Goal: Task Accomplishment & Management: Complete application form

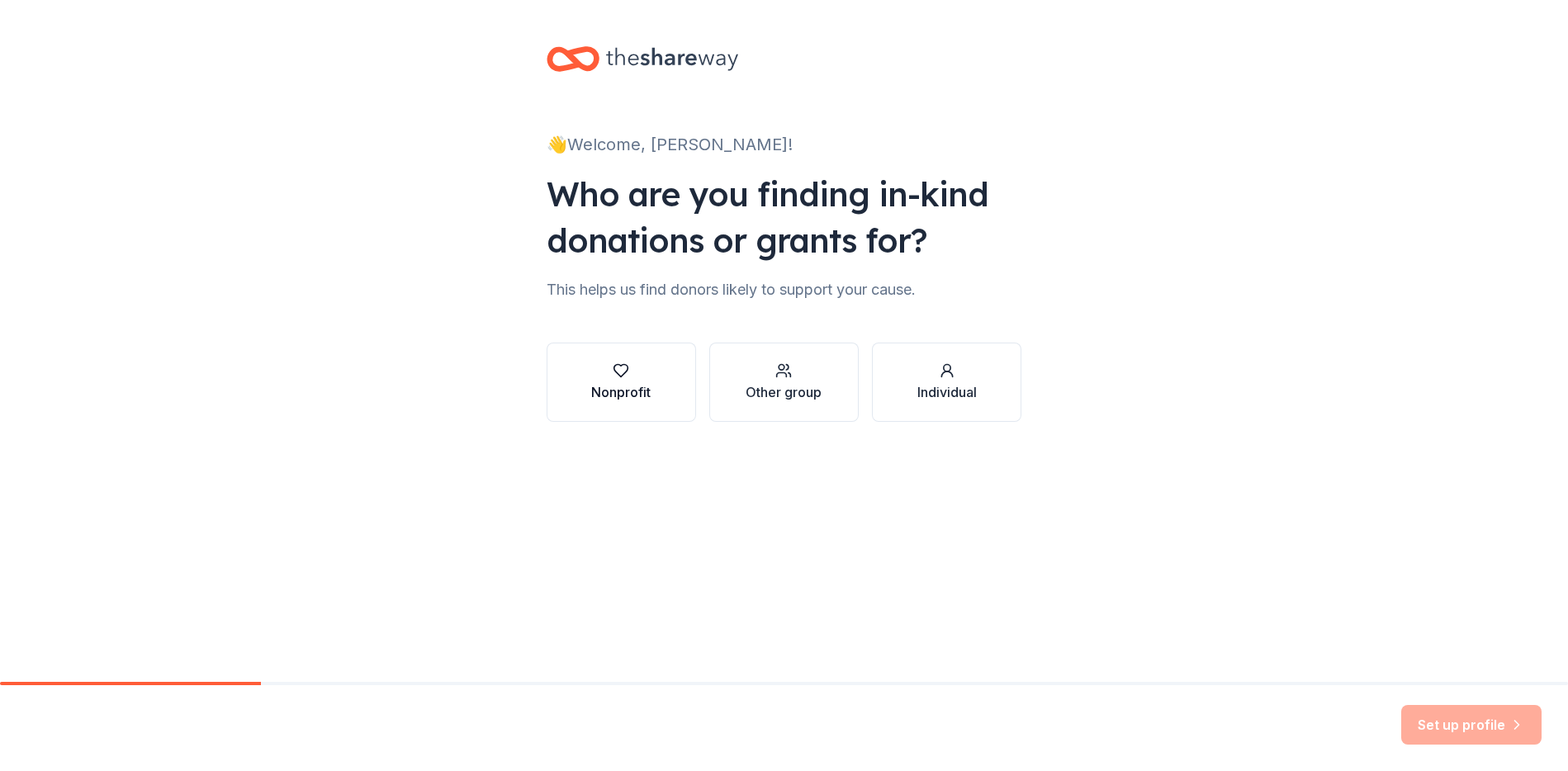
click at [656, 395] on button "Nonprofit" at bounding box center [621, 382] width 149 height 79
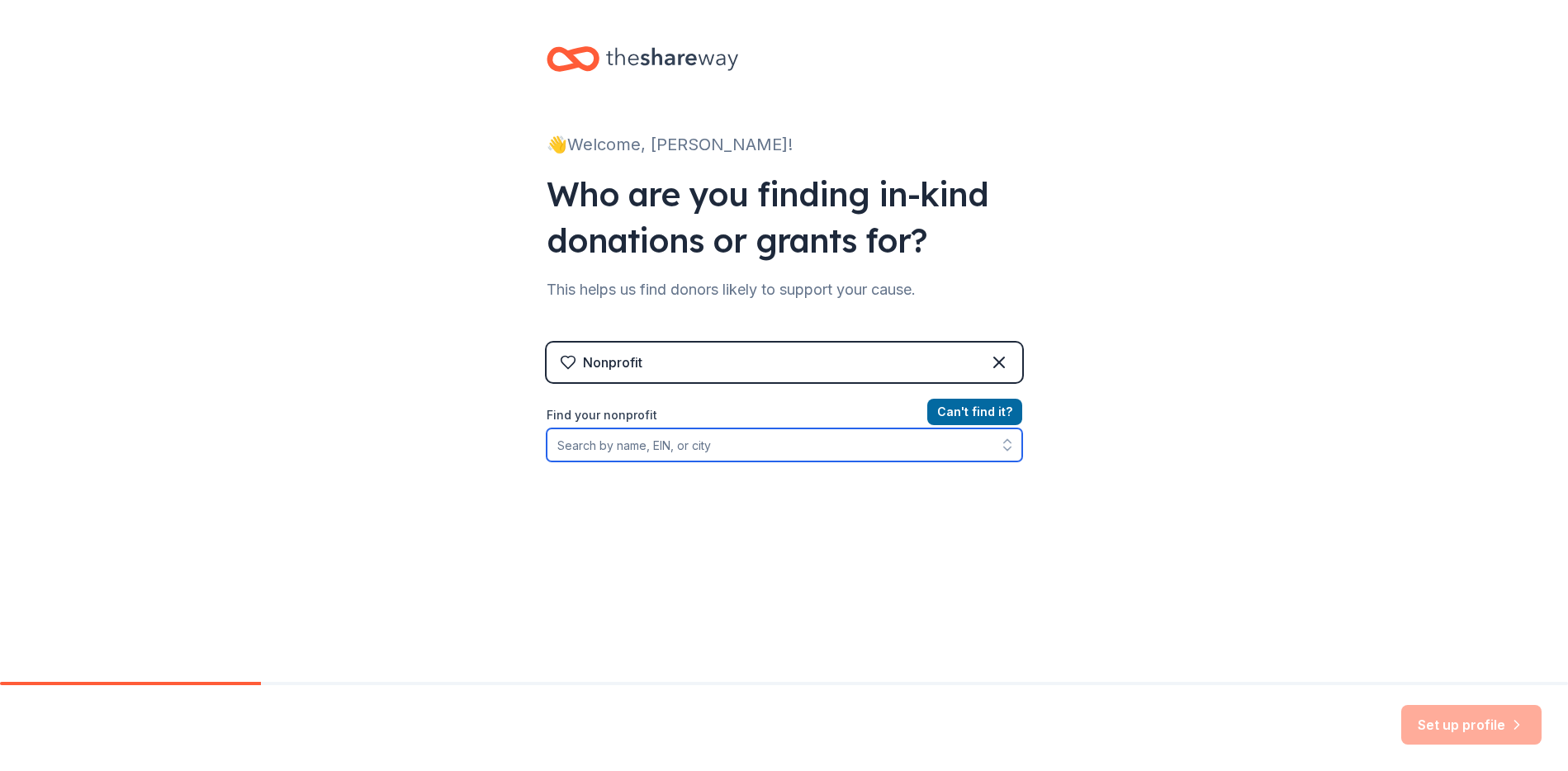
click at [816, 442] on input "Find your nonprofit" at bounding box center [784, 445] width 475 height 33
paste input "51-046-4013"
type input "51-046-4013"
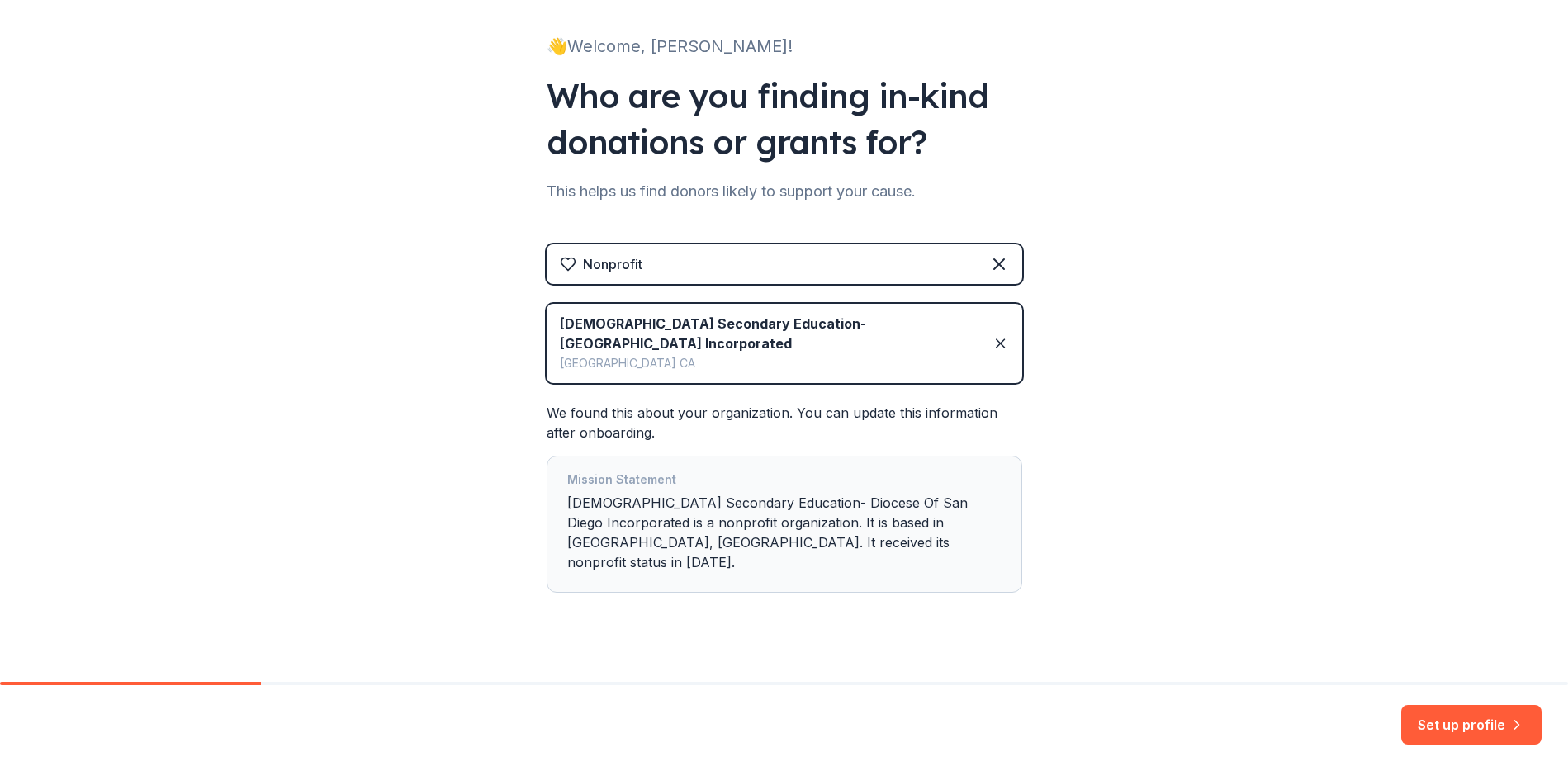
scroll to position [102, 0]
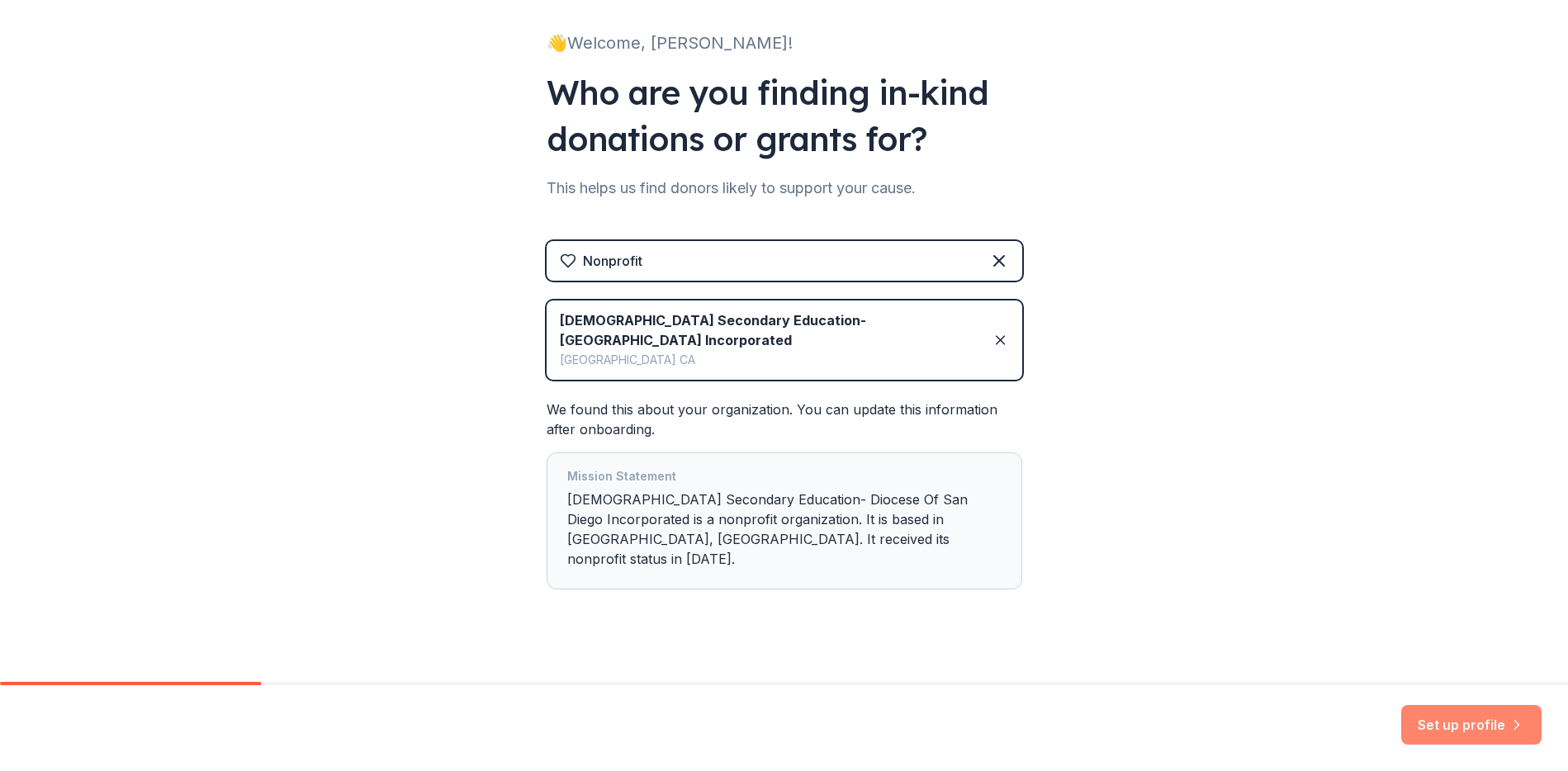
click at [1463, 738] on button "Set up profile" at bounding box center [1471, 725] width 140 height 40
click at [1488, 718] on div "Set up profile" at bounding box center [1471, 725] width 140 height 40
click at [698, 495] on div "Mission Statement Catholic Secondary Education- Diocese Of San Diego Incorporat…" at bounding box center [785, 521] width 435 height 109
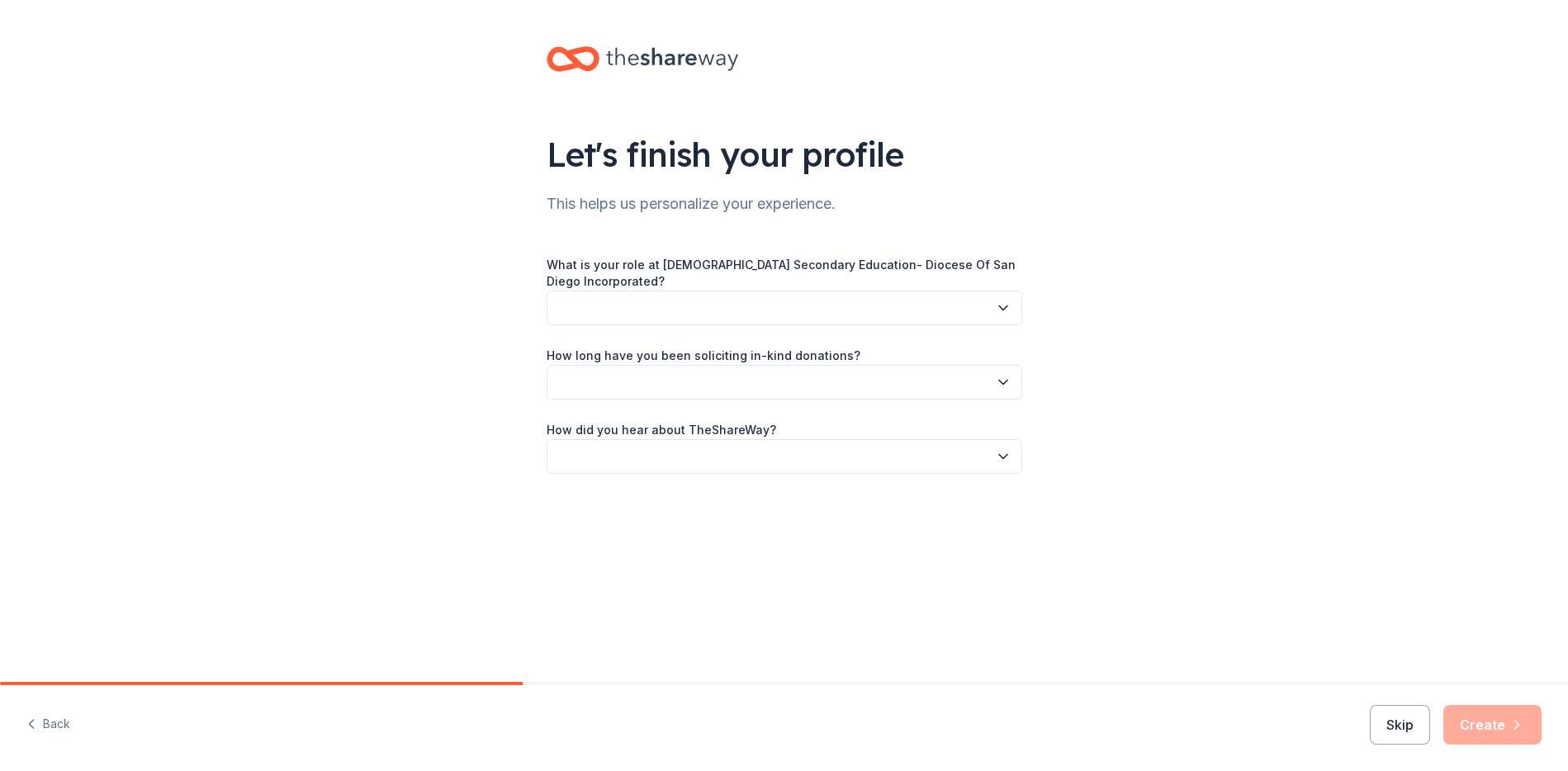
click at [706, 312] on button "button" at bounding box center [784, 308] width 475 height 35
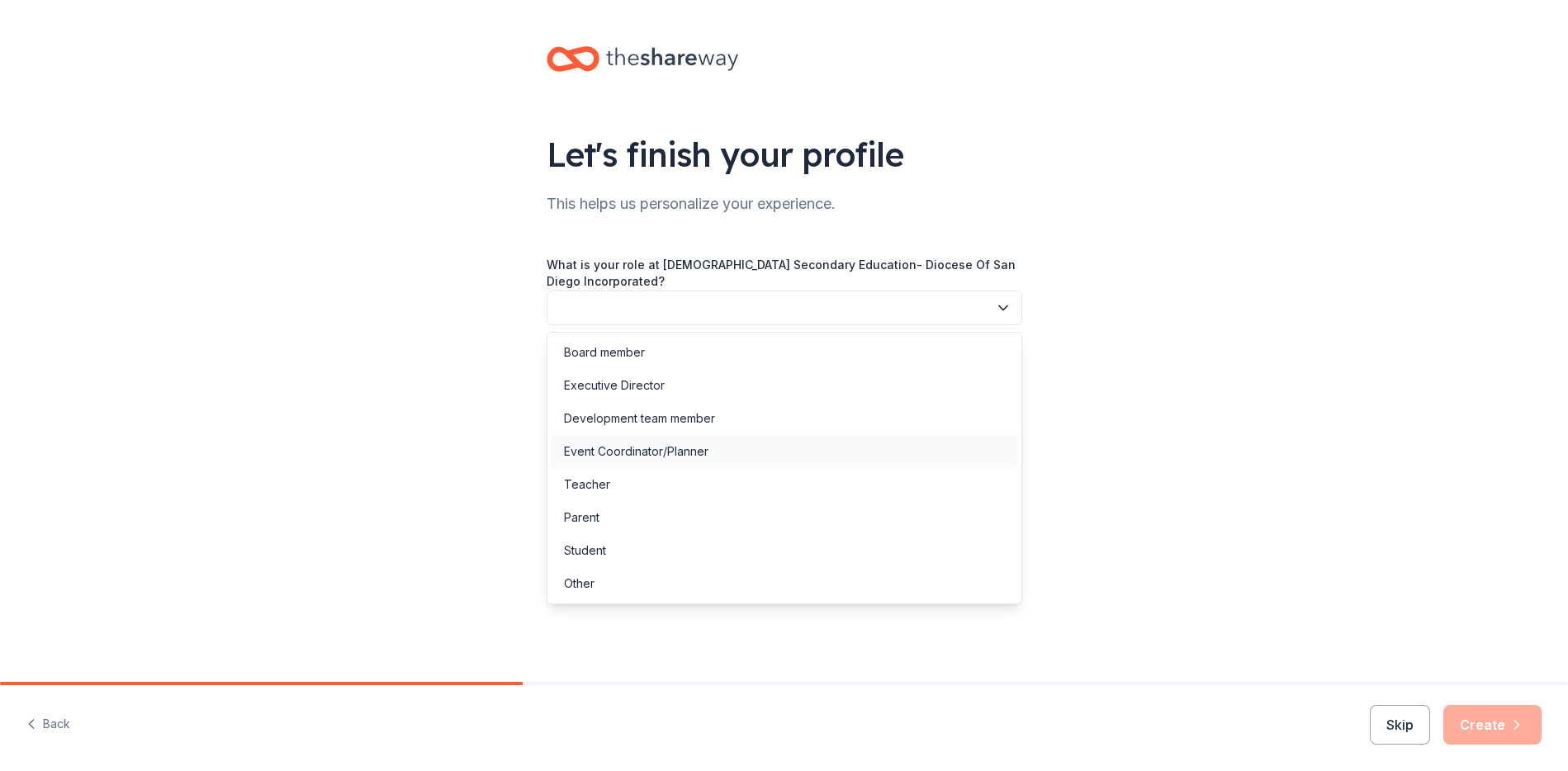
click at [729, 450] on div "Event Coordinator/Planner" at bounding box center [785, 452] width 468 height 33
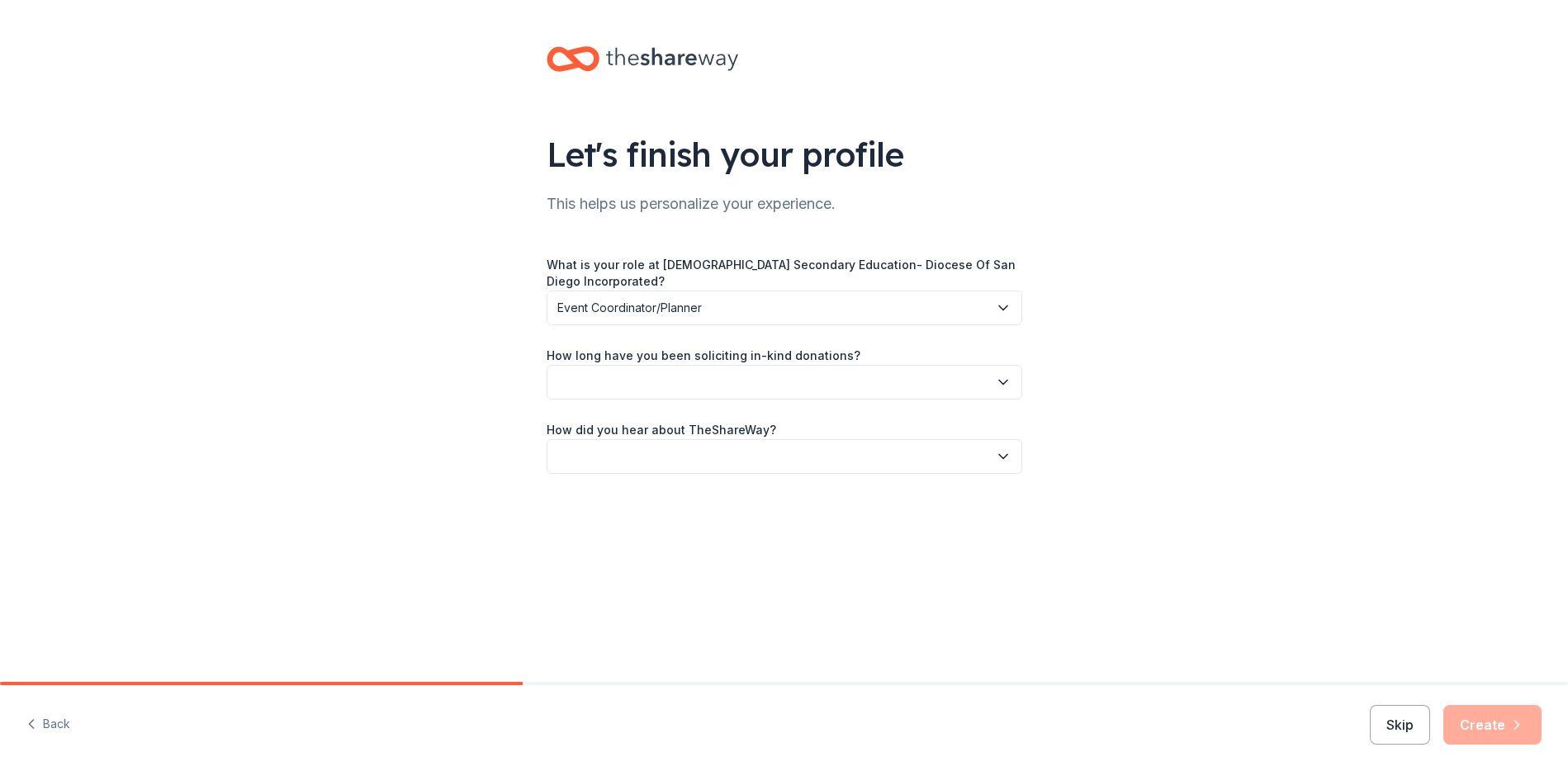
click at [730, 382] on button "button" at bounding box center [784, 382] width 475 height 35
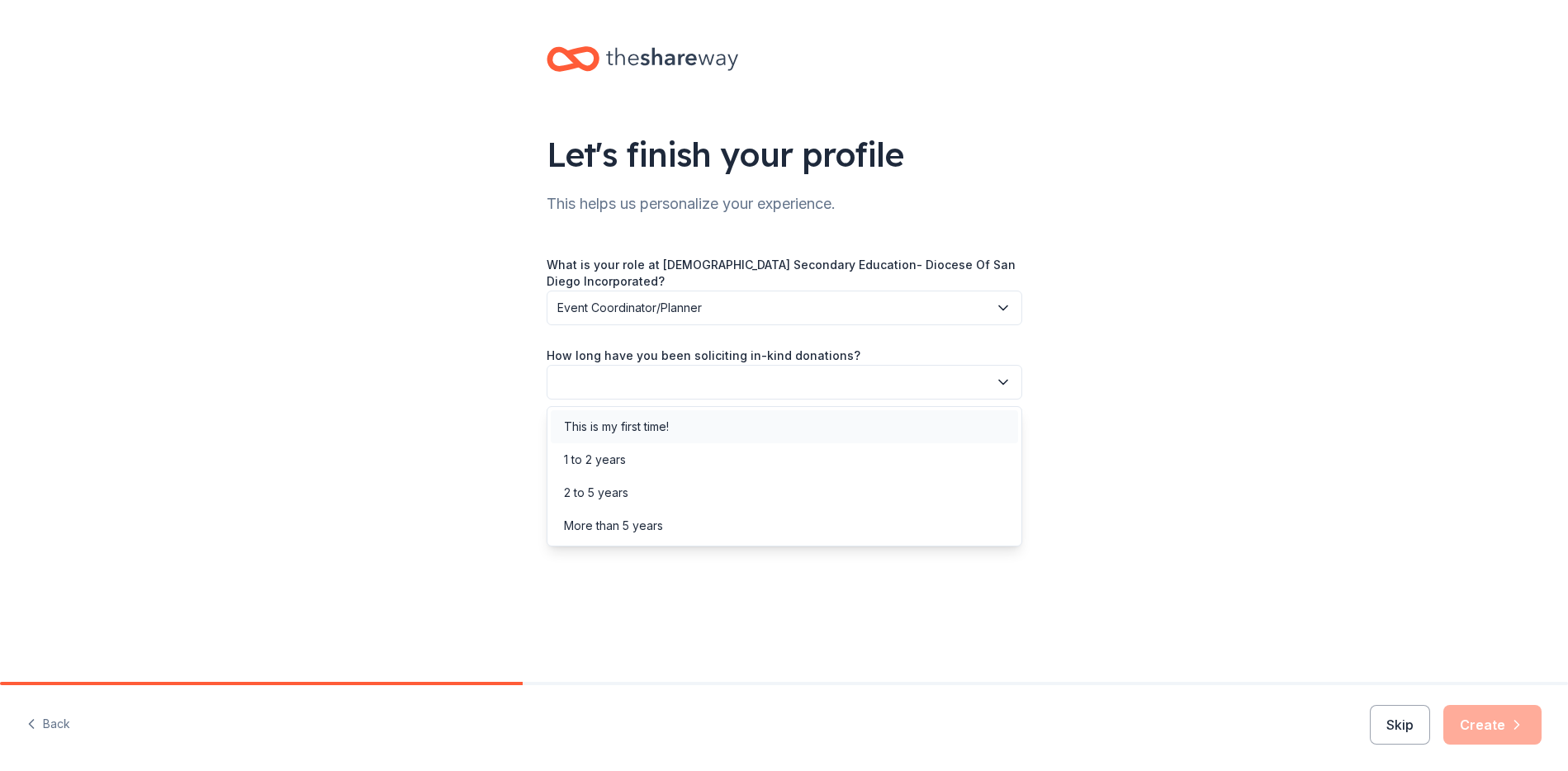
click at [736, 423] on div "This is my first time!" at bounding box center [785, 427] width 468 height 33
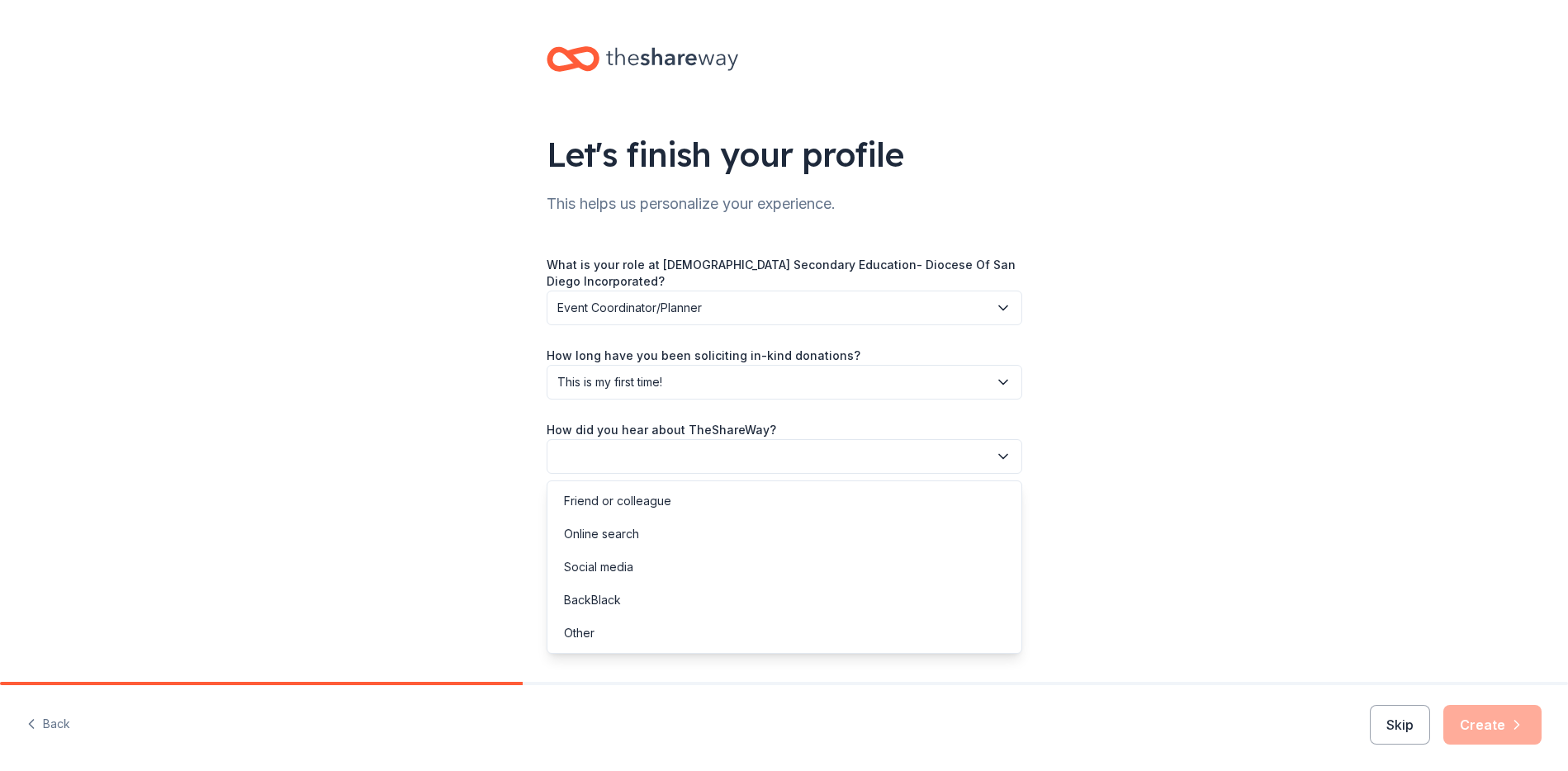
click at [737, 455] on button "button" at bounding box center [784, 456] width 475 height 35
click at [715, 535] on div "Online search" at bounding box center [785, 535] width 468 height 33
click at [1522, 718] on icon "button" at bounding box center [1517, 725] width 17 height 17
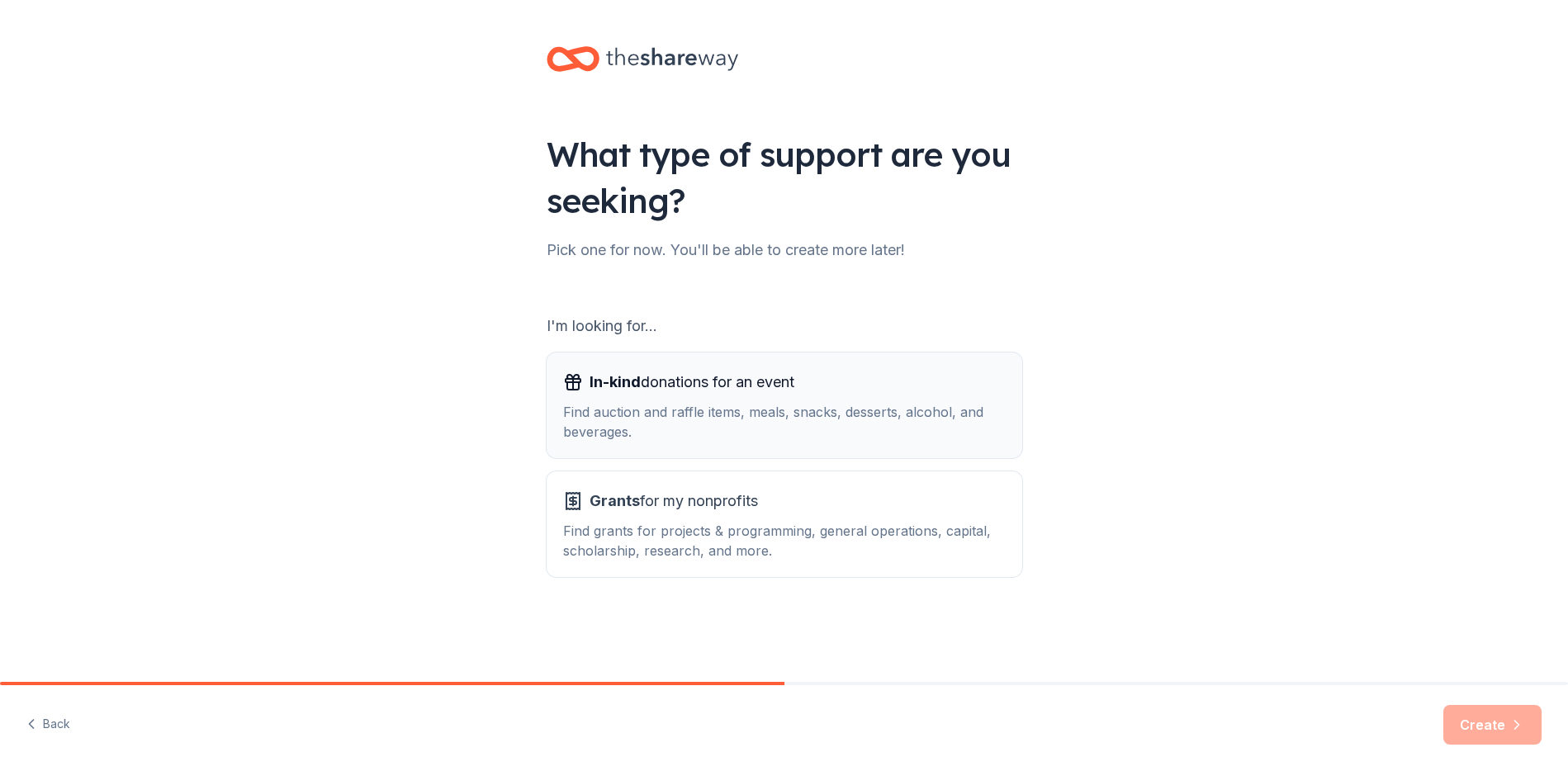
click at [853, 437] on div "Find auction and raffle items, meals, snacks, desserts, alcohol, and beverages." at bounding box center [784, 422] width 442 height 40
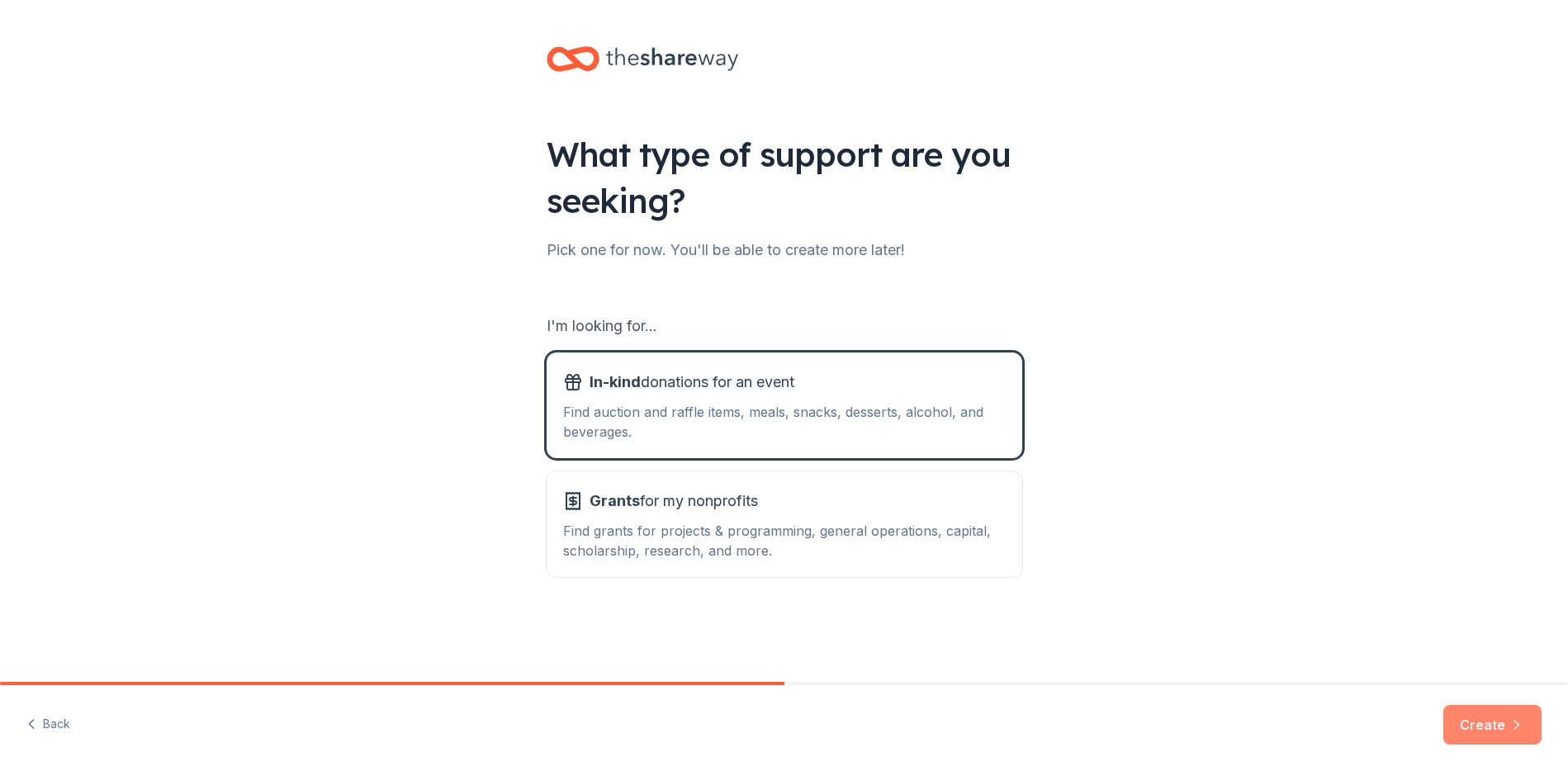
click at [1457, 728] on button "Create" at bounding box center [1492, 725] width 98 height 40
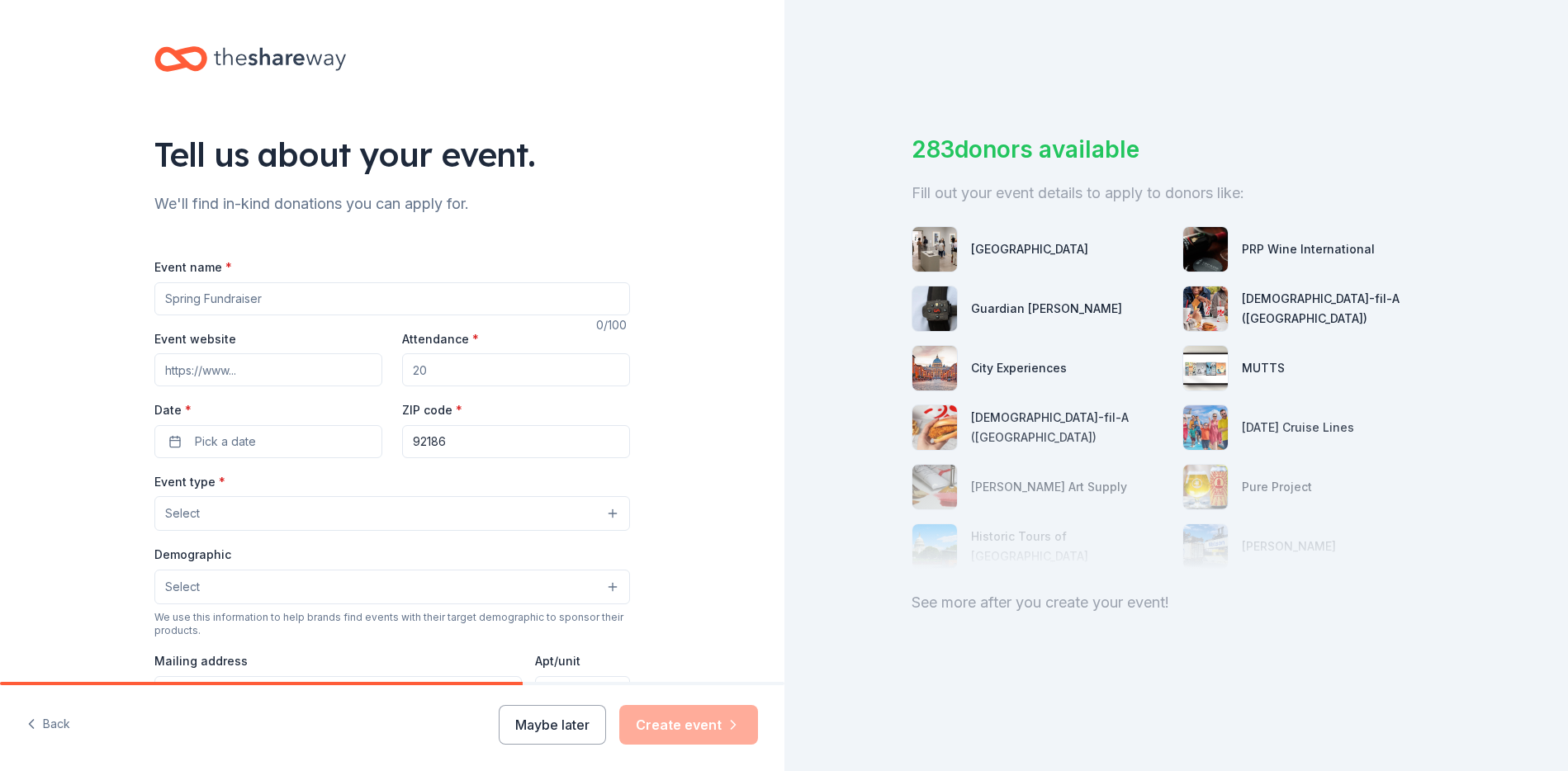
click at [322, 296] on input "Event name *" at bounding box center [392, 299] width 475 height 33
type input "#"
type input "35th Dons Golf Classic"
click at [276, 374] on input "Event website" at bounding box center [269, 370] width 228 height 33
paste input "https://www.cathedralcatholic.org/support-cathedral-catholic/35th-annual-dons-g…"
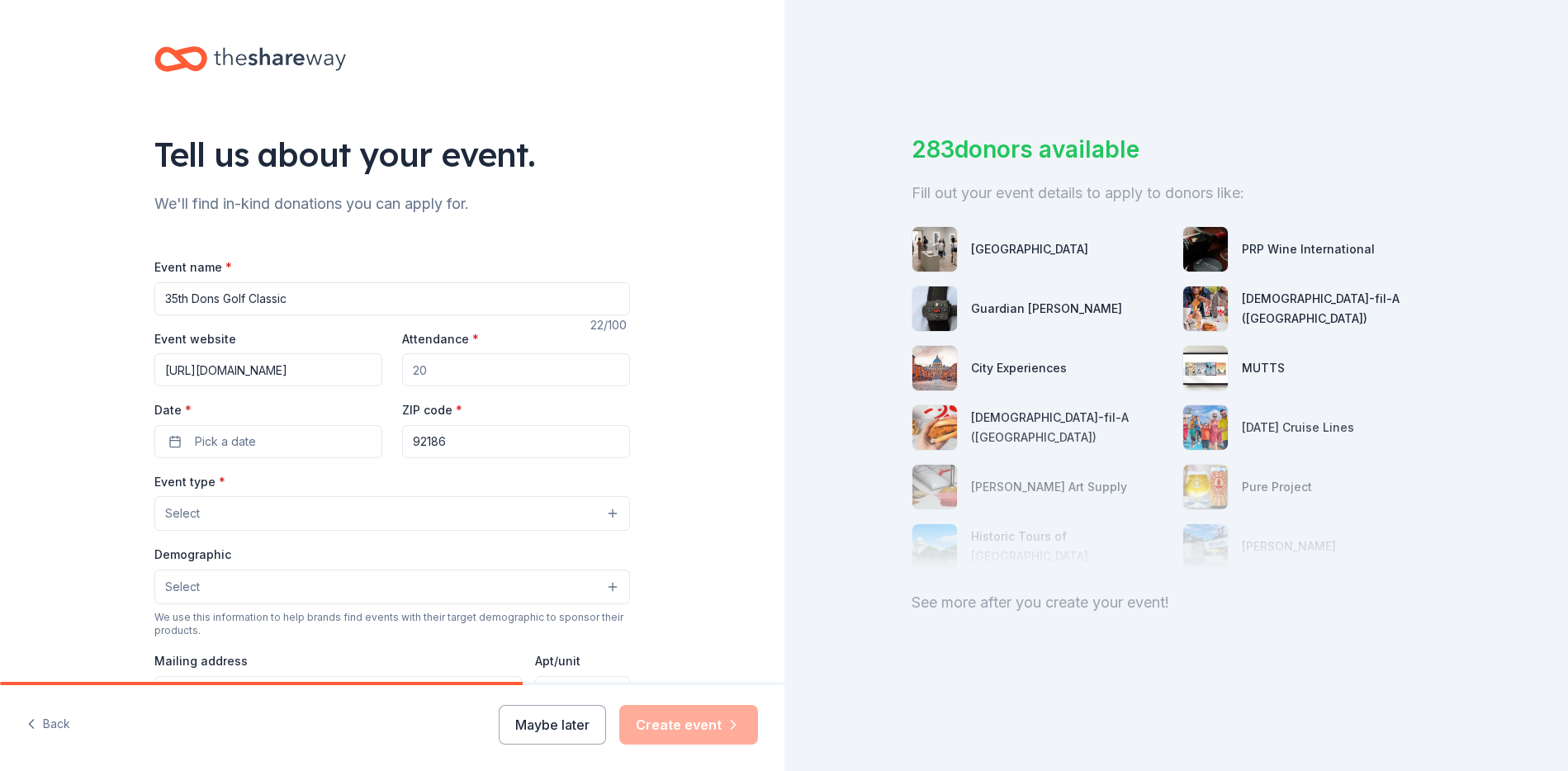
scroll to position [0, 302]
type input "https://www.cathedralcatholic.org/support-cathedral-catholic/35th-annual-dons-g…"
click at [472, 369] on input "Attendance *" at bounding box center [516, 370] width 228 height 33
click at [467, 372] on input "Attendance *" at bounding box center [516, 370] width 228 height 33
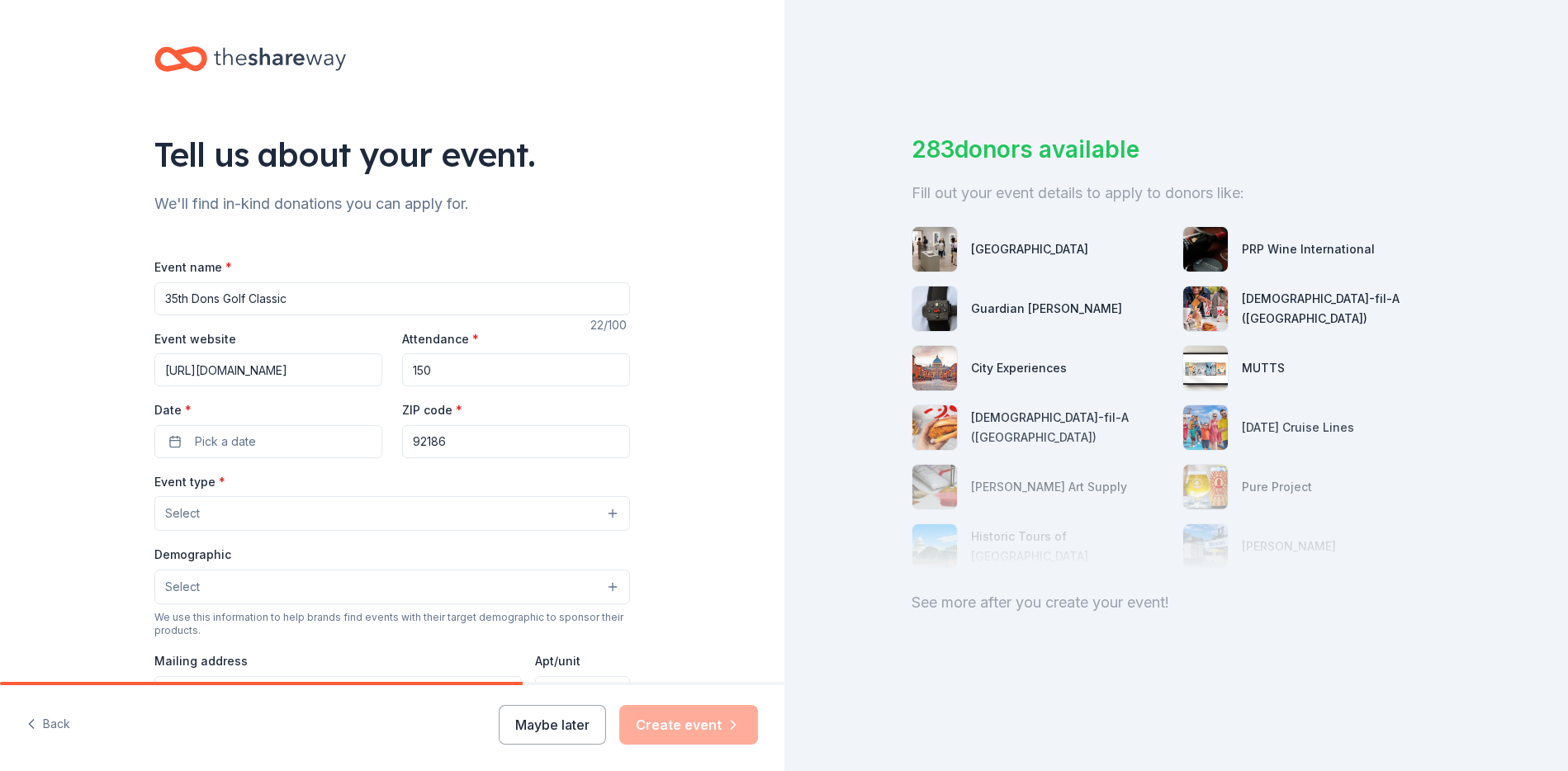
drag, startPoint x: 446, startPoint y: 371, endPoint x: 404, endPoint y: 371, distance: 42.0
click at [405, 371] on input "150" at bounding box center [516, 370] width 228 height 33
type input "175"
click at [273, 455] on button "Pick a date" at bounding box center [269, 442] width 228 height 33
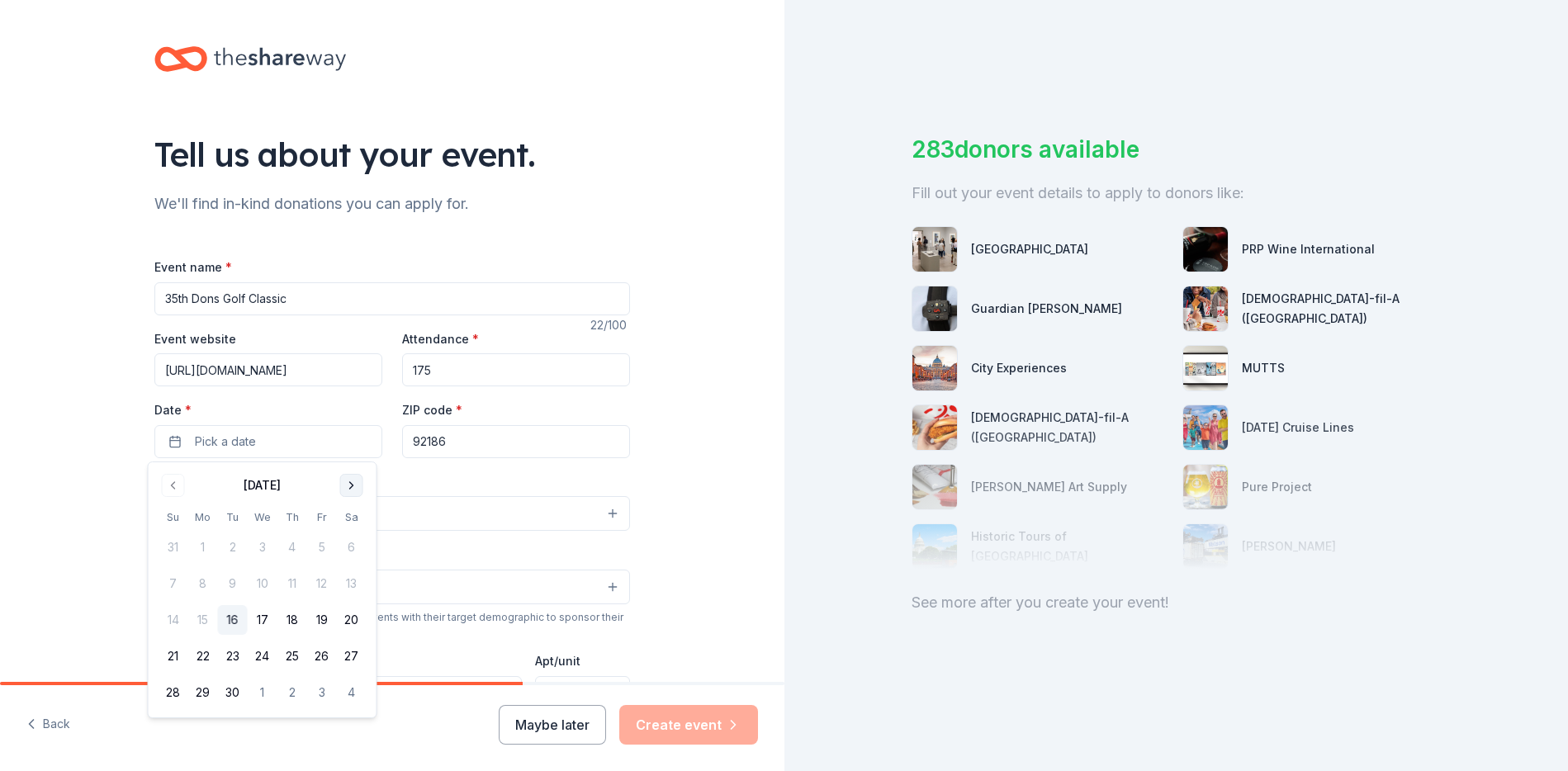
click at [349, 487] on button "Go to next month" at bounding box center [351, 485] width 23 height 23
click at [208, 663] on button "20" at bounding box center [203, 656] width 30 height 30
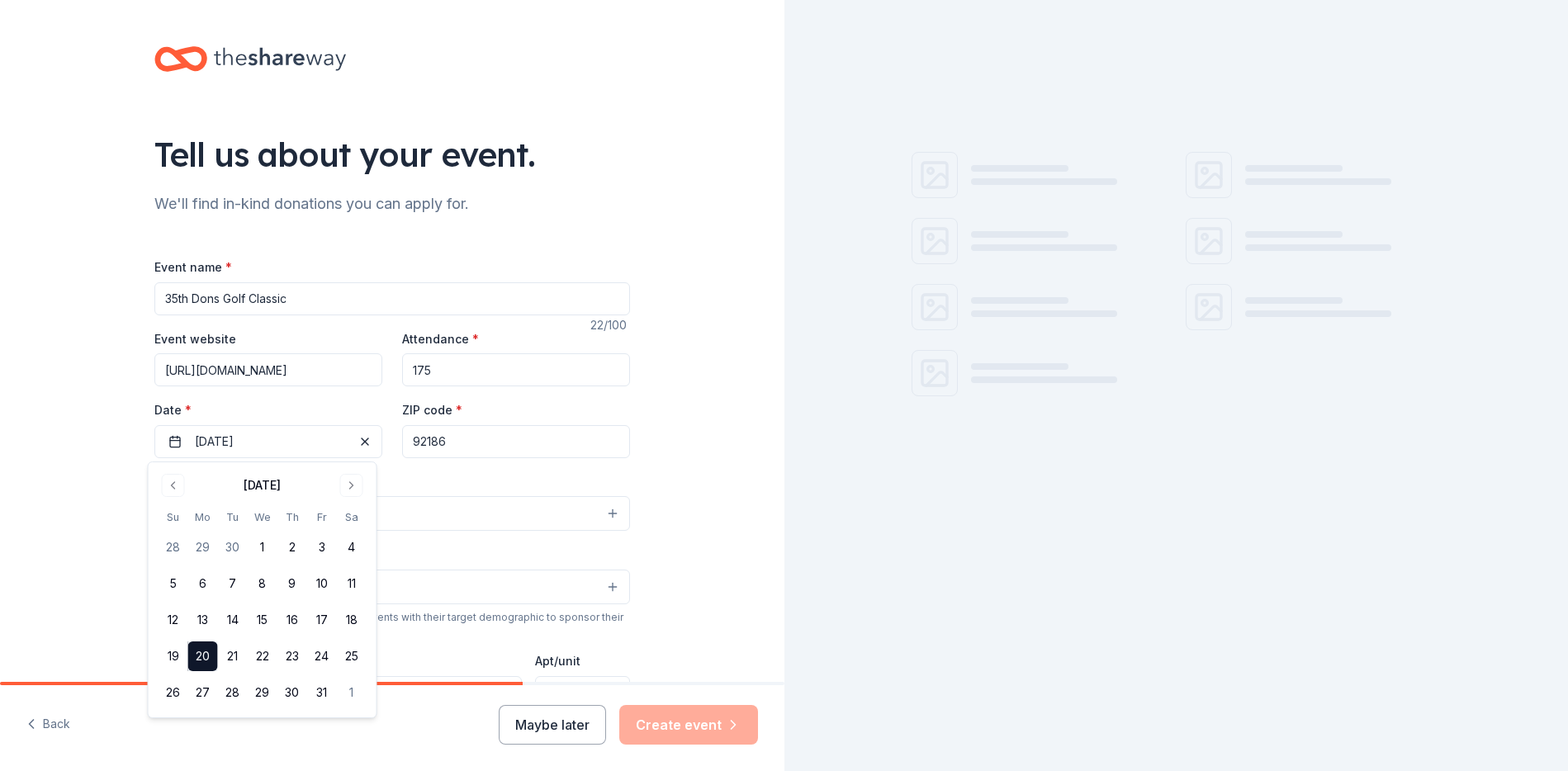
click at [421, 490] on div "Event type * Select" at bounding box center [392, 501] width 475 height 60
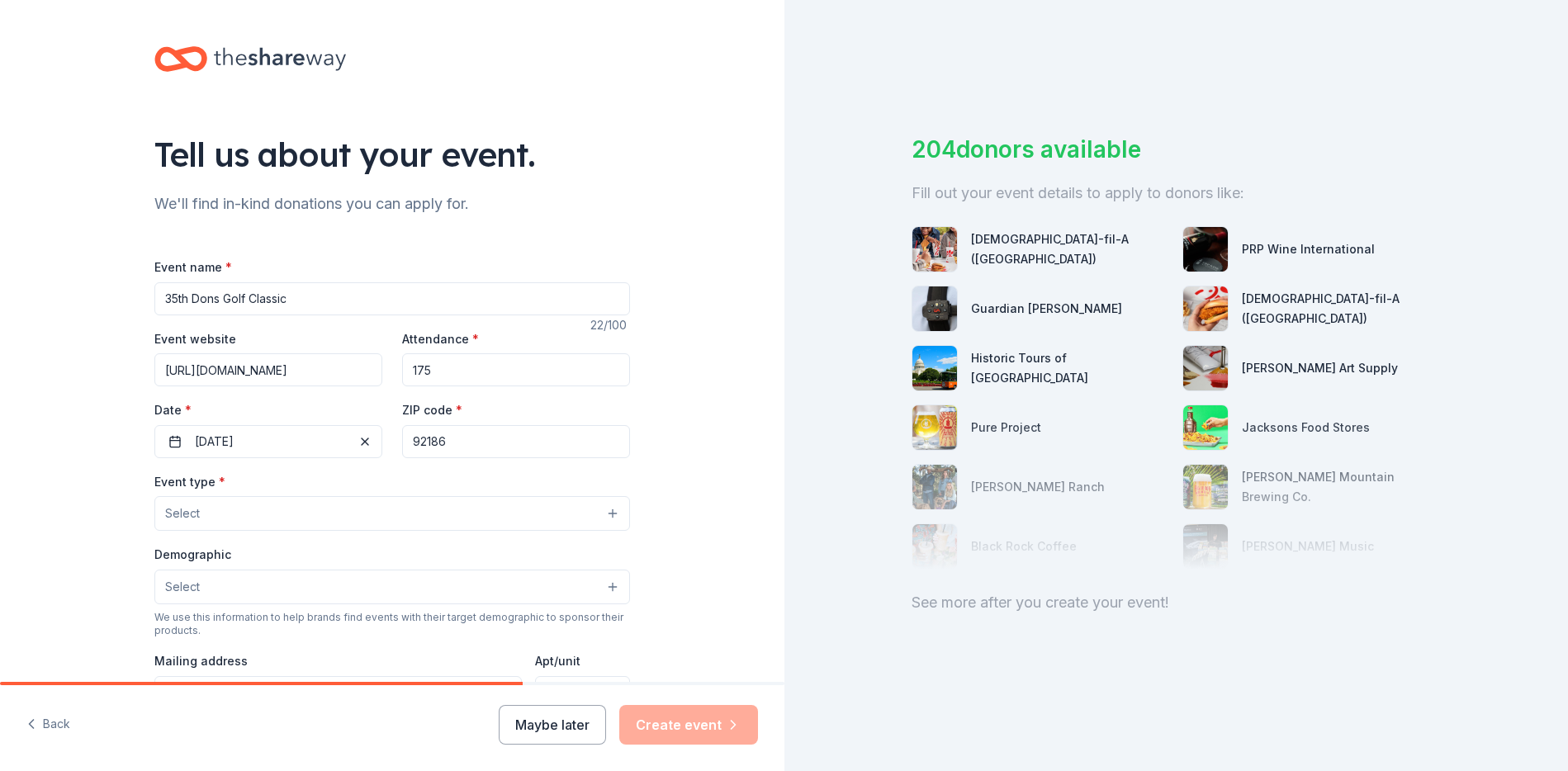
click at [457, 442] on input "92186" at bounding box center [516, 442] width 228 height 33
drag, startPoint x: 425, startPoint y: 441, endPoint x: 450, endPoint y: 441, distance: 25.0
click at [450, 441] on input "92186" at bounding box center [516, 442] width 228 height 33
type input "92127"
click at [347, 481] on div "Event type * Select" at bounding box center [392, 501] width 475 height 60
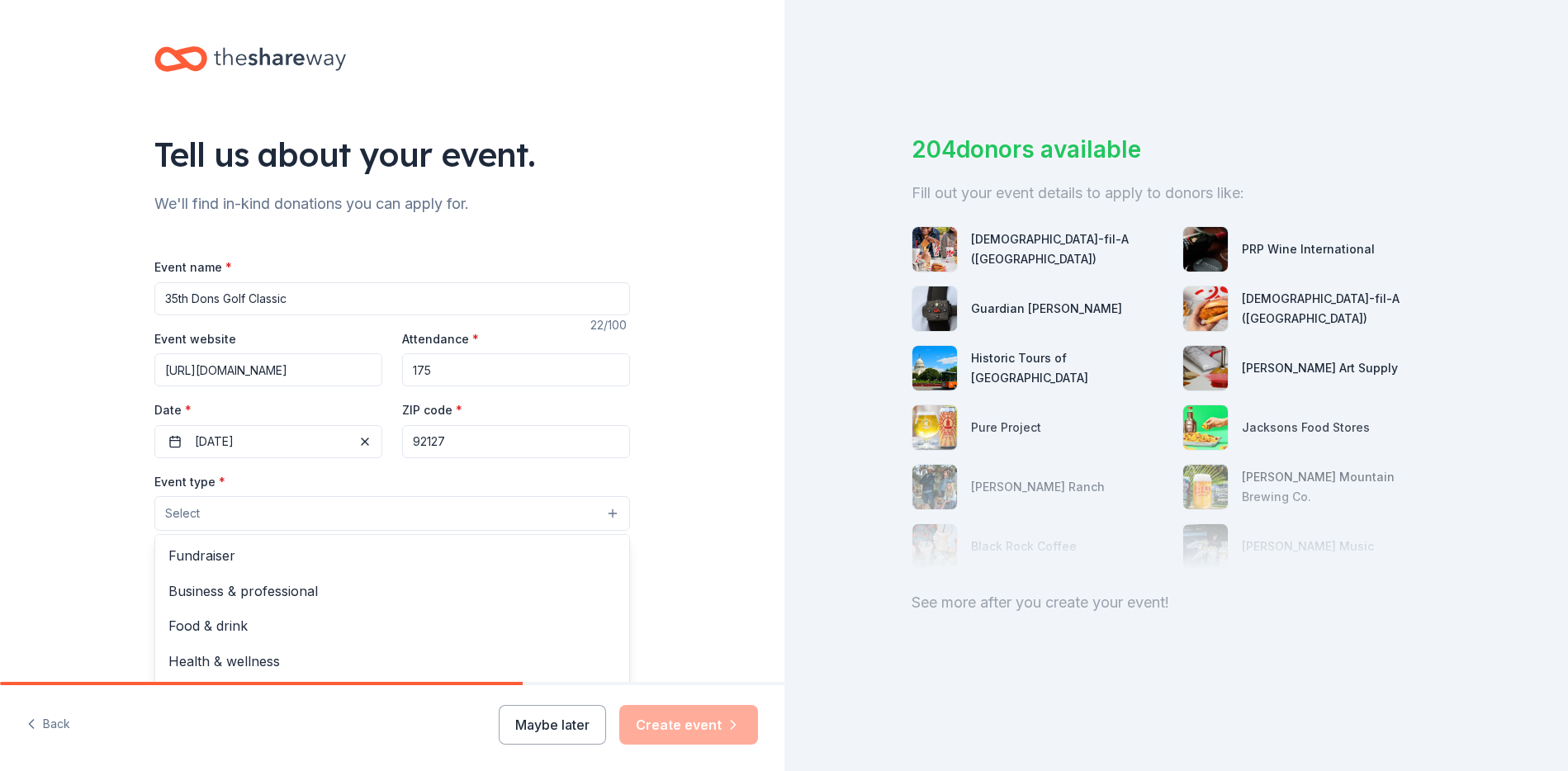
click at [339, 518] on button "Select" at bounding box center [392, 514] width 475 height 35
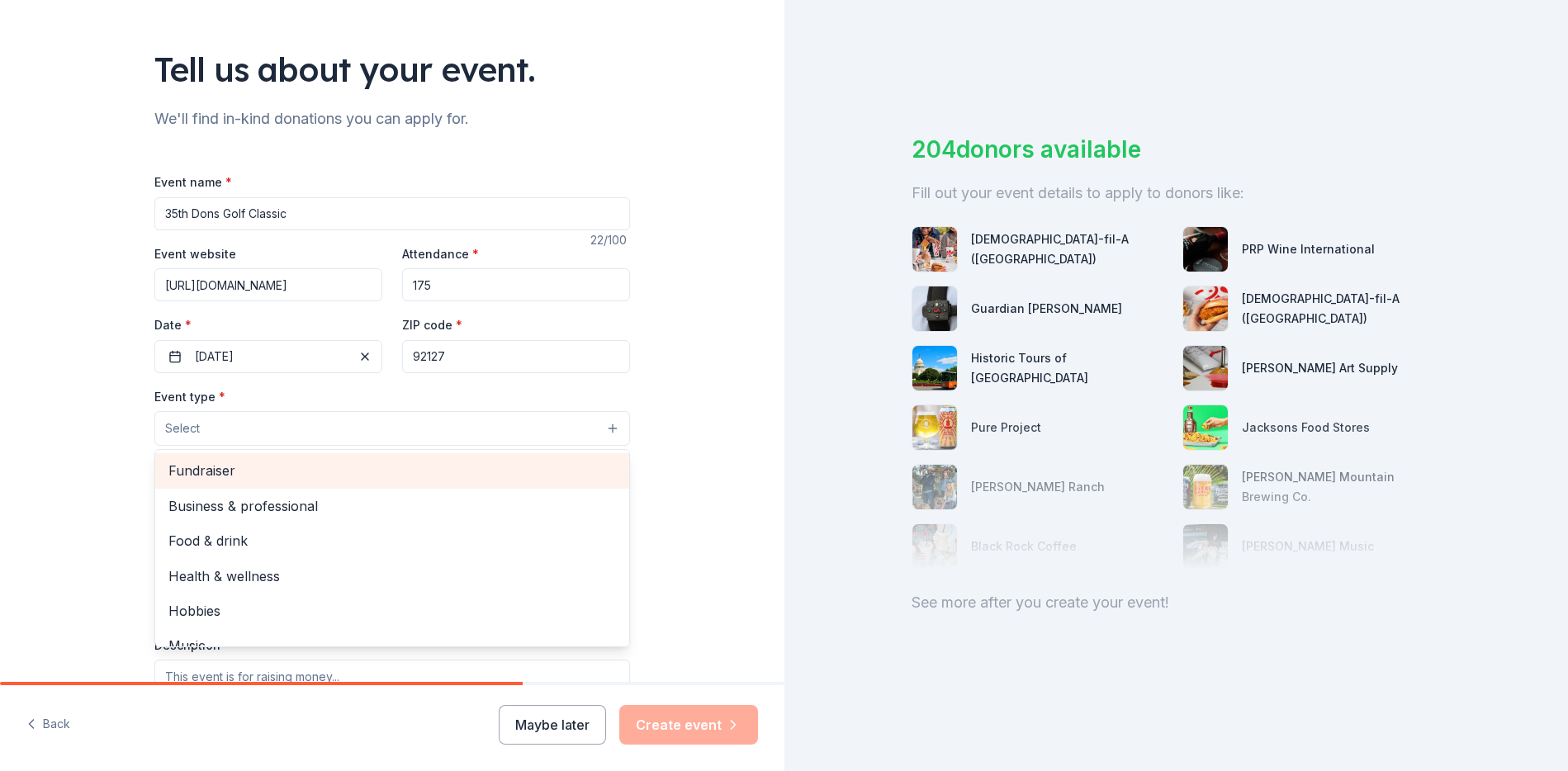
scroll to position [104, 0]
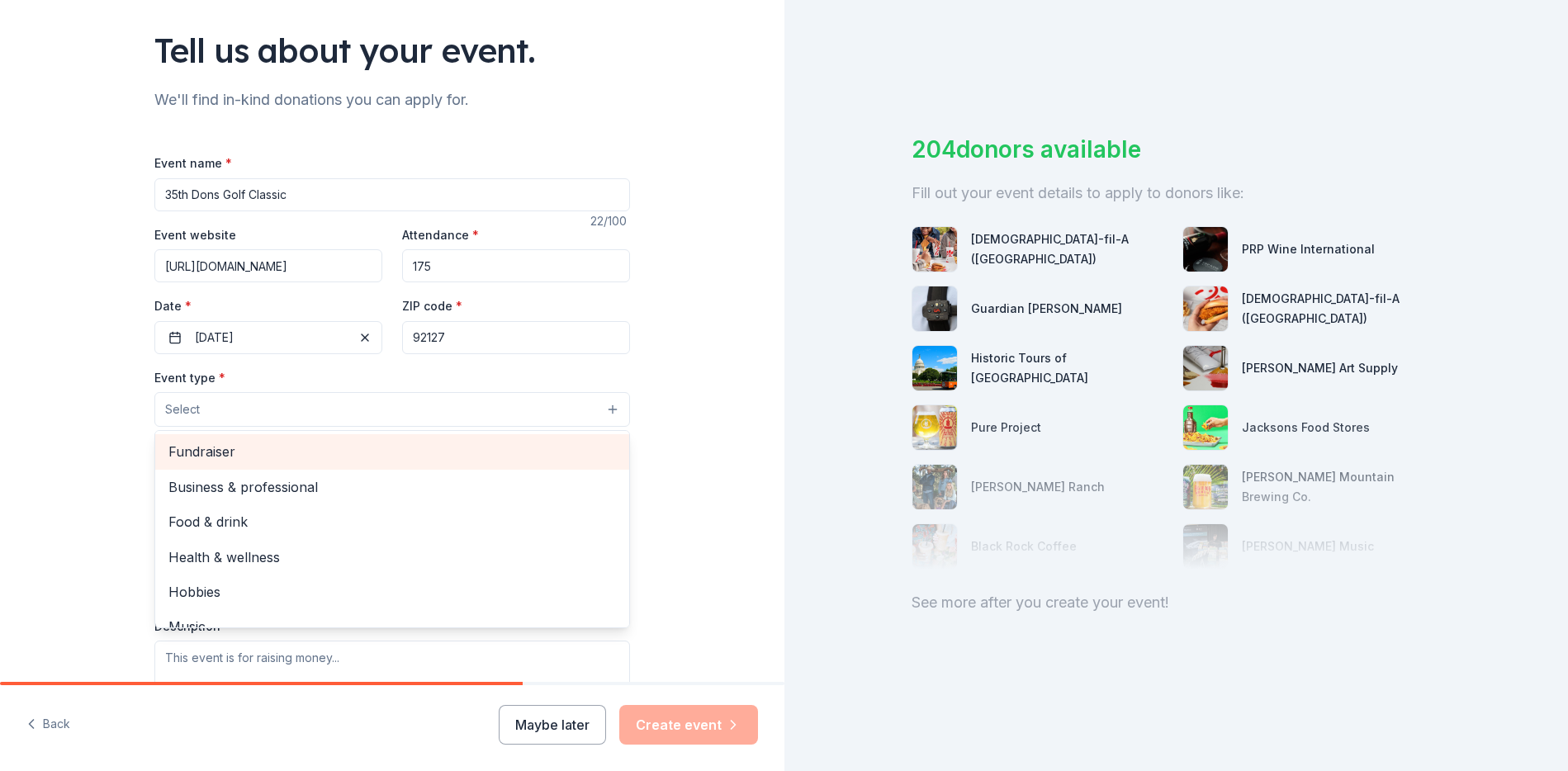
click at [261, 462] on span "Fundraiser" at bounding box center [392, 451] width 448 height 22
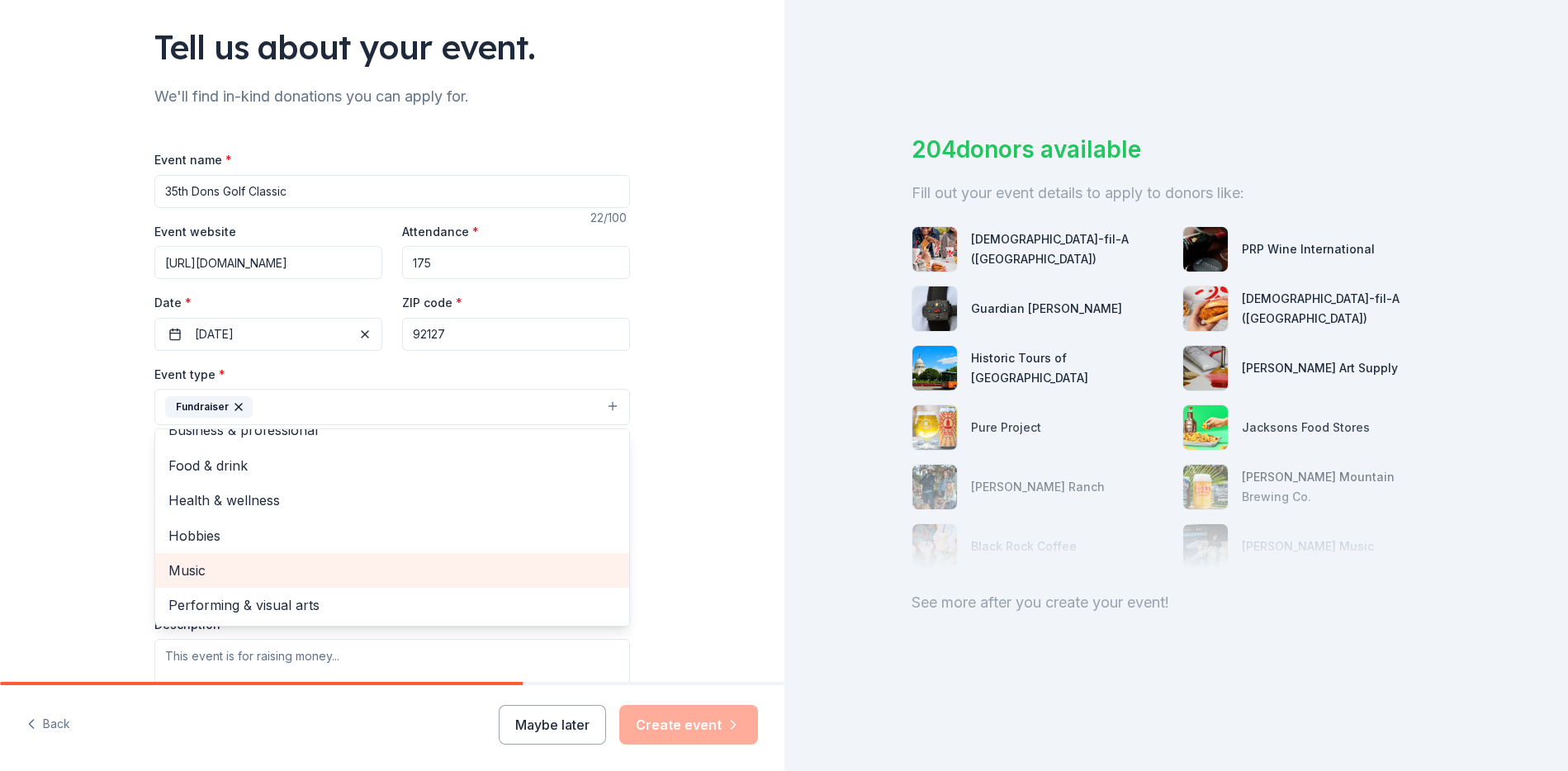
scroll to position [107, 0]
click at [670, 457] on div "Tell us about your event. We'll find in-kind donations you can apply for. Event…" at bounding box center [392, 443] width 784 height 1100
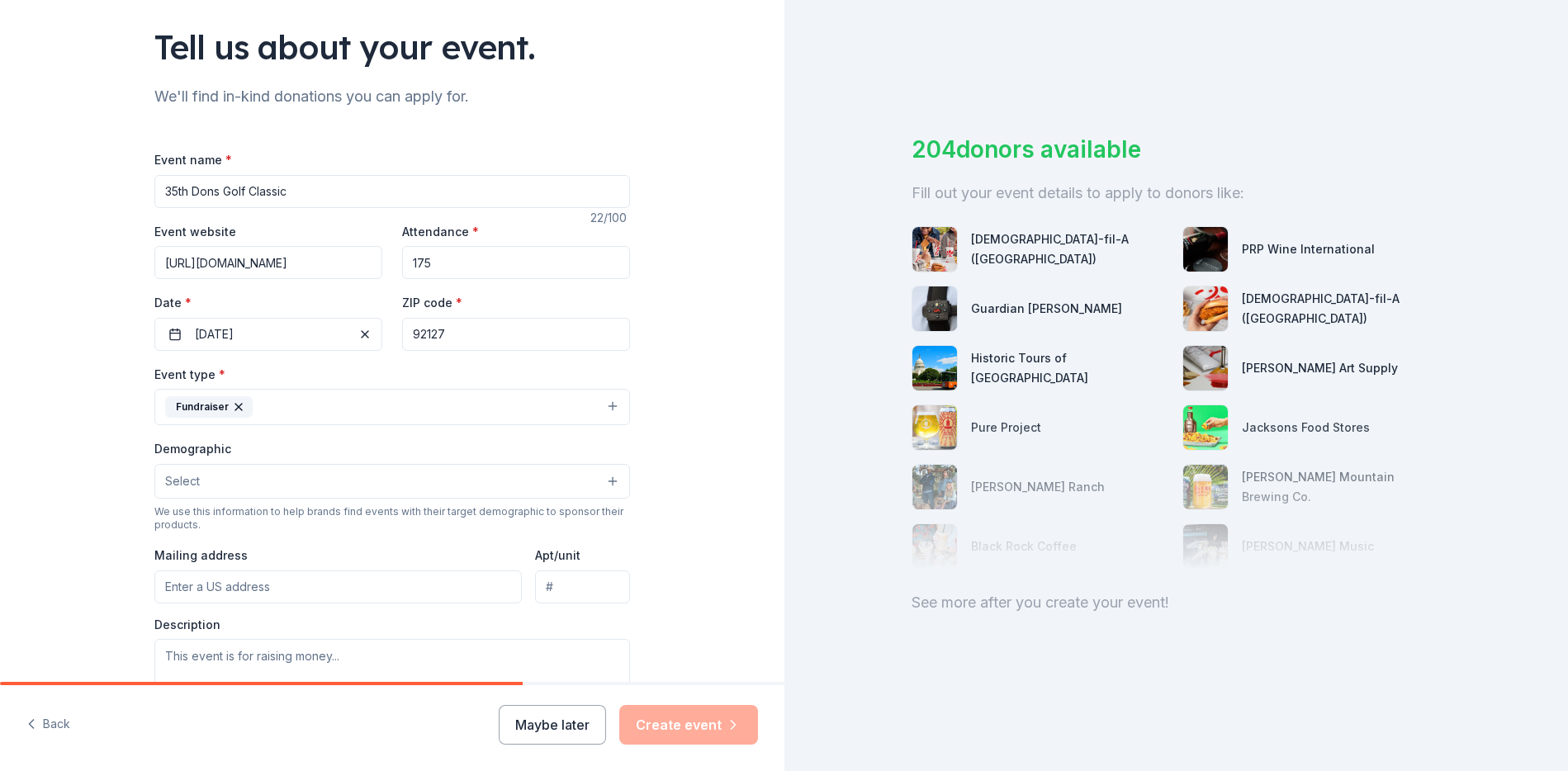
click at [479, 475] on button "Select" at bounding box center [392, 482] width 475 height 35
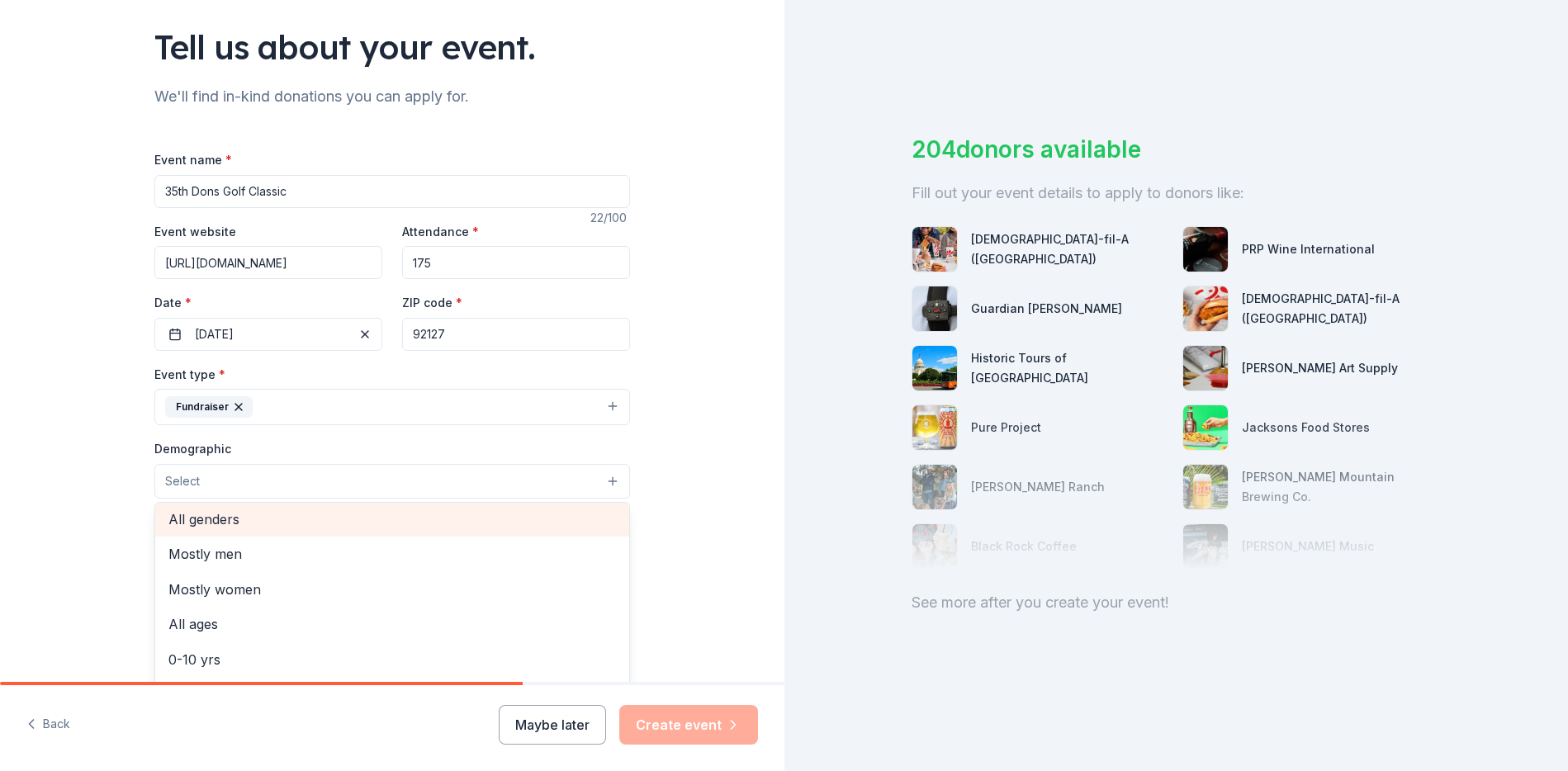
scroll to position [16, 0]
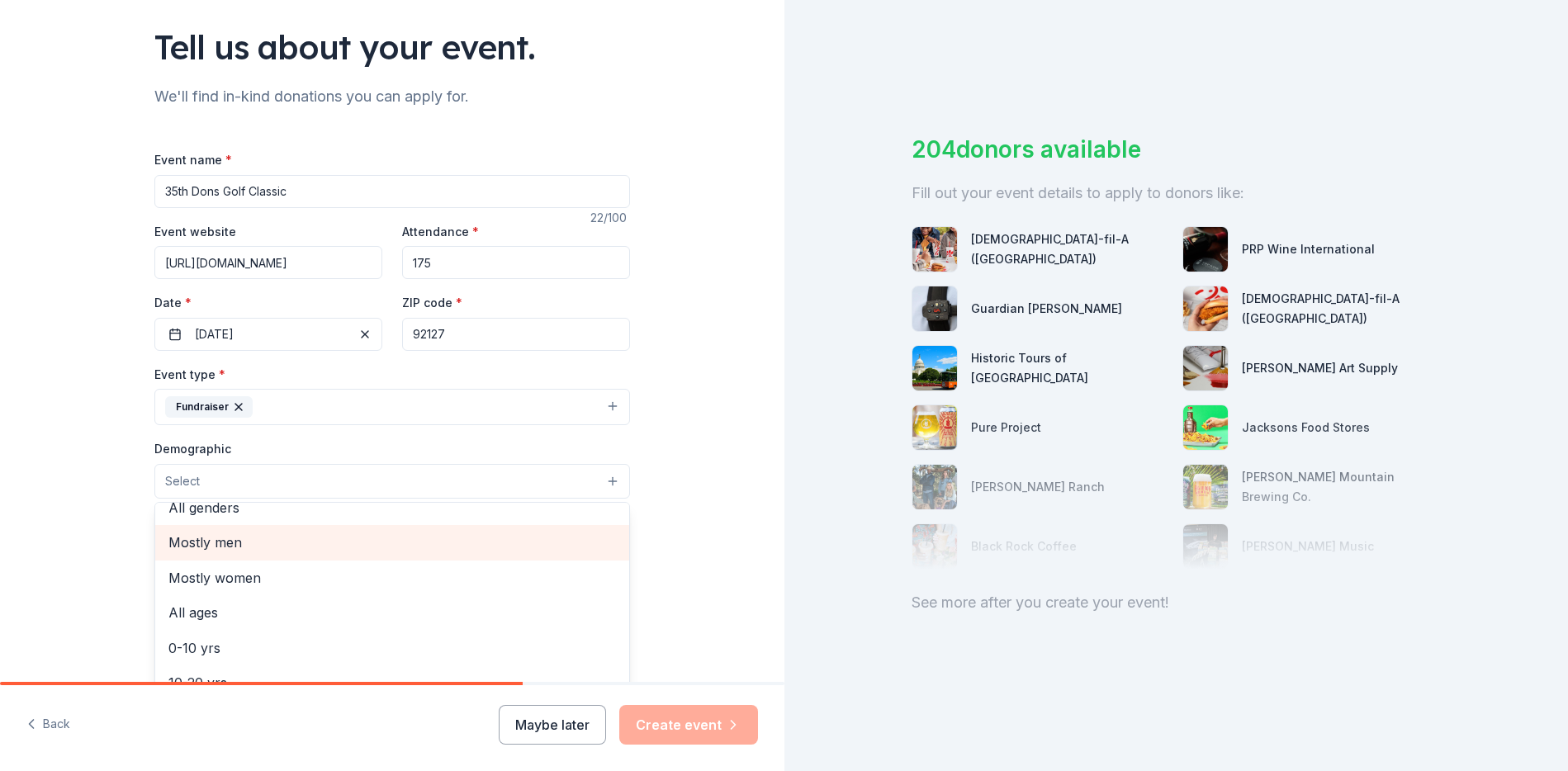
click at [454, 550] on span "Mostly men" at bounding box center [392, 542] width 448 height 22
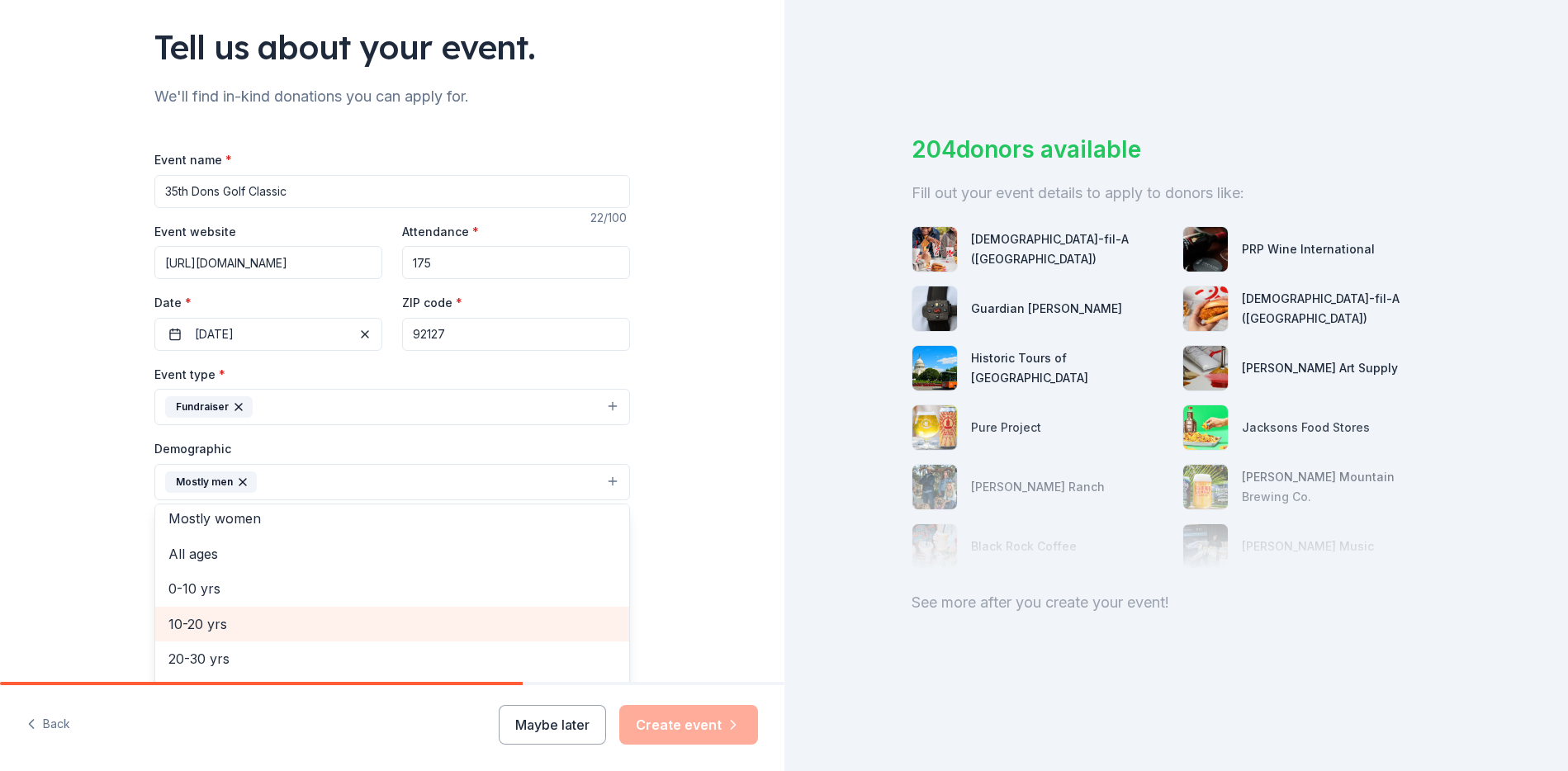
scroll to position [175, 0]
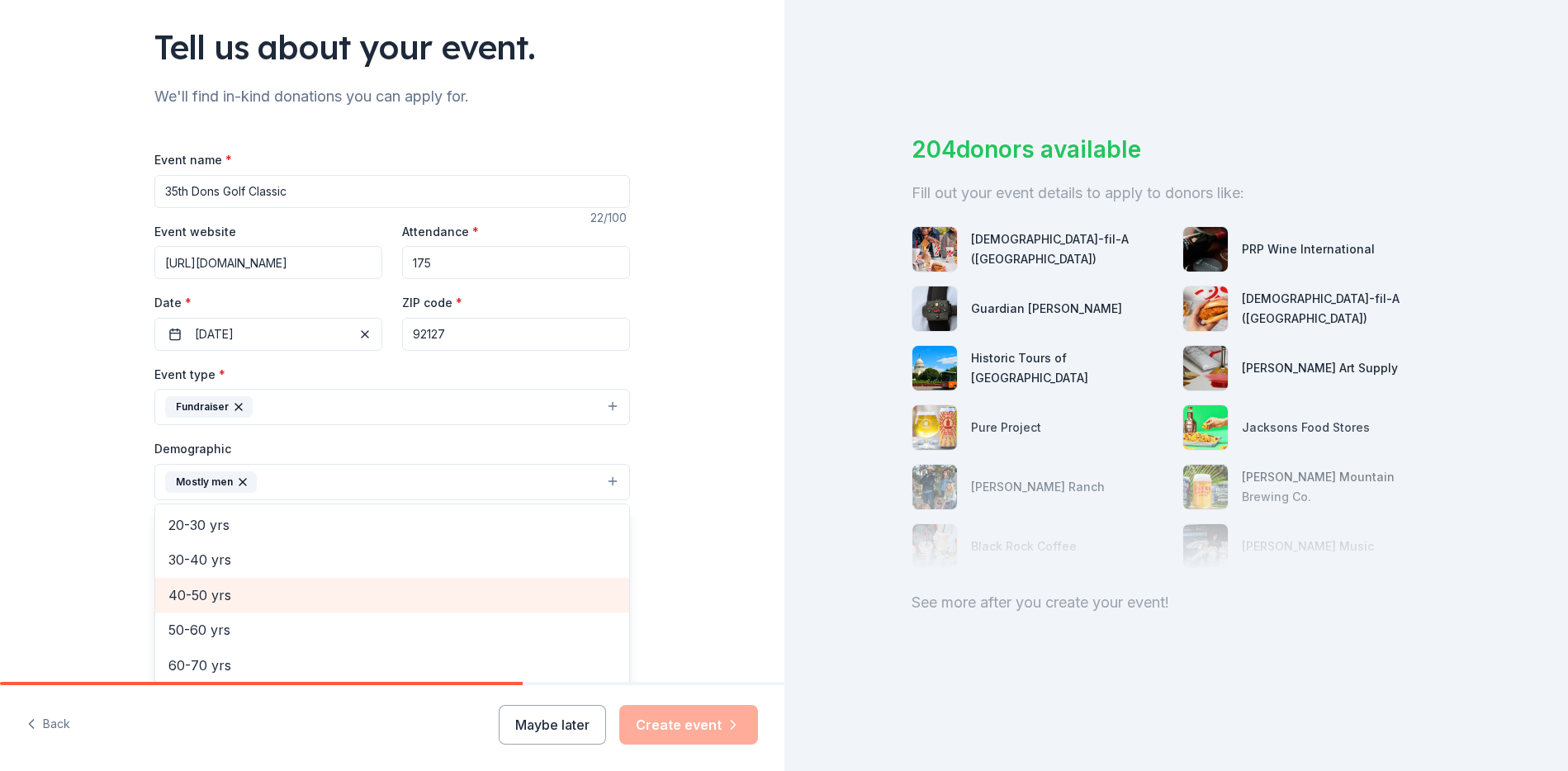
click at [368, 604] on span "40-50 yrs" at bounding box center [392, 595] width 448 height 22
click at [355, 602] on span "50-60 yrs" at bounding box center [392, 595] width 448 height 22
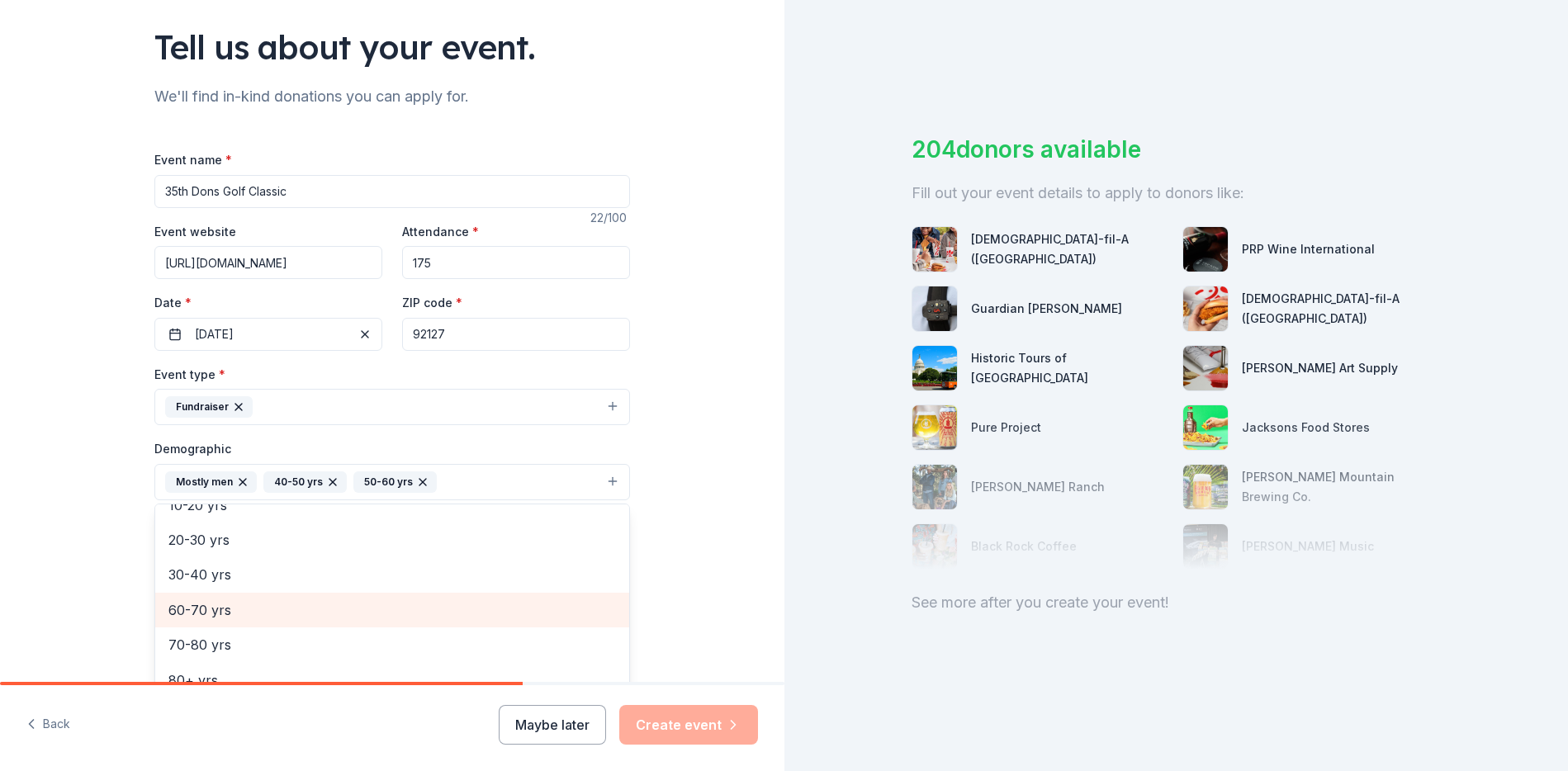
click at [351, 609] on span "60-70 yrs" at bounding box center [392, 610] width 448 height 22
click at [339, 598] on div "30-40 yrs" at bounding box center [392, 610] width 474 height 35
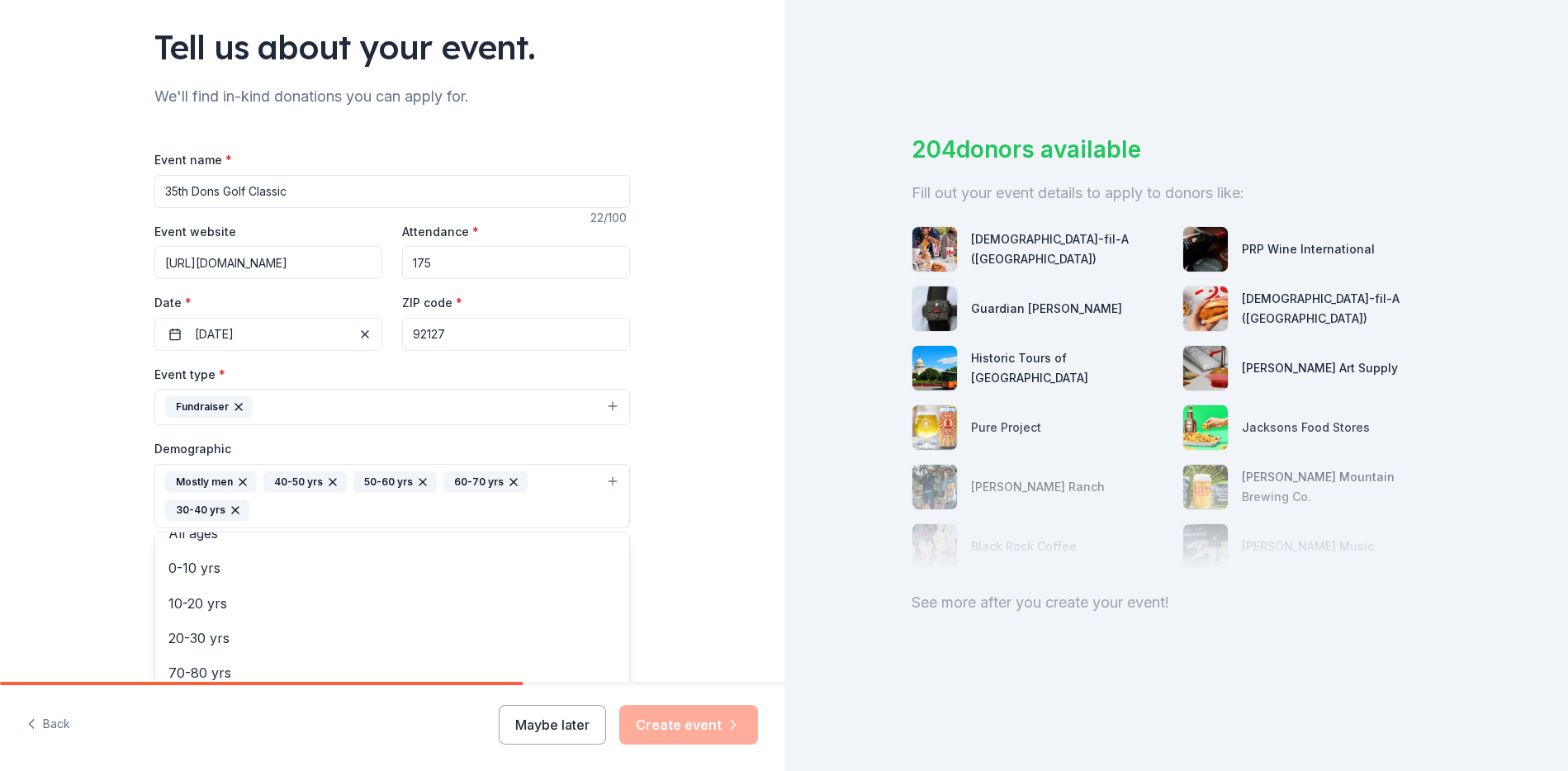
click at [660, 533] on div "Tell us about your event. We'll find in-kind donations you can apply for. Event…" at bounding box center [392, 458] width 784 height 1131
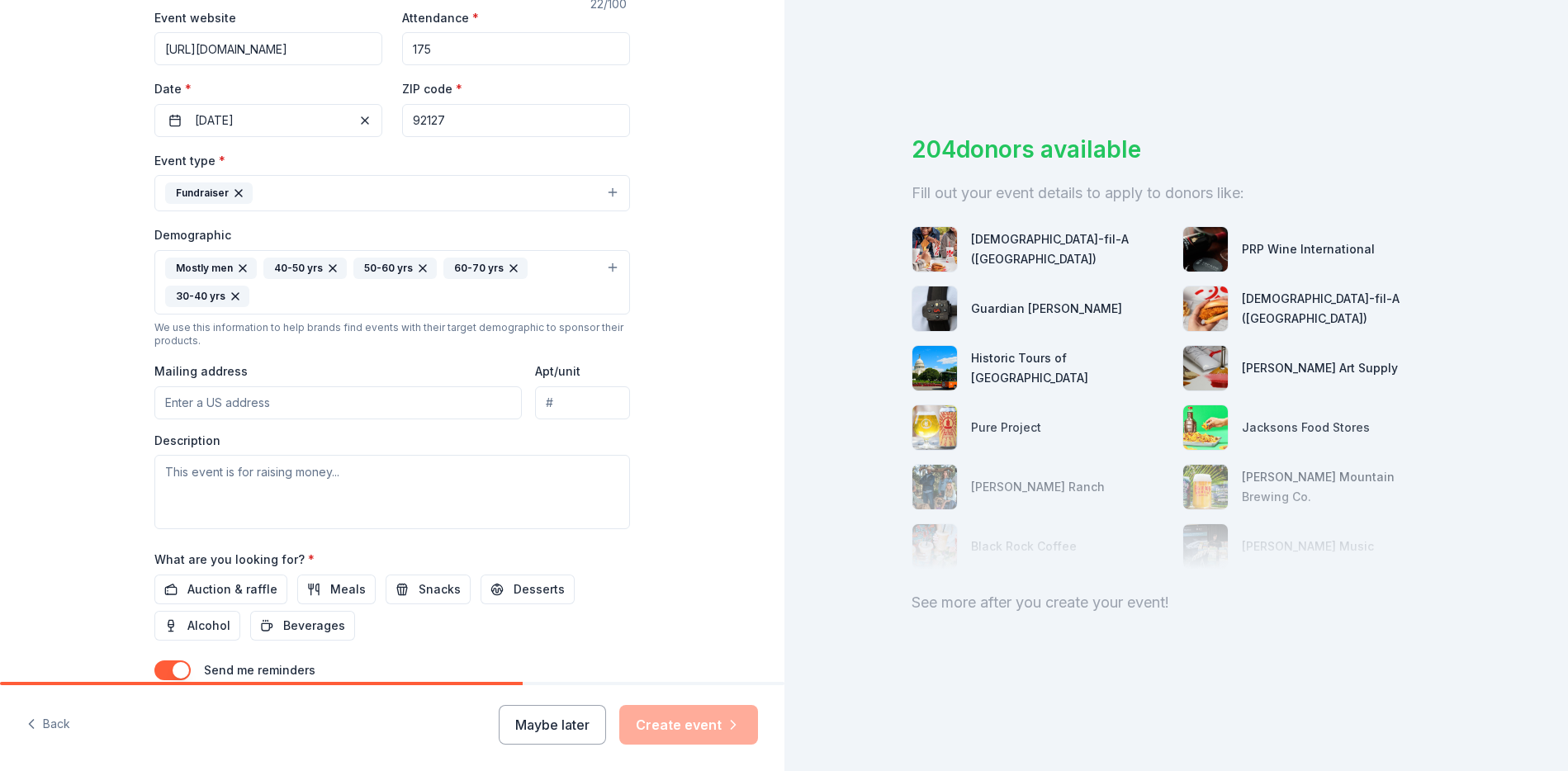
scroll to position [399, 0]
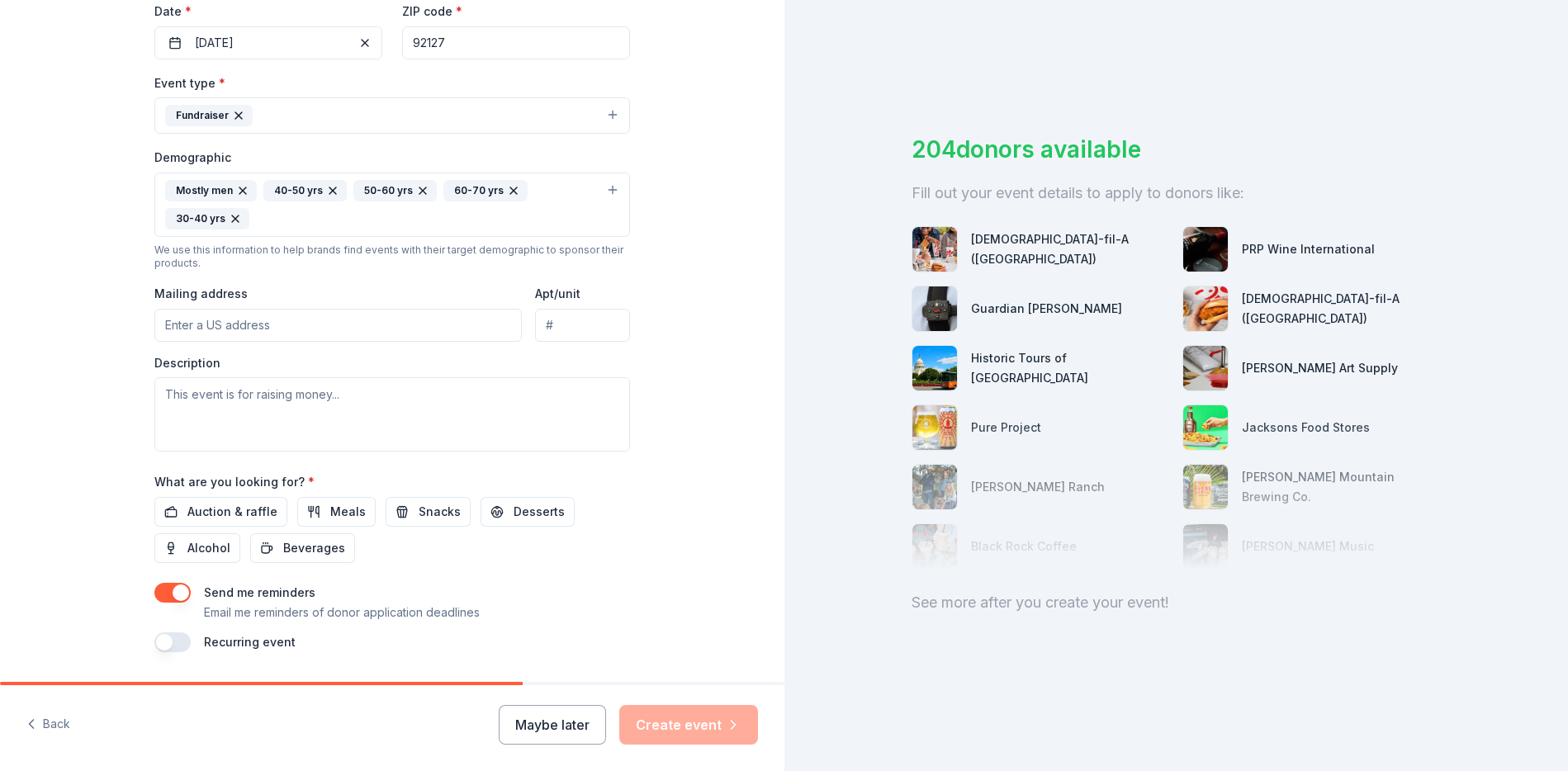
click at [335, 335] on input "Mailing address" at bounding box center [338, 325] width 368 height 33
type input "5555 Del Mar Heights Rd"
click at [311, 425] on textarea at bounding box center [392, 414] width 475 height 74
paste textarea "This year's Golf Classic continues to support scholarships for students enrolle…"
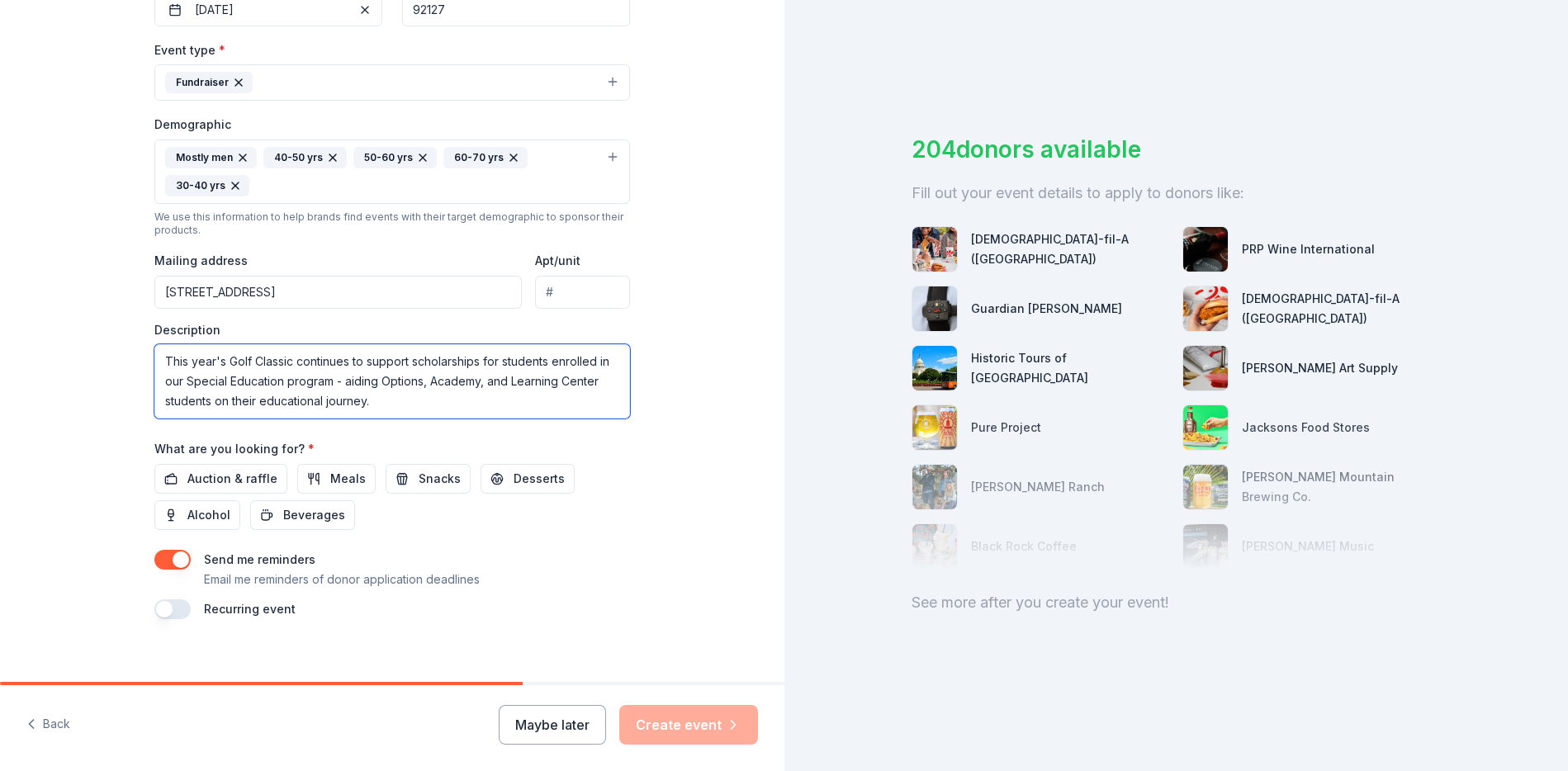
scroll to position [449, 0]
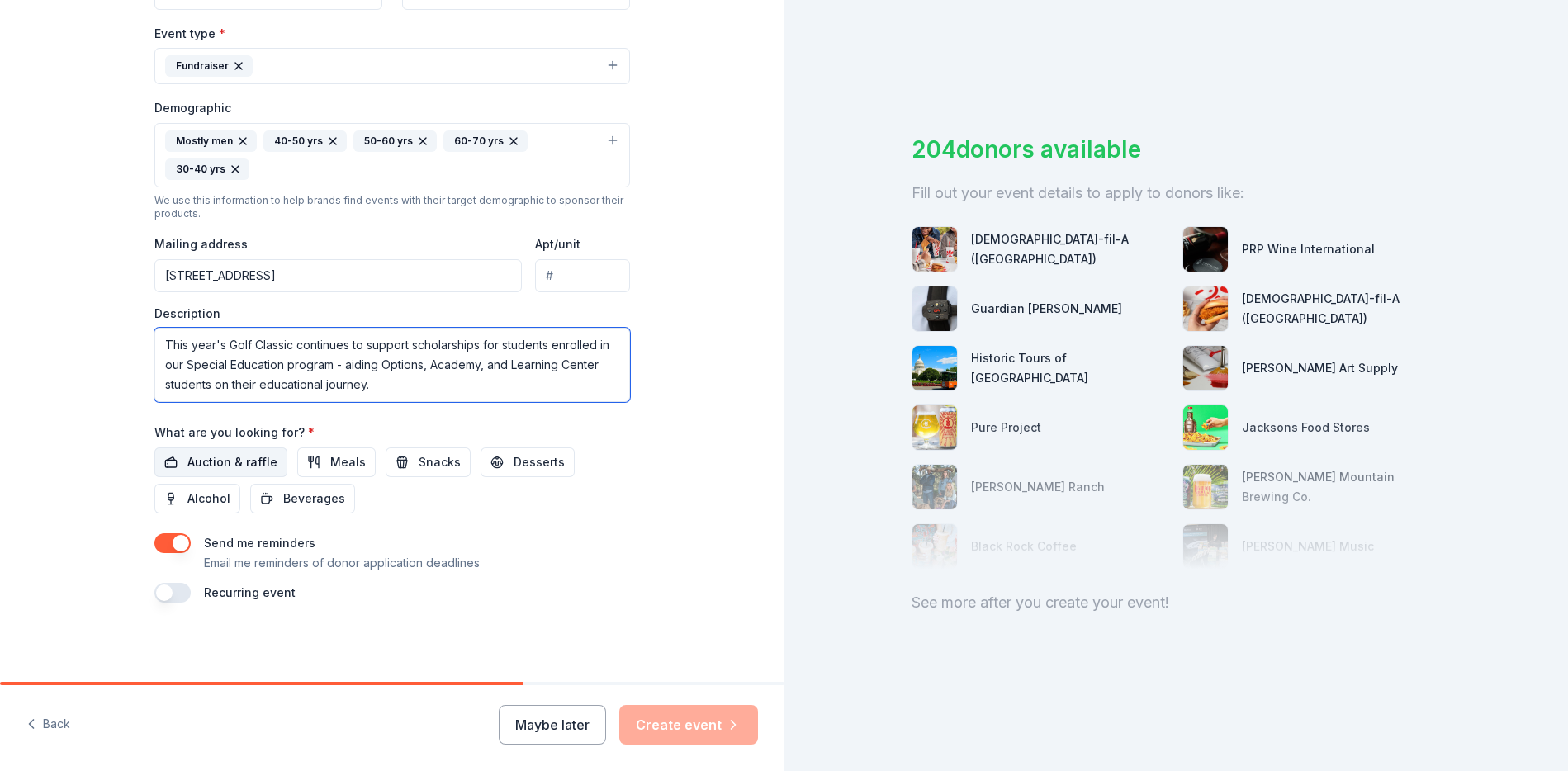
type textarea "This year's Golf Classic continues to support scholarships for students enrolle…"
click at [260, 469] on span "Auction & raffle" at bounding box center [233, 462] width 90 height 20
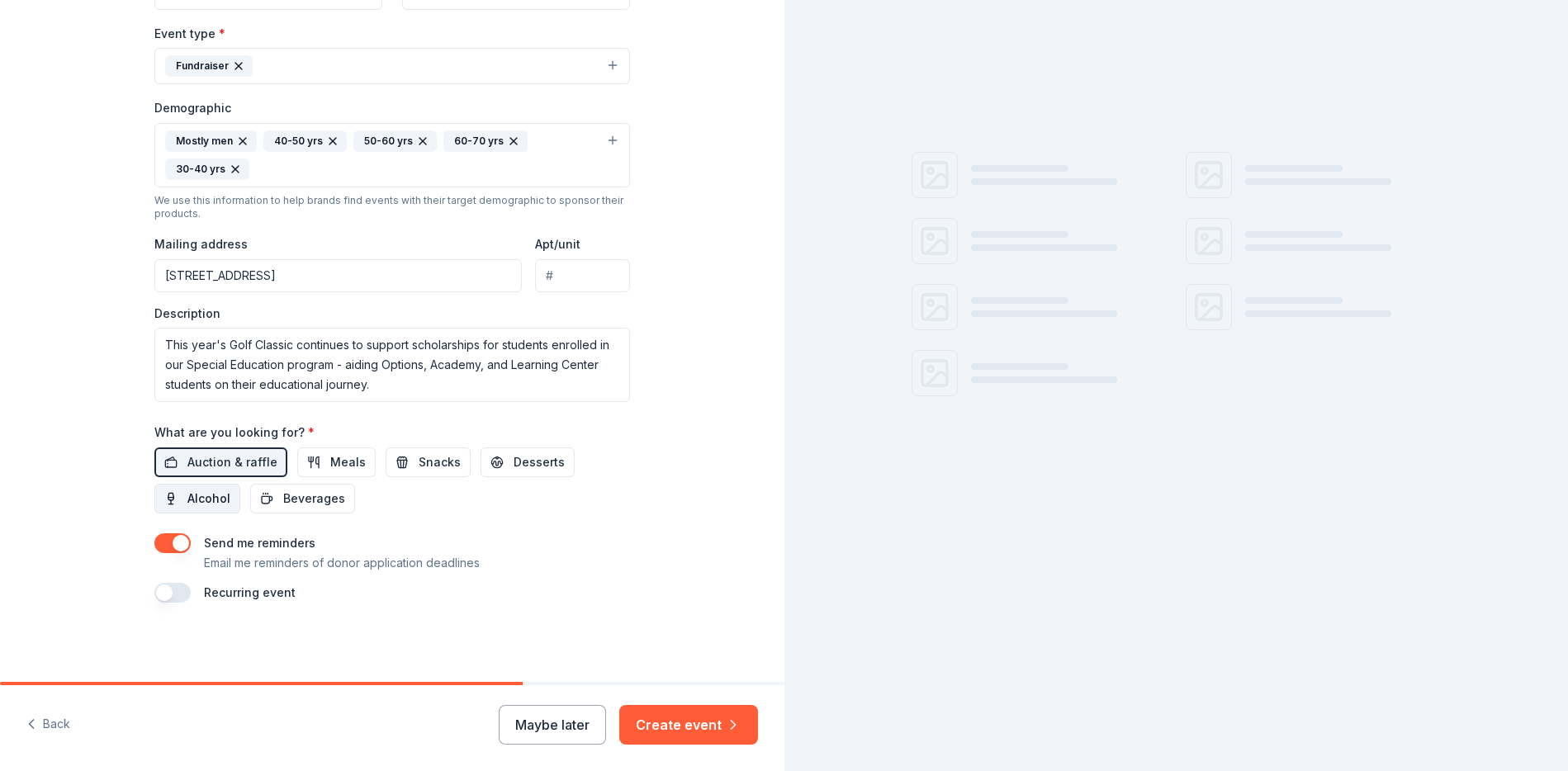
click at [213, 498] on span "Alcohol" at bounding box center [209, 498] width 43 height 20
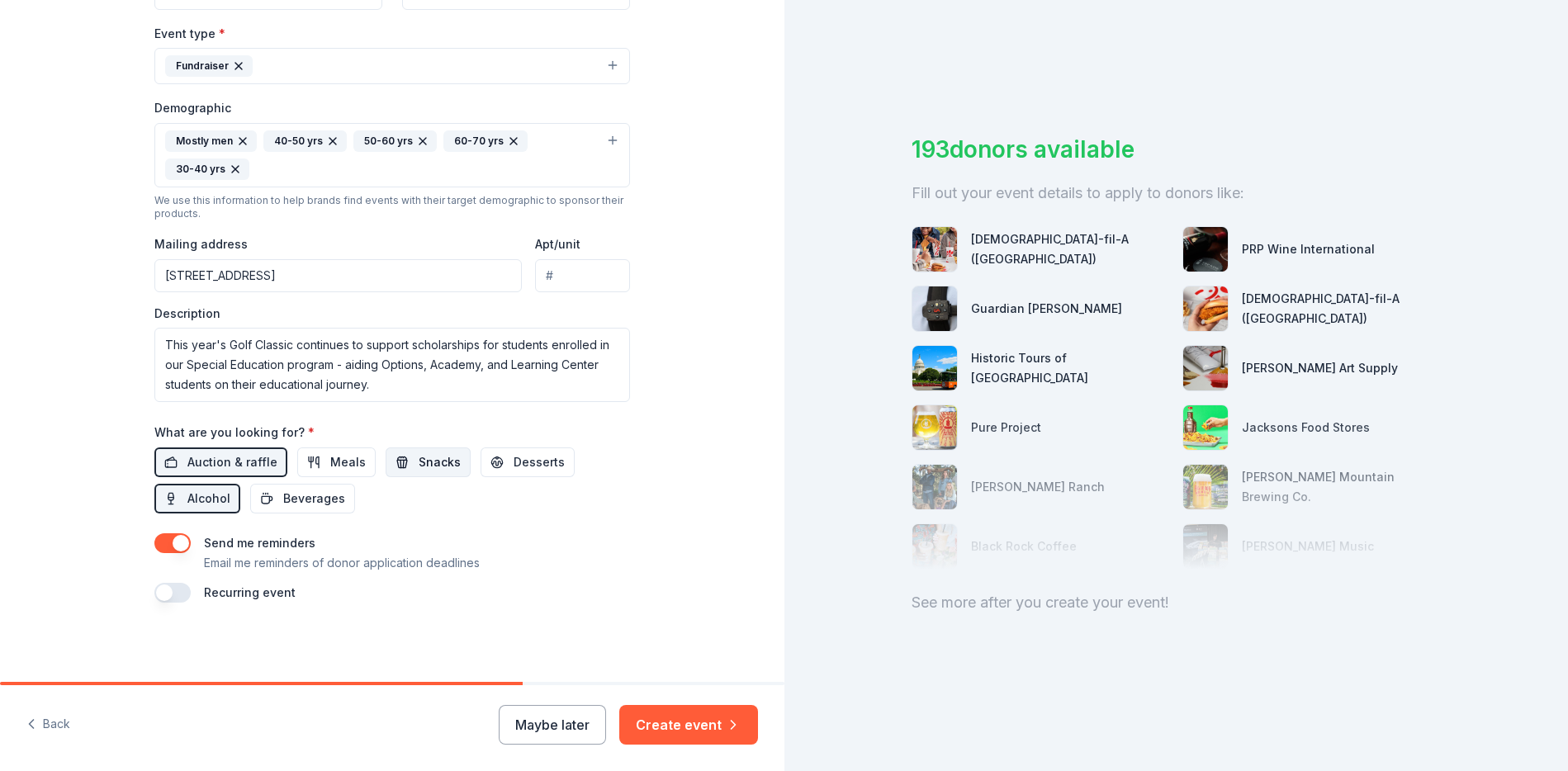
click at [433, 469] on span "Snacks" at bounding box center [440, 462] width 42 height 20
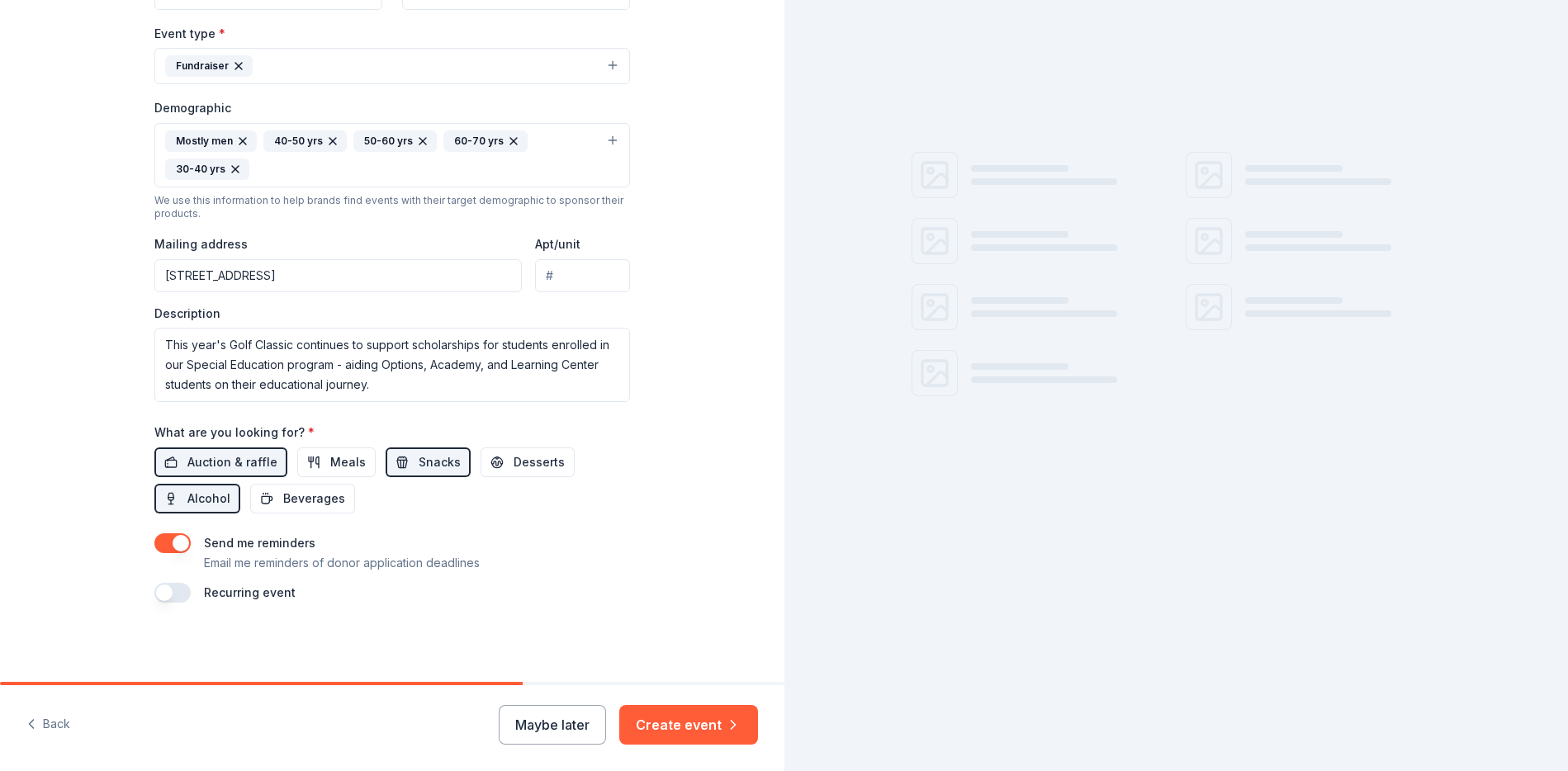
click at [165, 546] on button "button" at bounding box center [173, 543] width 37 height 20
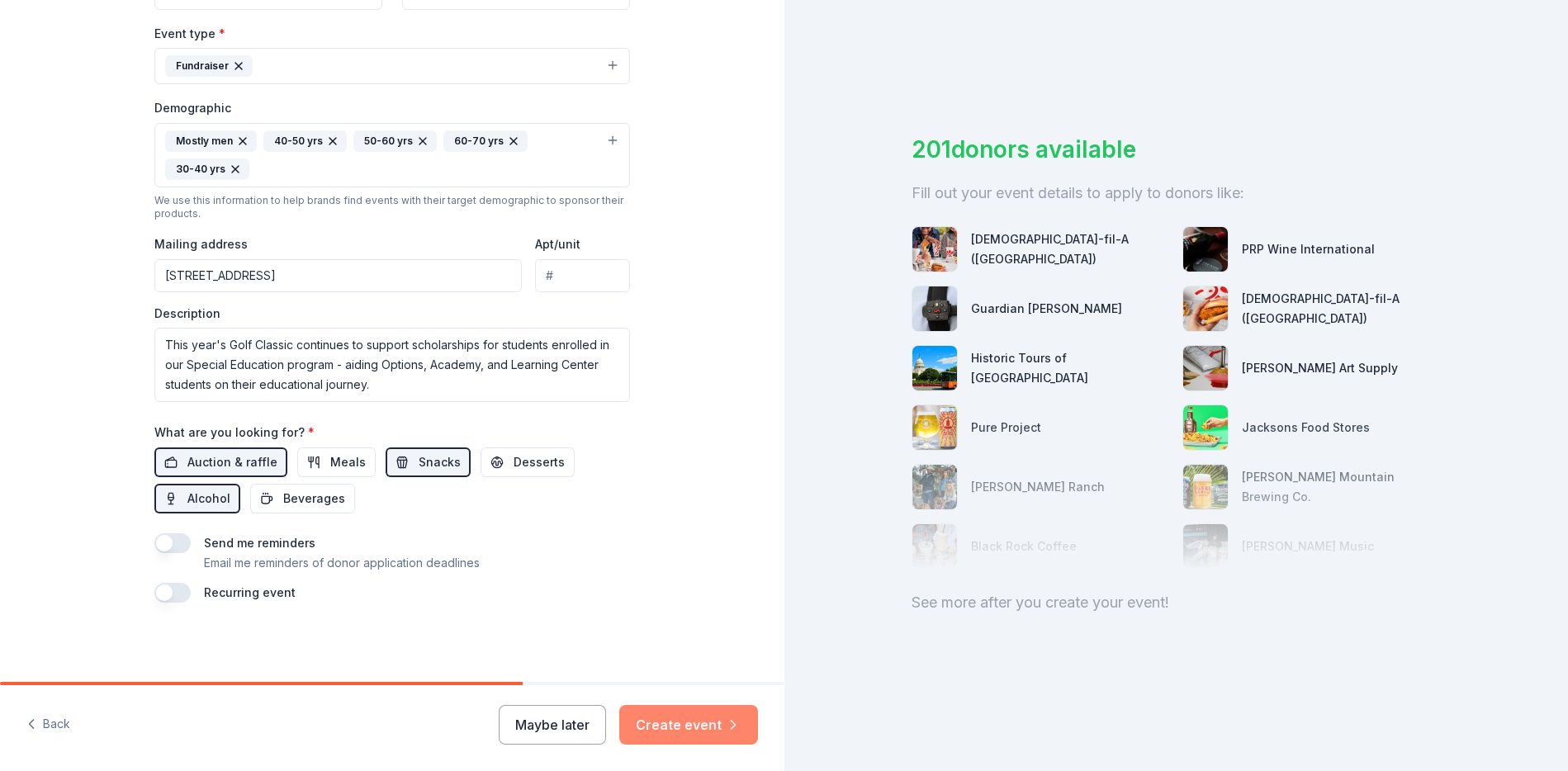
click at [649, 727] on button "Create event" at bounding box center [688, 725] width 139 height 40
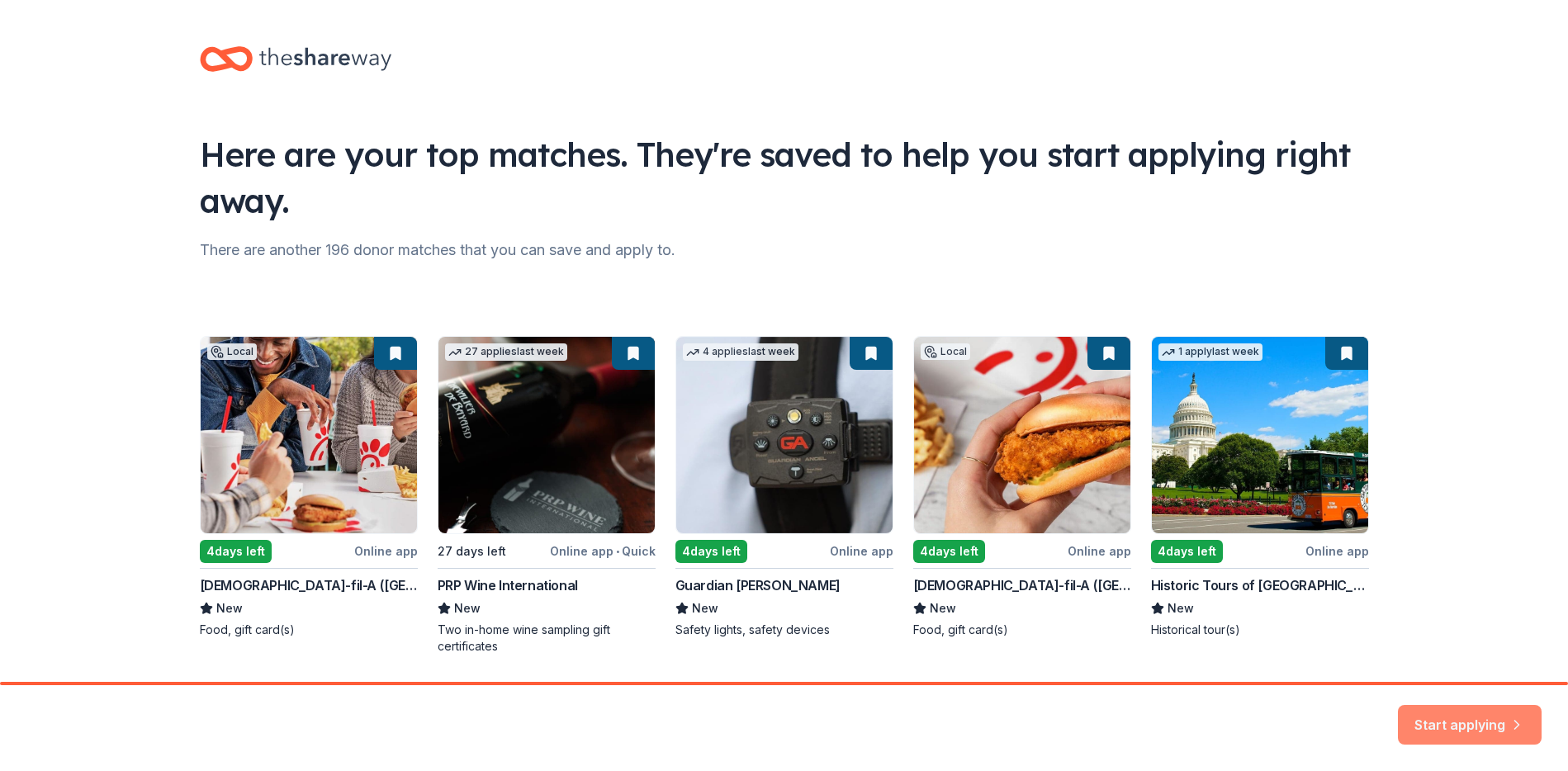
click at [1437, 724] on button "Start applying" at bounding box center [1469, 715] width 143 height 40
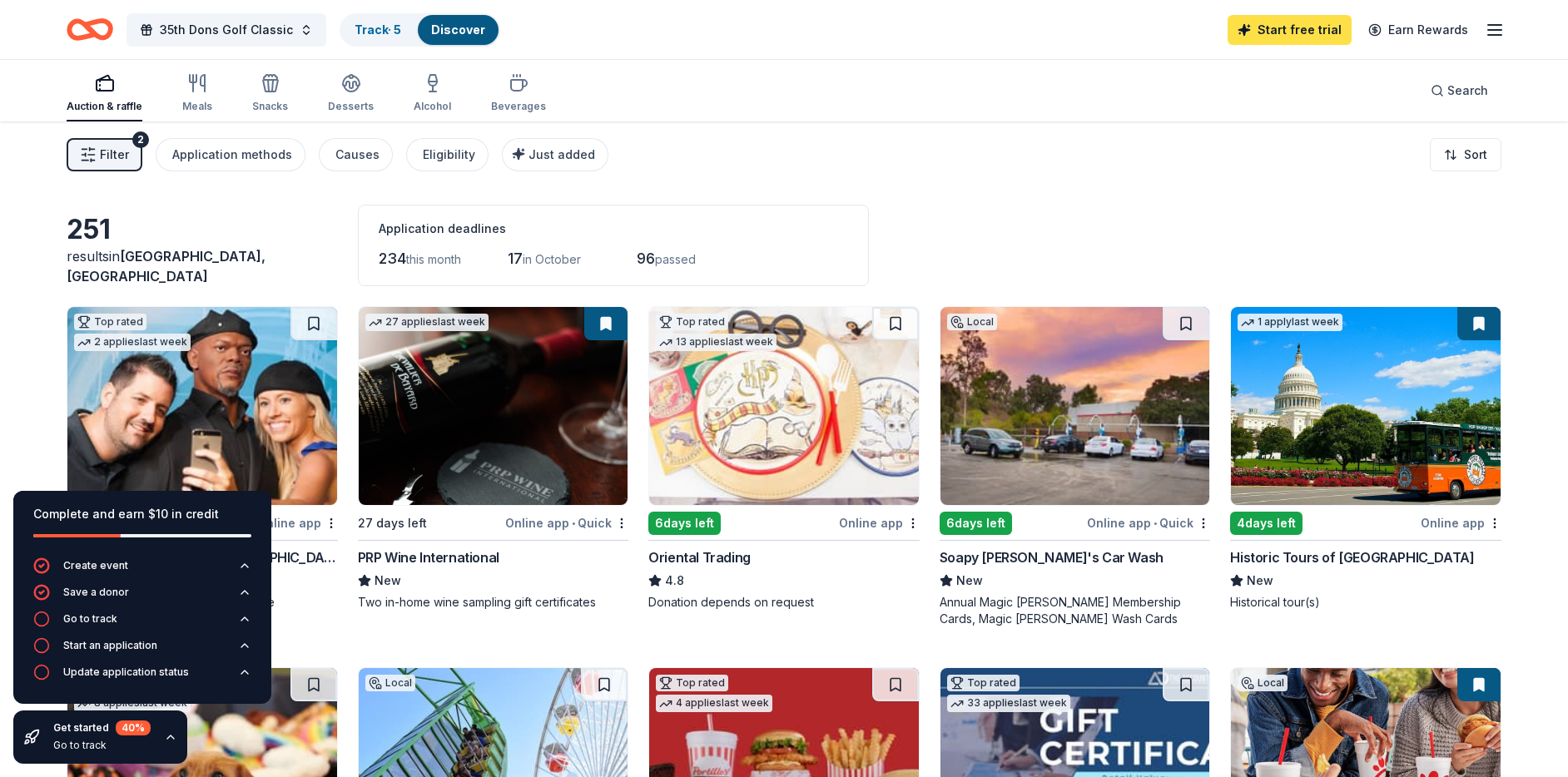
click at [1284, 32] on link "Start free trial" at bounding box center [1289, 30] width 124 height 30
click at [1270, 32] on link "Start free trial" at bounding box center [1289, 30] width 124 height 30
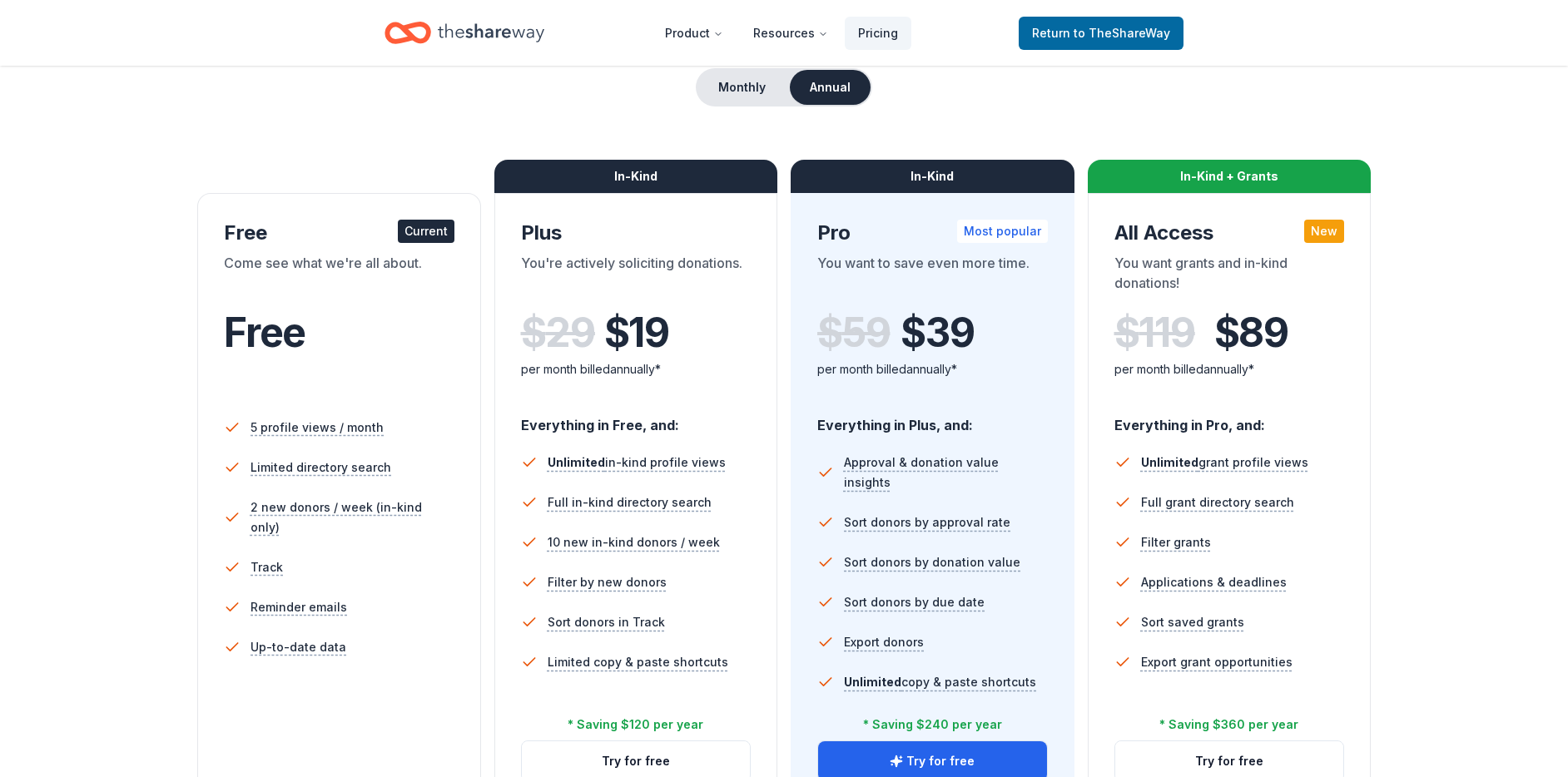
scroll to position [253, 0]
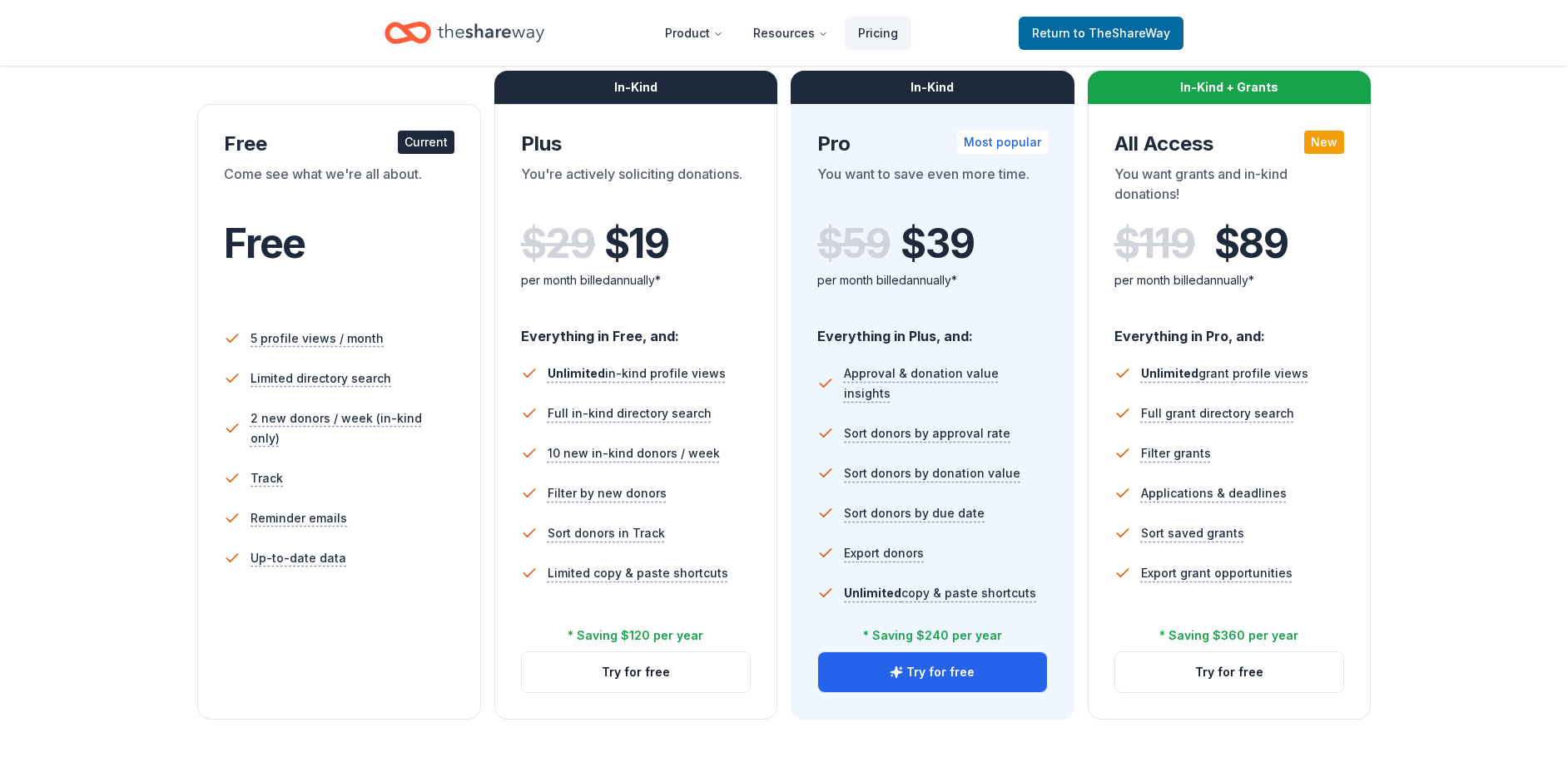
click at [357, 540] on li "Up-to-date data" at bounding box center [339, 559] width 230 height 40
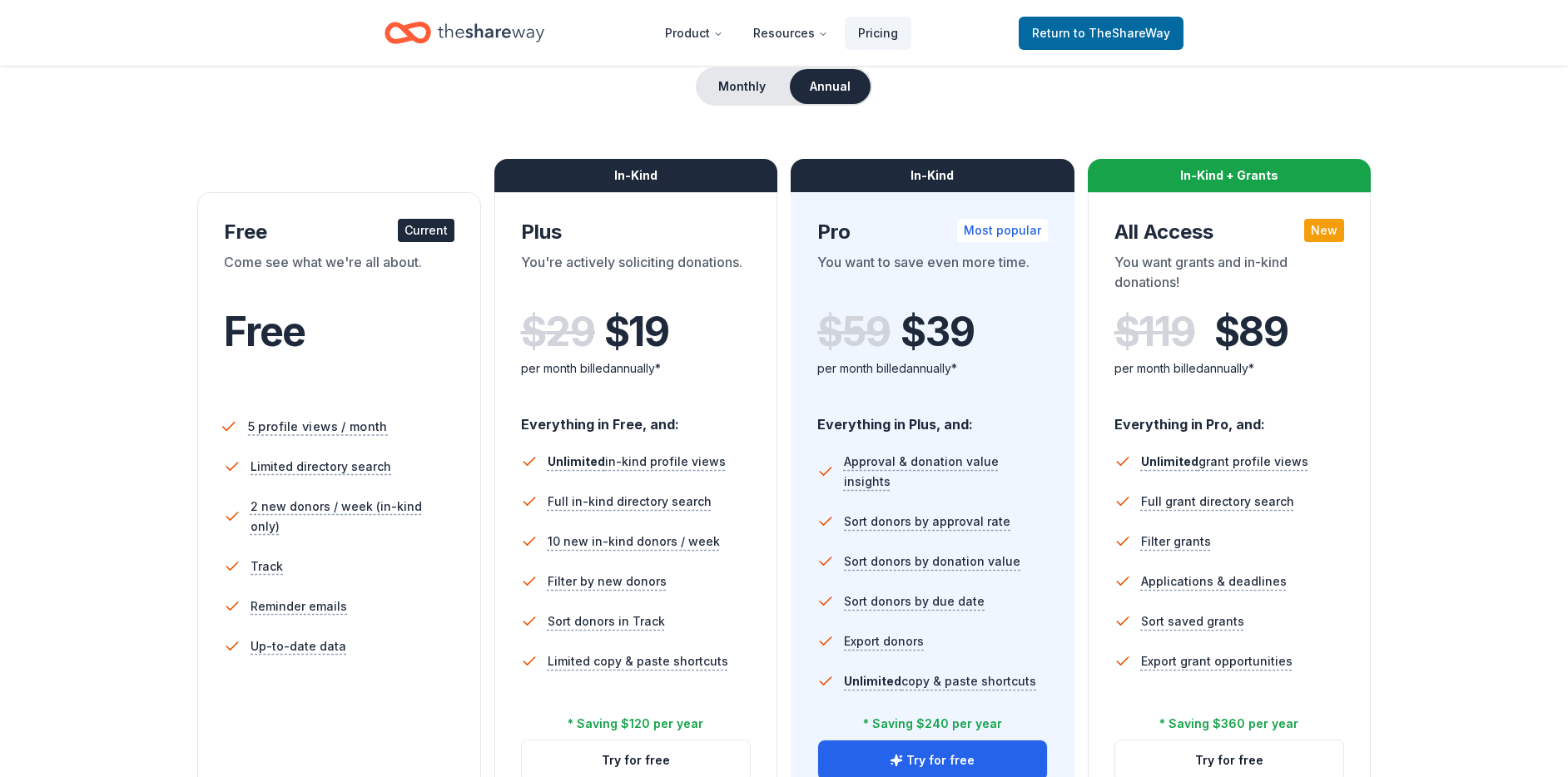
scroll to position [164, 0]
click at [450, 220] on div "Current" at bounding box center [426, 231] width 57 height 24
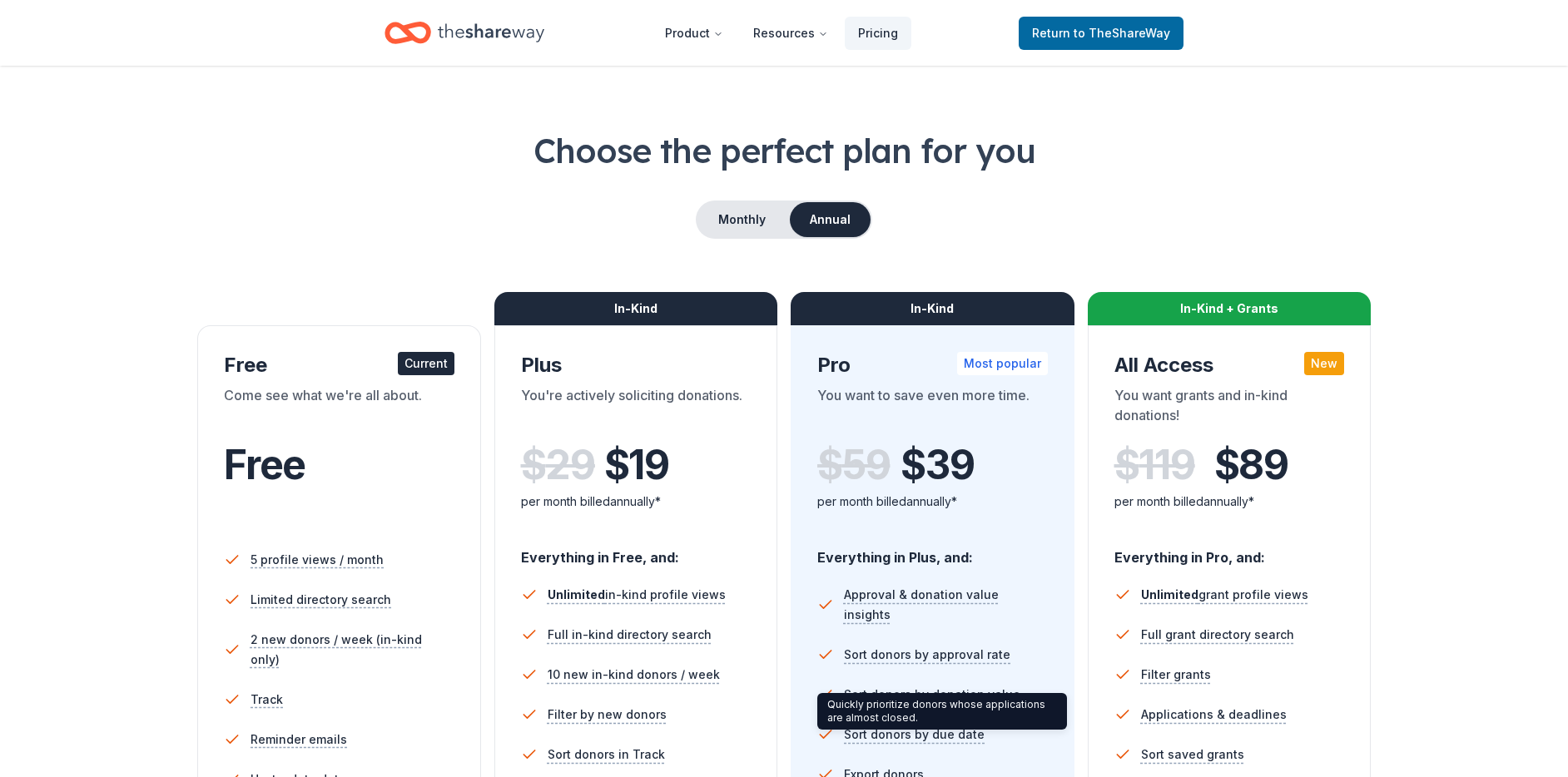
scroll to position [0, 0]
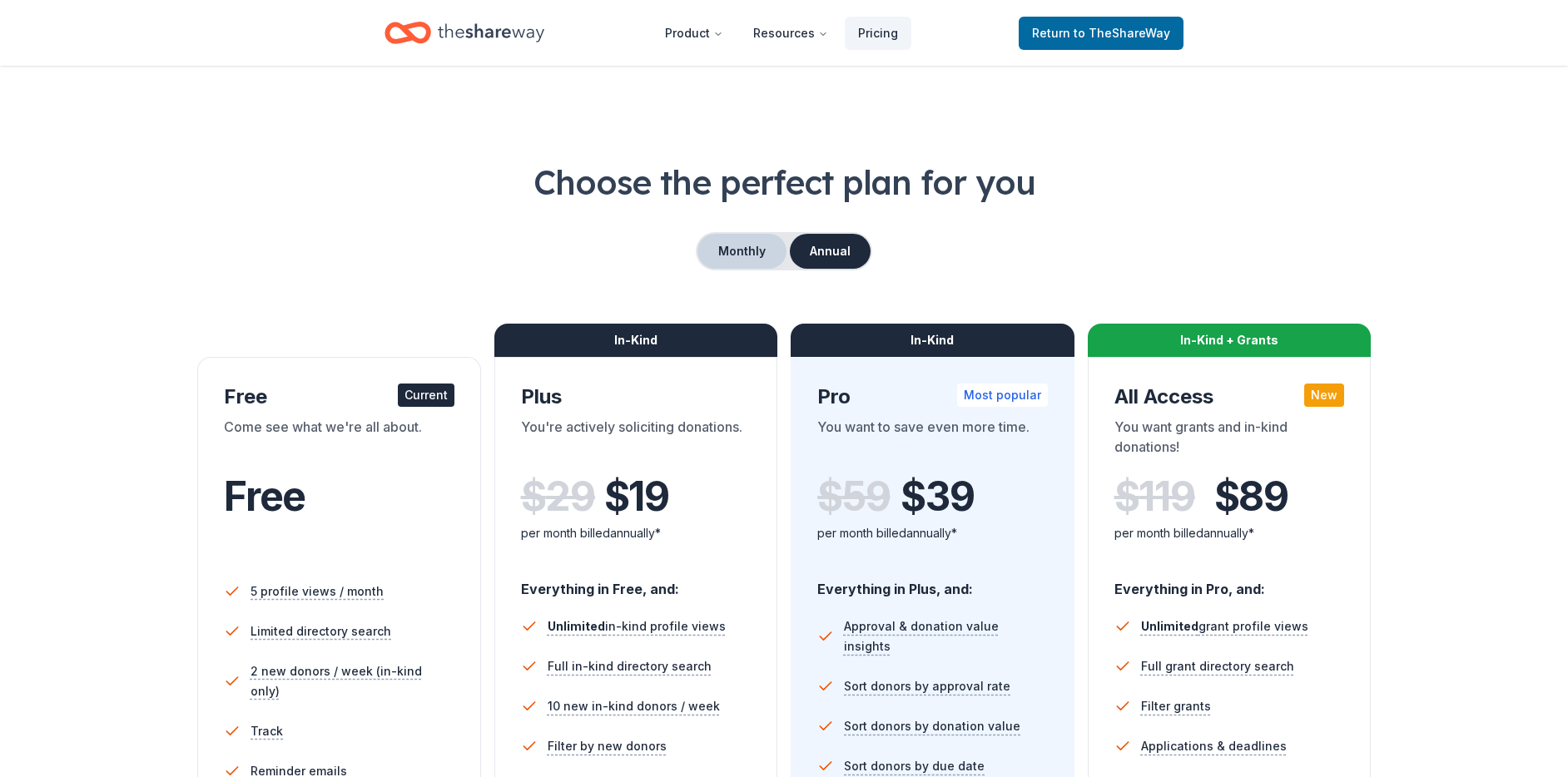
click at [740, 241] on button "Monthly" at bounding box center [742, 251] width 89 height 35
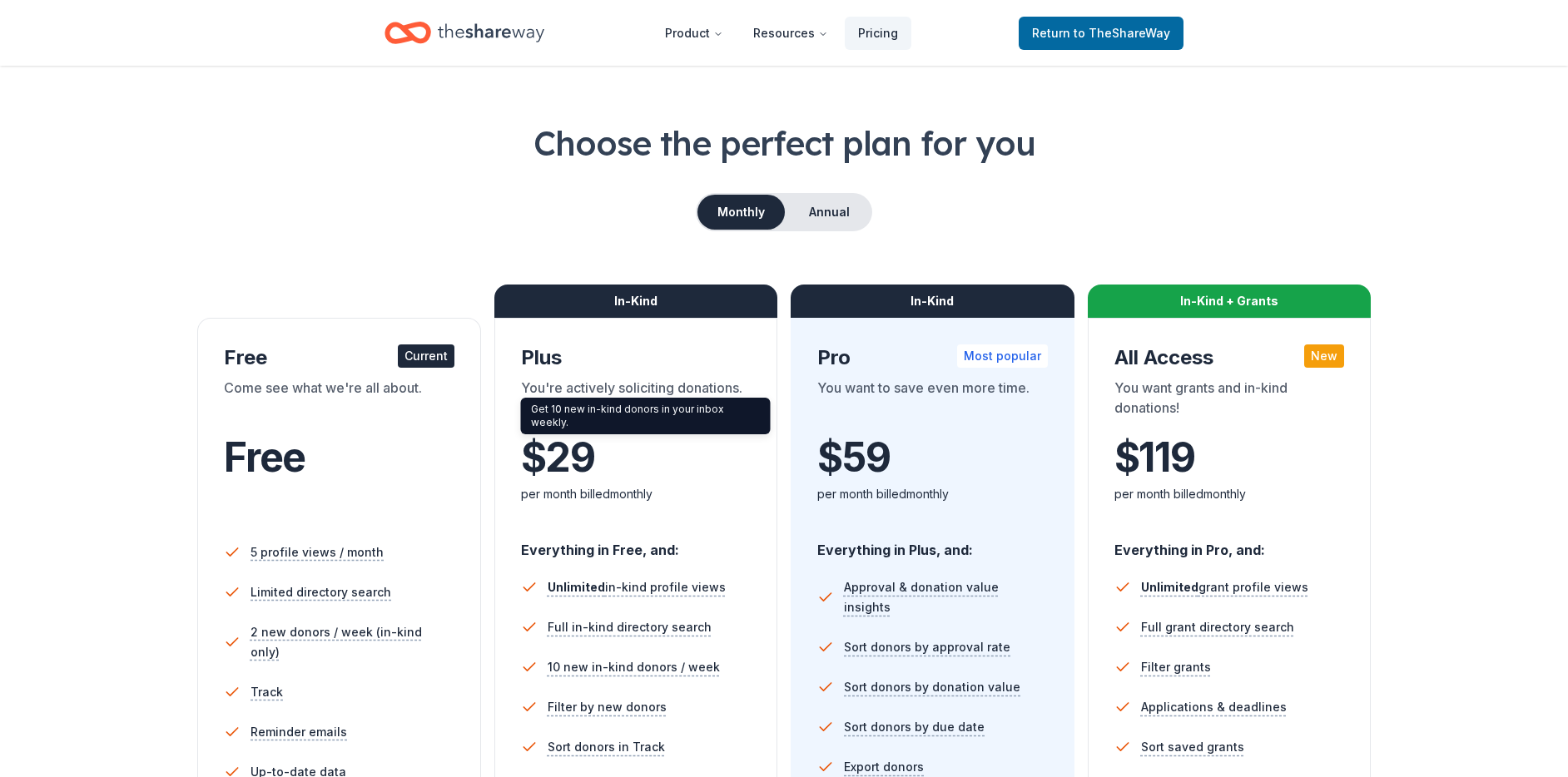
scroll to position [453, 0]
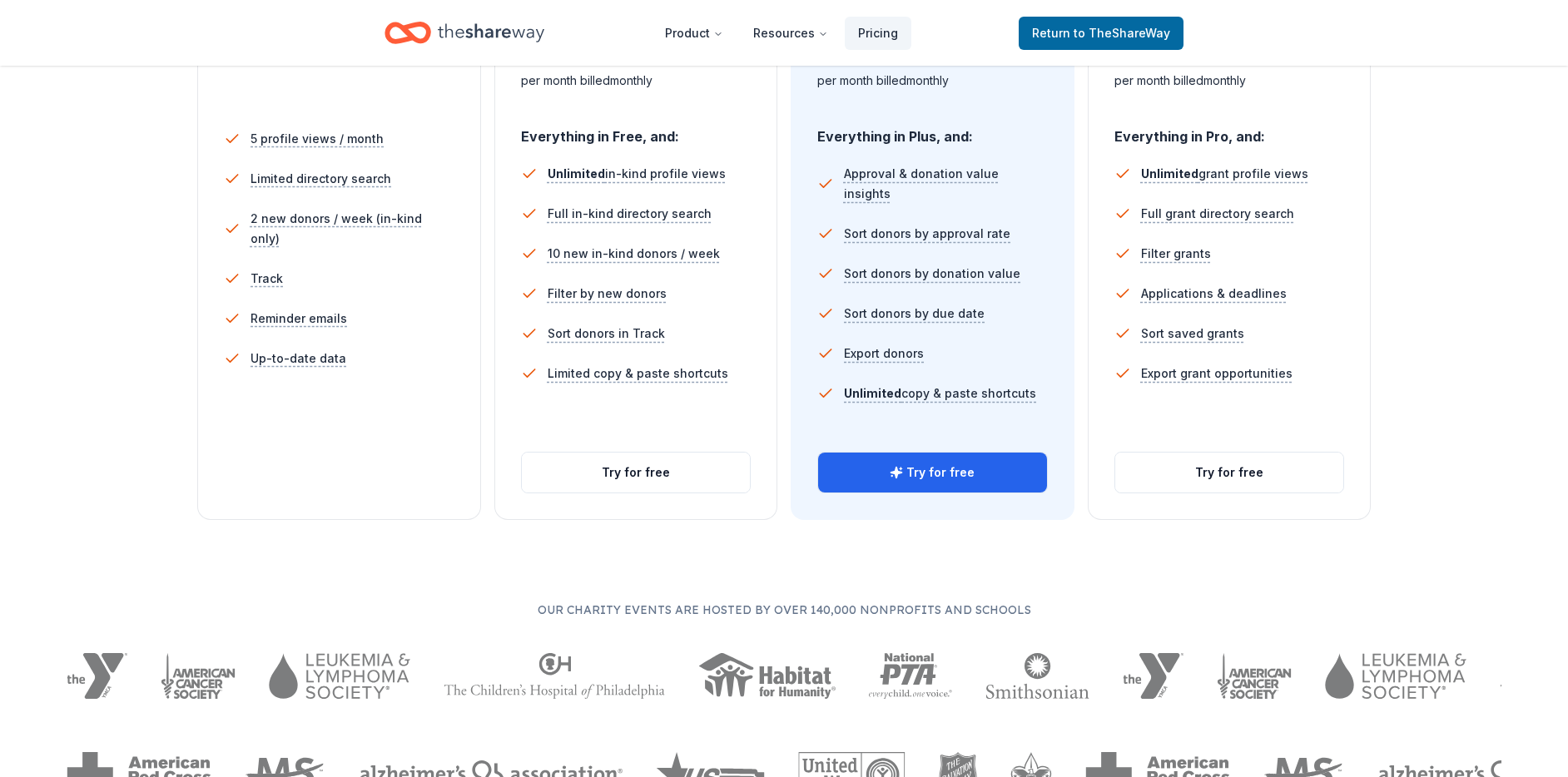
drag, startPoint x: 694, startPoint y: 484, endPoint x: 698, endPoint y: 545, distance: 61.1
click at [698, 544] on div "Choose the perfect plan for you Monthly Annual Free Current Come see what we're…" at bounding box center [784, 252] width 1568 height 1091
click at [696, 551] on div "Choose the perfect plan for you Monthly Annual Free Current Come see what we're…" at bounding box center [784, 252] width 1568 height 1091
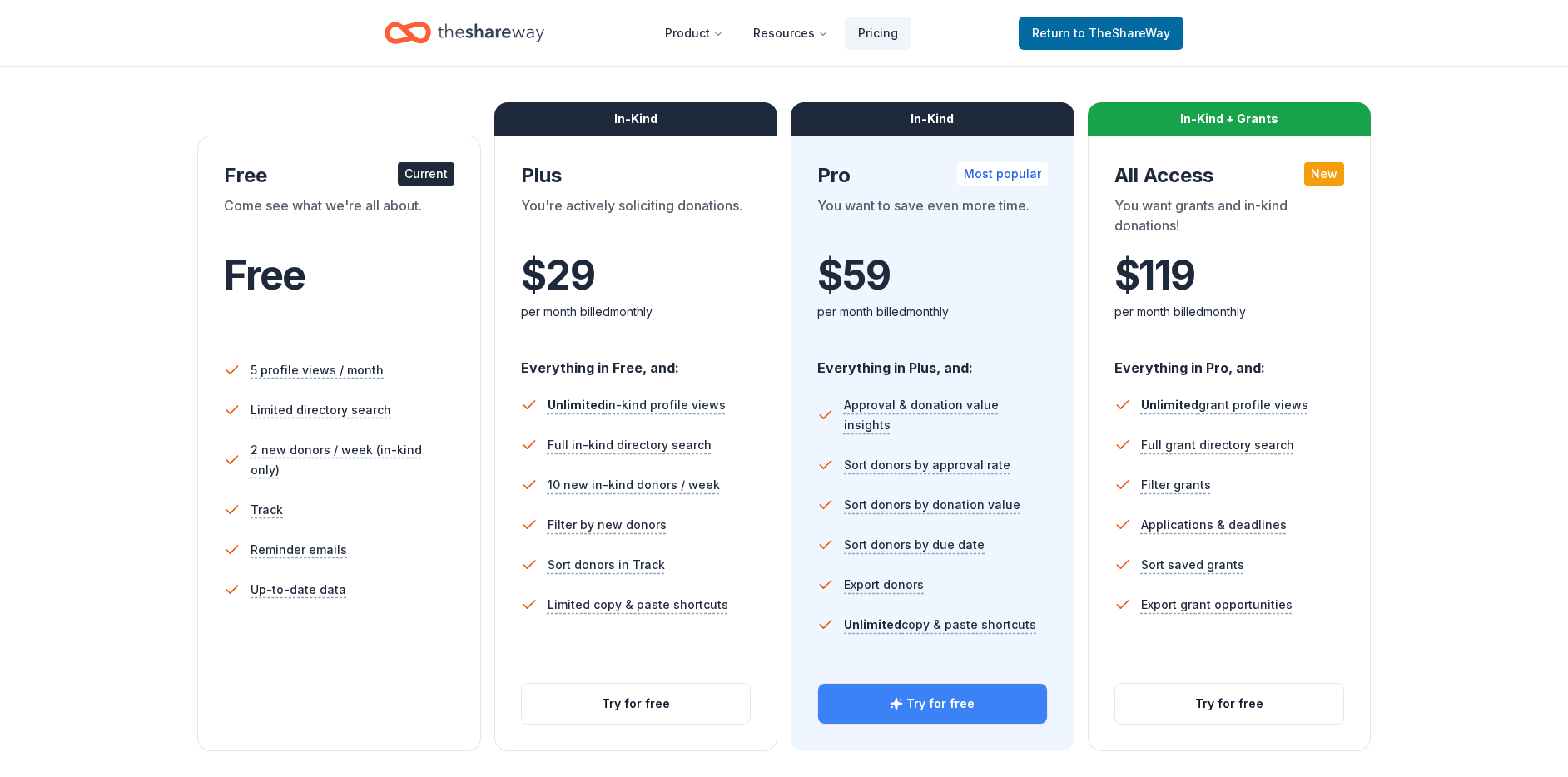
scroll to position [222, 0]
click at [954, 703] on button "Try for free" at bounding box center [932, 704] width 229 height 40
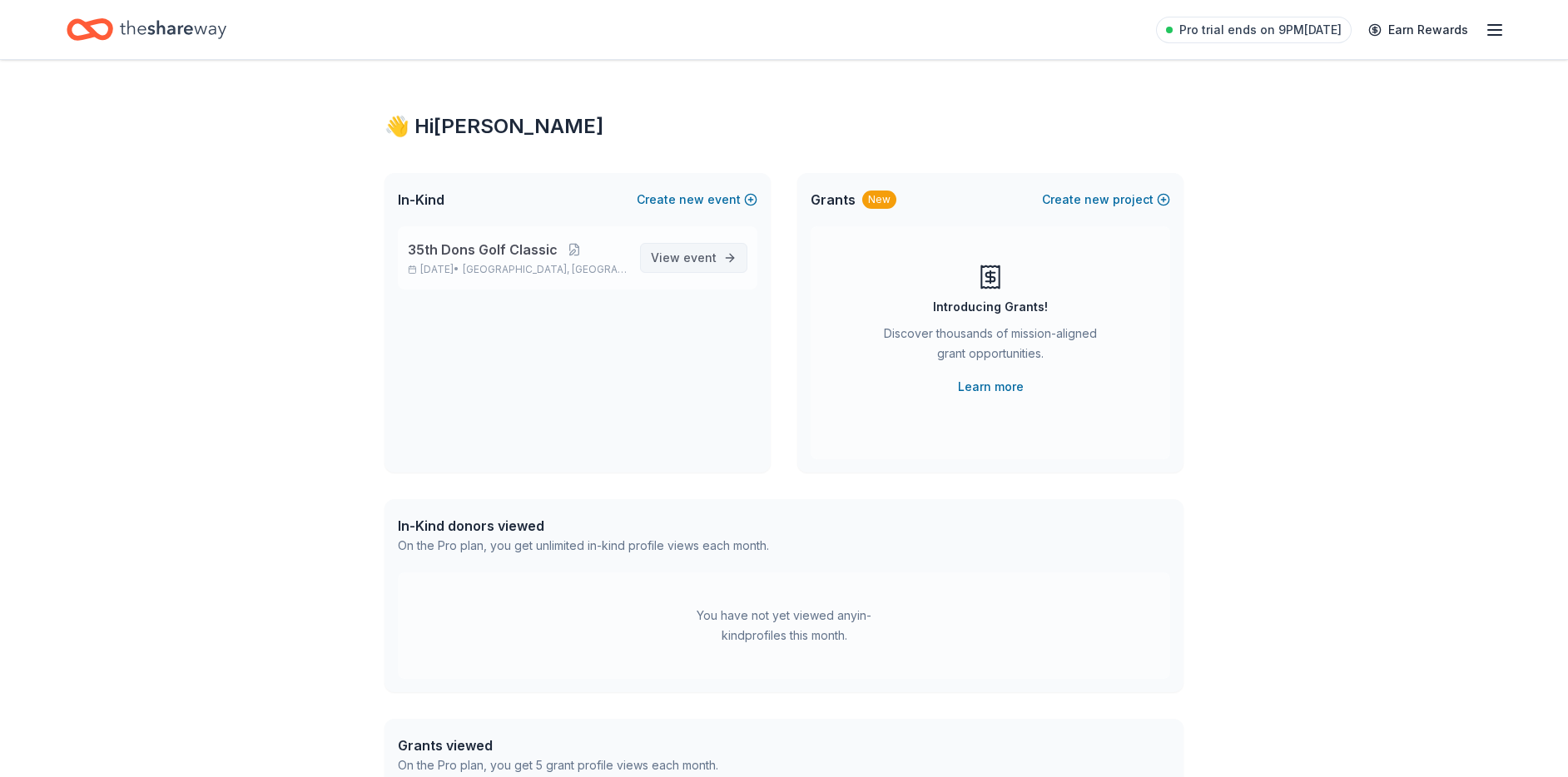
click at [697, 259] on span "event" at bounding box center [700, 258] width 33 height 14
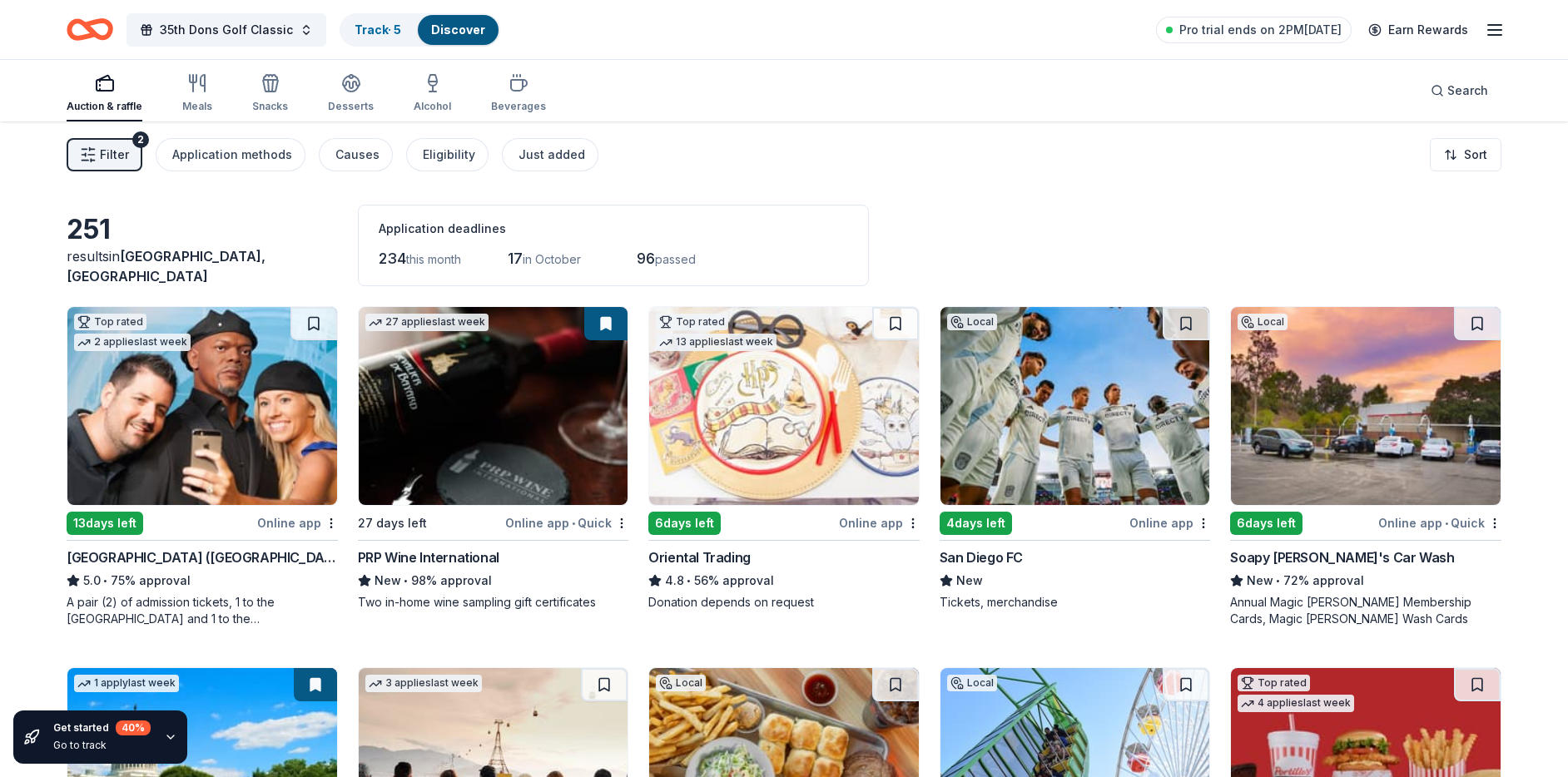
click at [678, 150] on div "Filter 2 Application methods Causes Eligibility Just added Sort" at bounding box center [784, 155] width 1568 height 67
click at [414, 562] on div "PRP Wine International" at bounding box center [427, 557] width 141 height 20
click at [1066, 229] on div "251 results in San Diego, CA Application deadlines 234 this month 17 in October…" at bounding box center [784, 245] width 1435 height 81
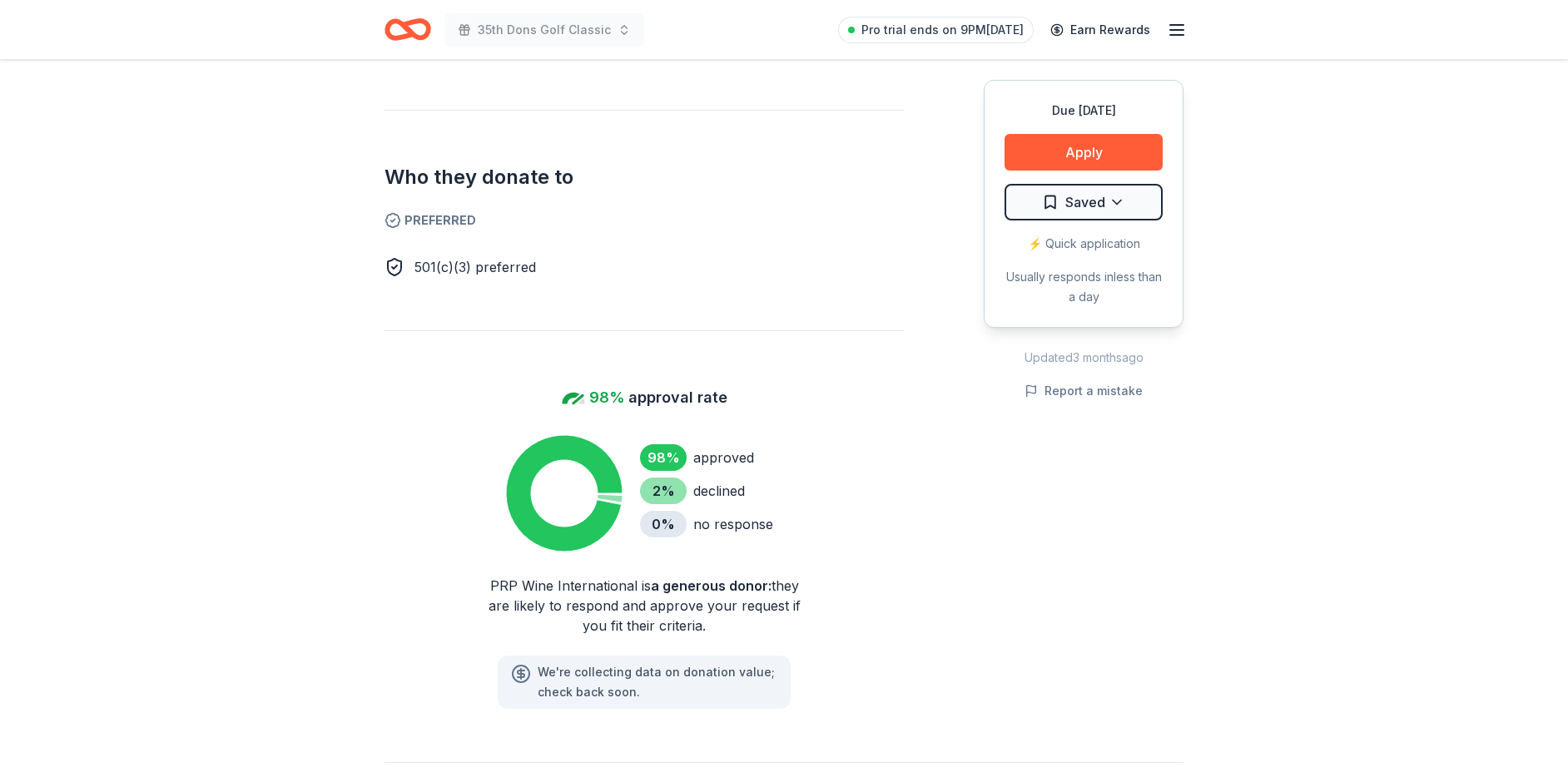
scroll to position [923, 0]
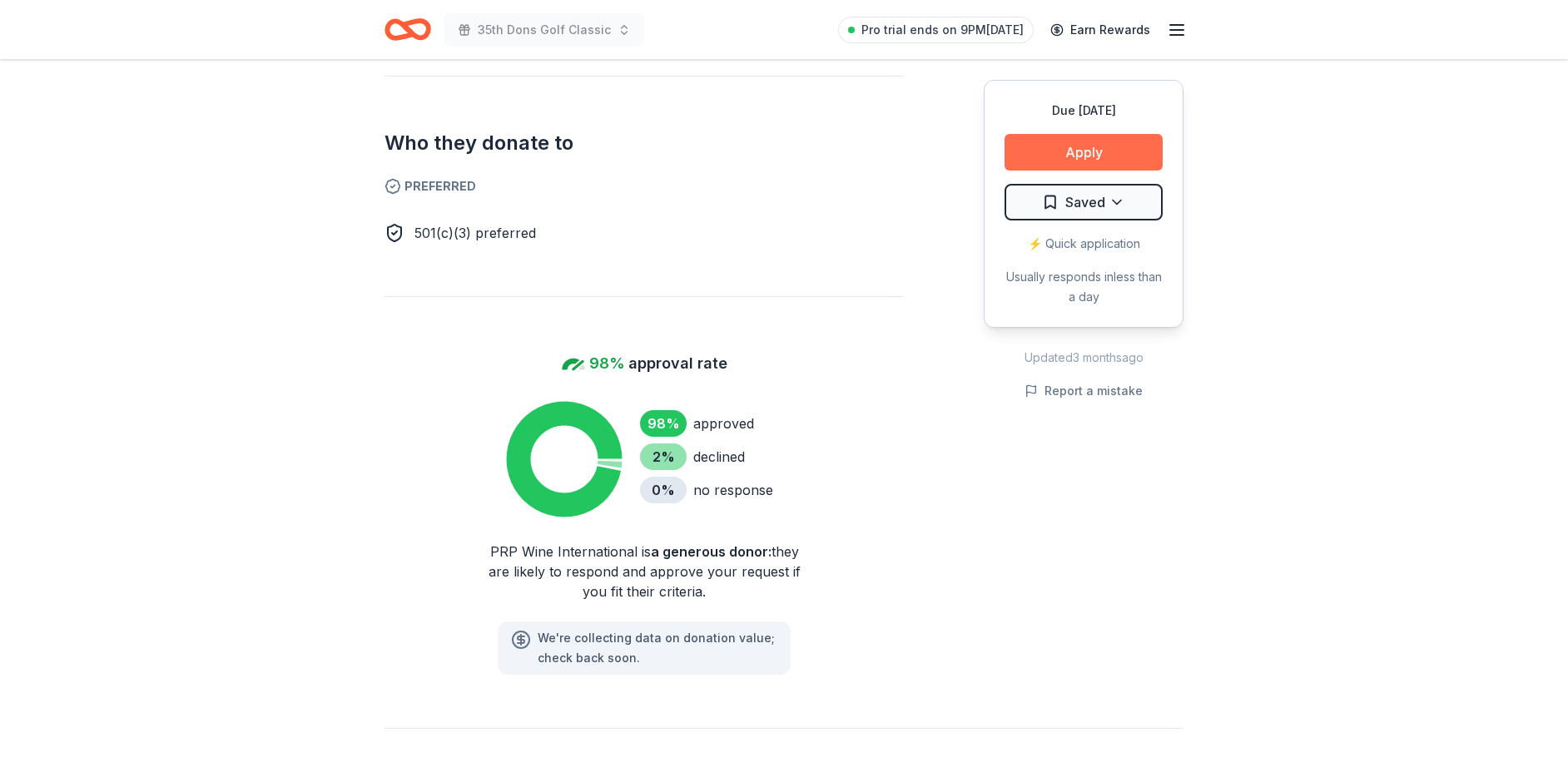
click at [1082, 152] on button "Apply" at bounding box center [1084, 152] width 158 height 37
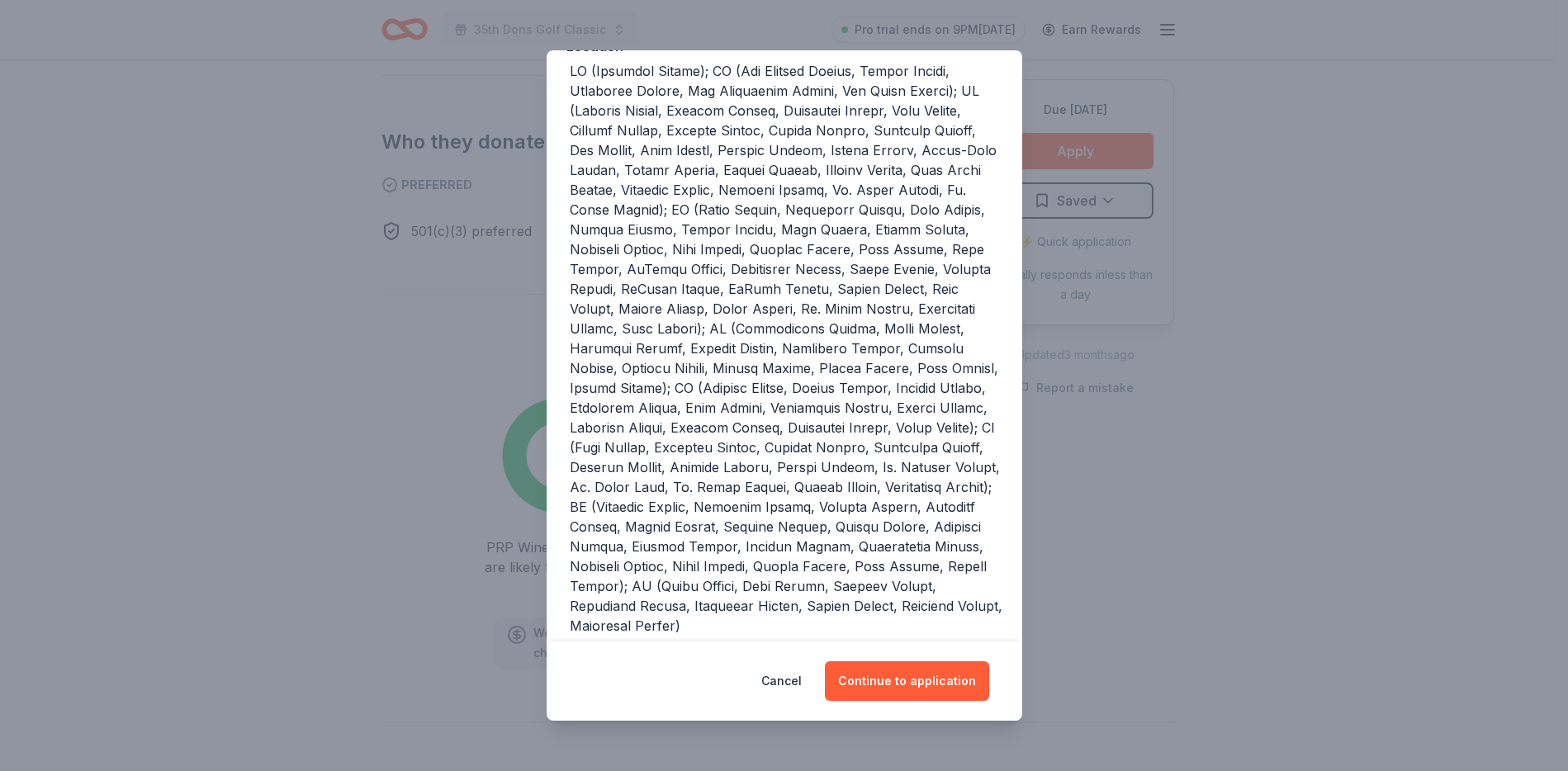
scroll to position [380, 0]
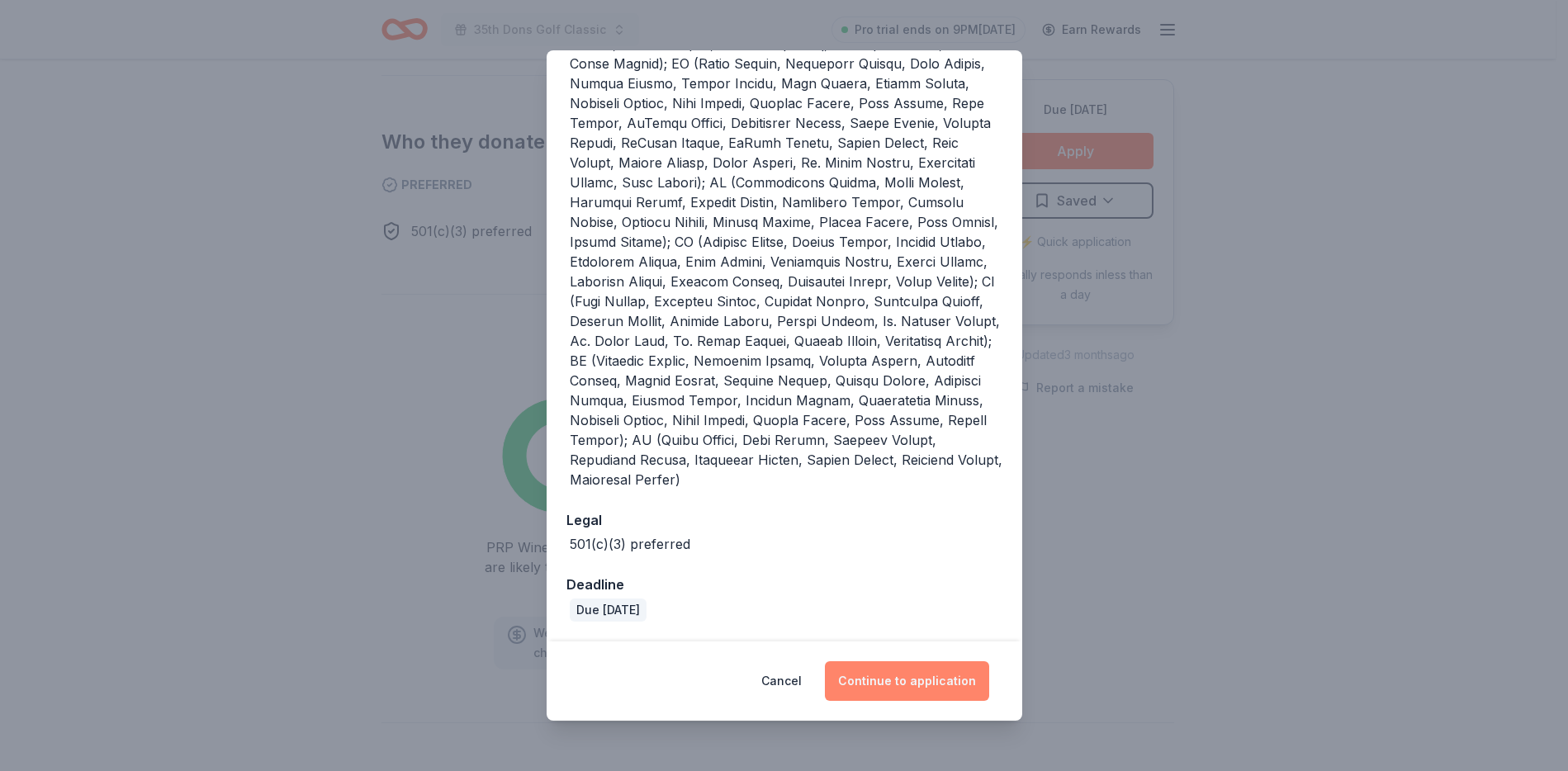
click at [929, 696] on button "Continue to application" at bounding box center [907, 681] width 164 height 40
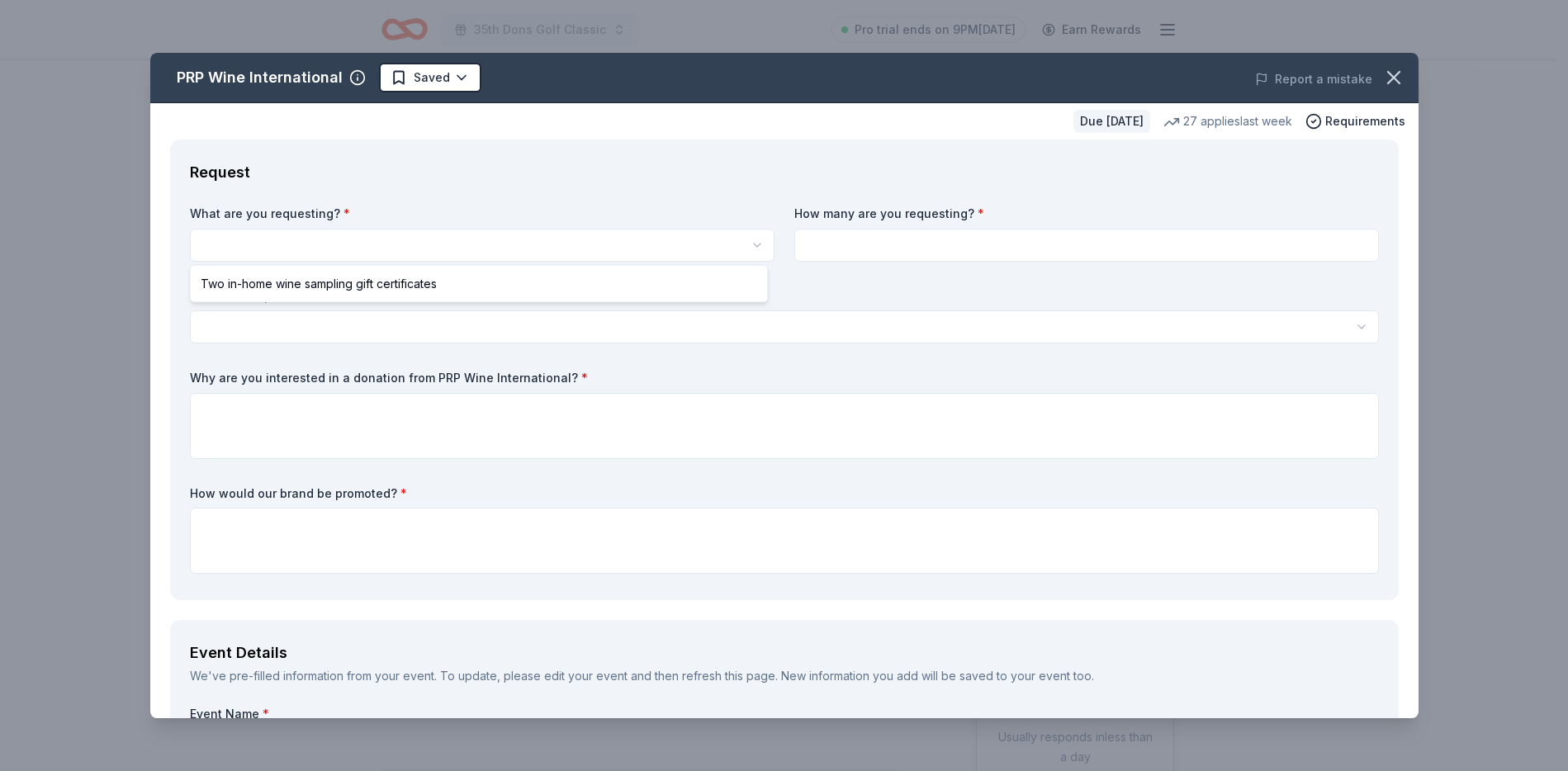
click at [584, 256] on html "35th Dons Golf Classic Pro trial ends on 9PM, 9/23 Earn Rewards Due in 27 days …" at bounding box center [784, 385] width 1568 height 771
select select "Two in-home wine sampling gift certificates"
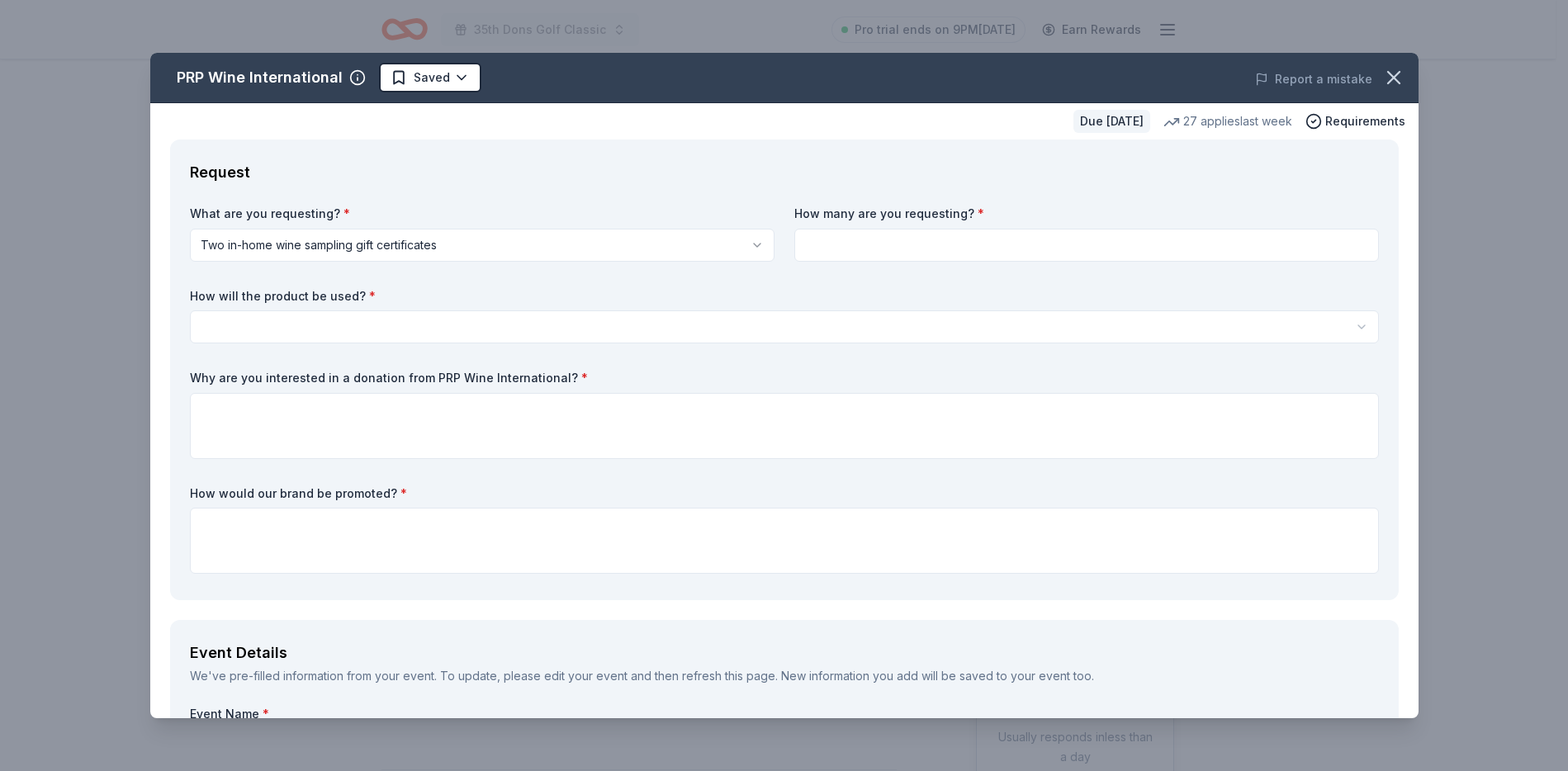
click at [668, 301] on label "How will the product be used? *" at bounding box center [784, 296] width 1189 height 17
click at [844, 263] on div "What are you requesting? * Two in-home wine sampling gift certificates Two in-h…" at bounding box center [784, 393] width 1189 height 375
click at [845, 256] on input at bounding box center [1086, 245] width 585 height 33
click at [839, 238] on input at bounding box center [1086, 245] width 585 height 33
type input "2"
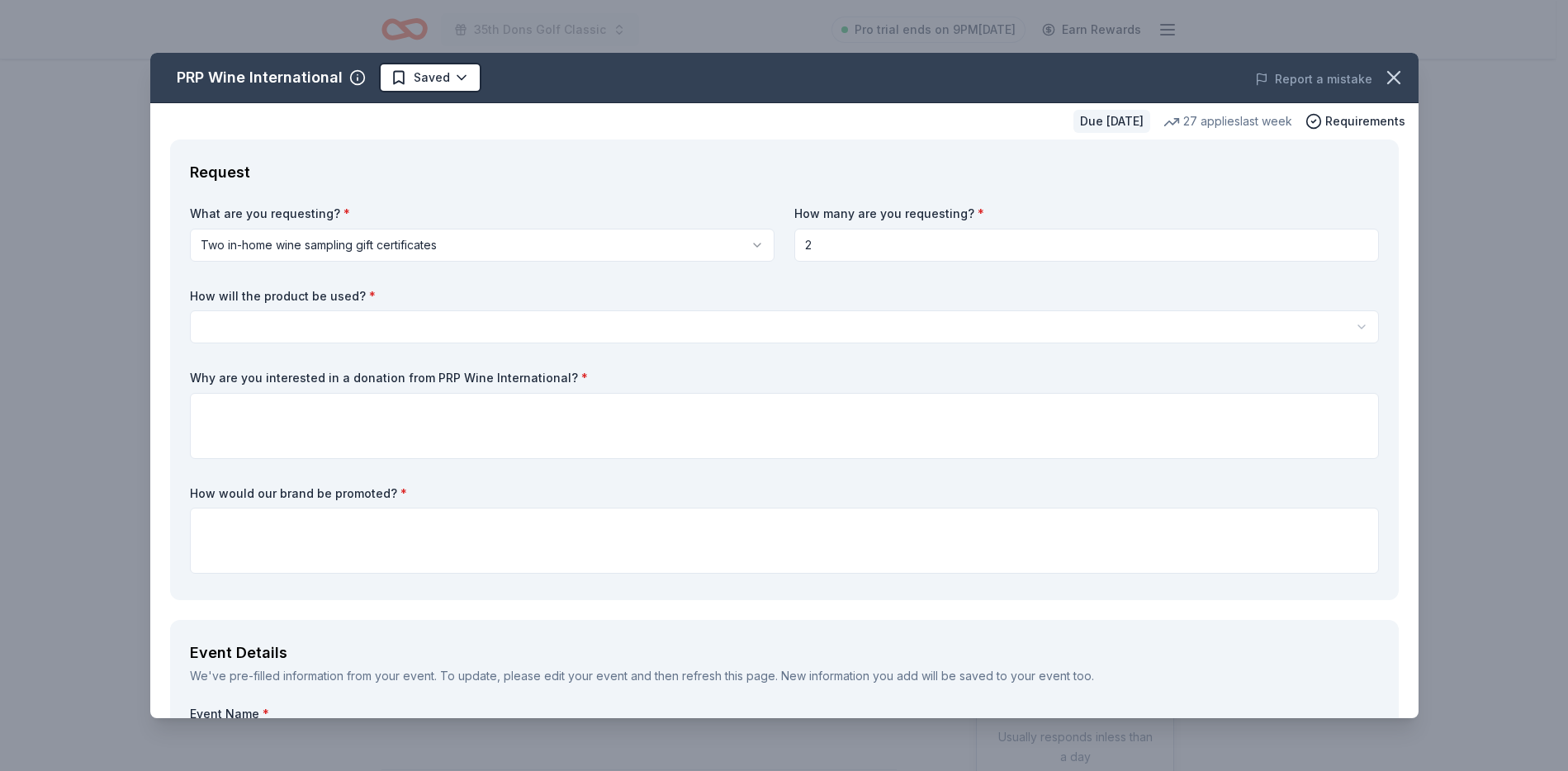
click at [758, 322] on html "35th Dons Golf Classic Pro trial ends on 9PM, 9/23 Earn Rewards Due in 27 days …" at bounding box center [784, 385] width 1568 height 771
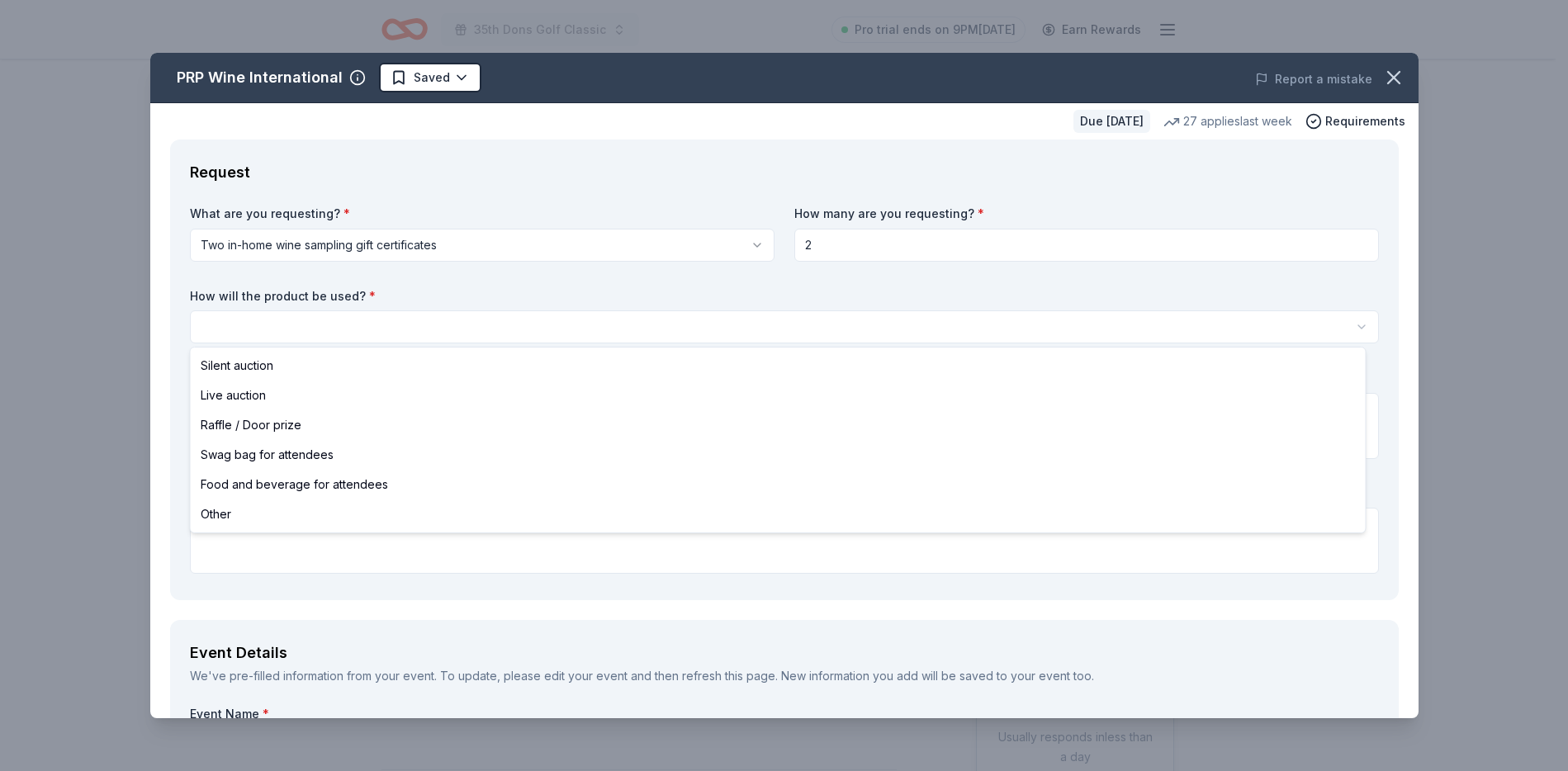
select select "raffleDoorPrize"
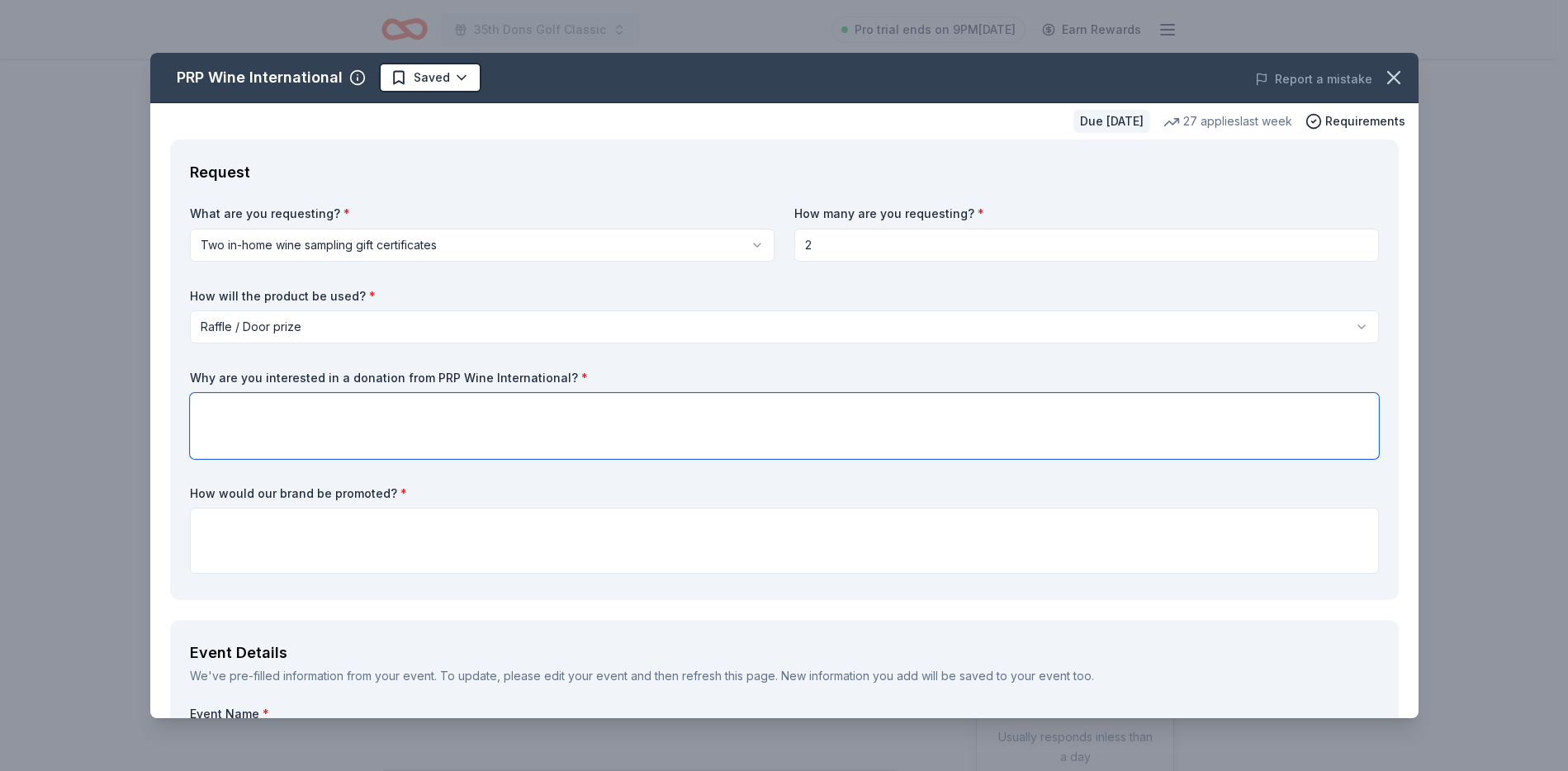
click at [703, 435] on textarea at bounding box center [784, 426] width 1189 height 66
click at [455, 416] on textarea at bounding box center [784, 426] width 1189 height 66
paste textarea "By contributing, PRP Wine International gains exposure to a large group of golf…"
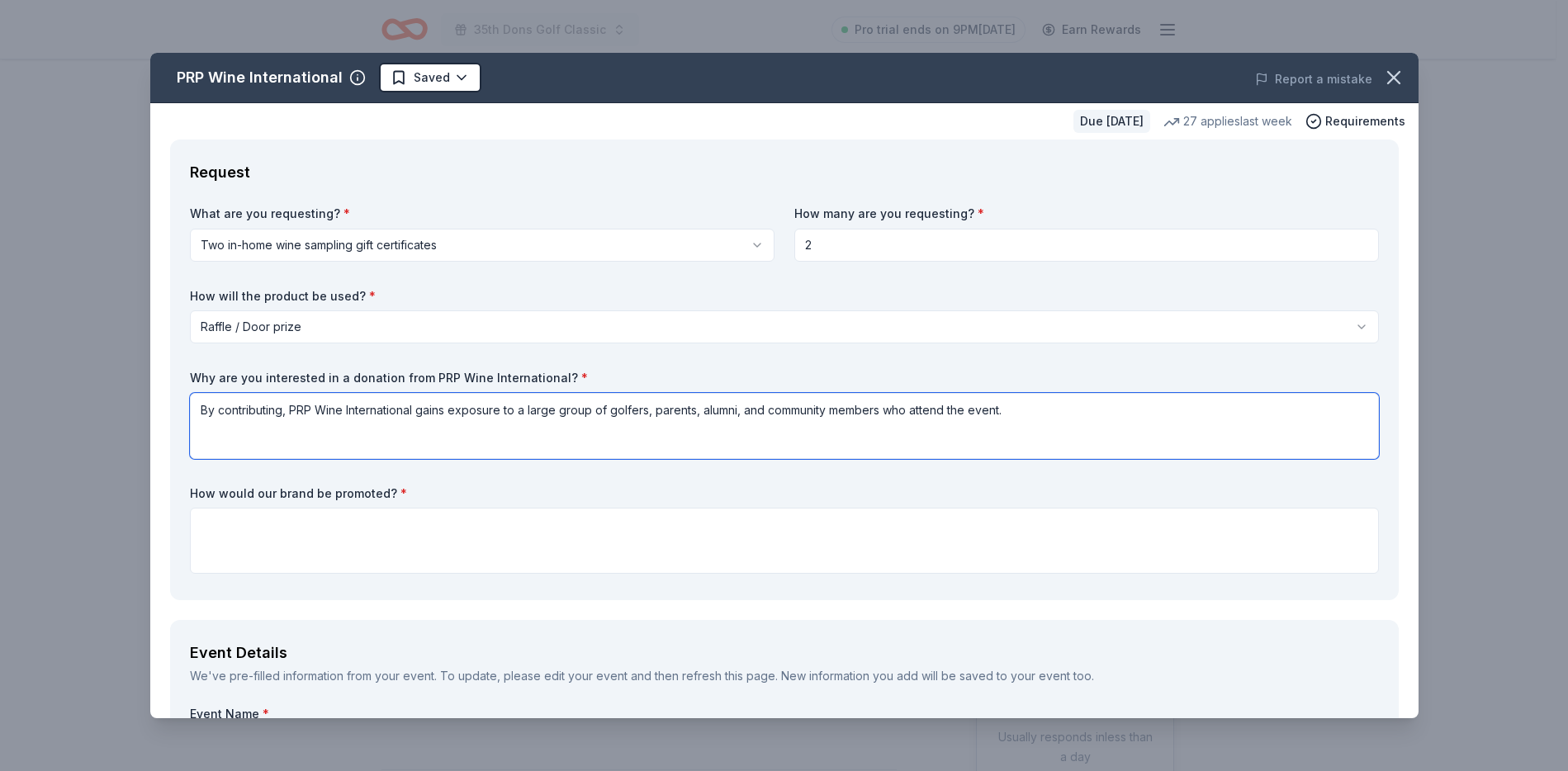
type textarea "By contributing, PRP Wine International gains exposure to a large group of golf…"
click at [374, 551] on textarea at bounding box center [784, 541] width 1189 height 66
click at [476, 550] on textarea "On our website, at the event at the" at bounding box center [784, 541] width 1189 height 66
click at [430, 528] on textarea "On our website, at the event at the" at bounding box center [784, 541] width 1189 height 66
click at [403, 531] on textarea "On our website, at the event at the" at bounding box center [784, 541] width 1189 height 66
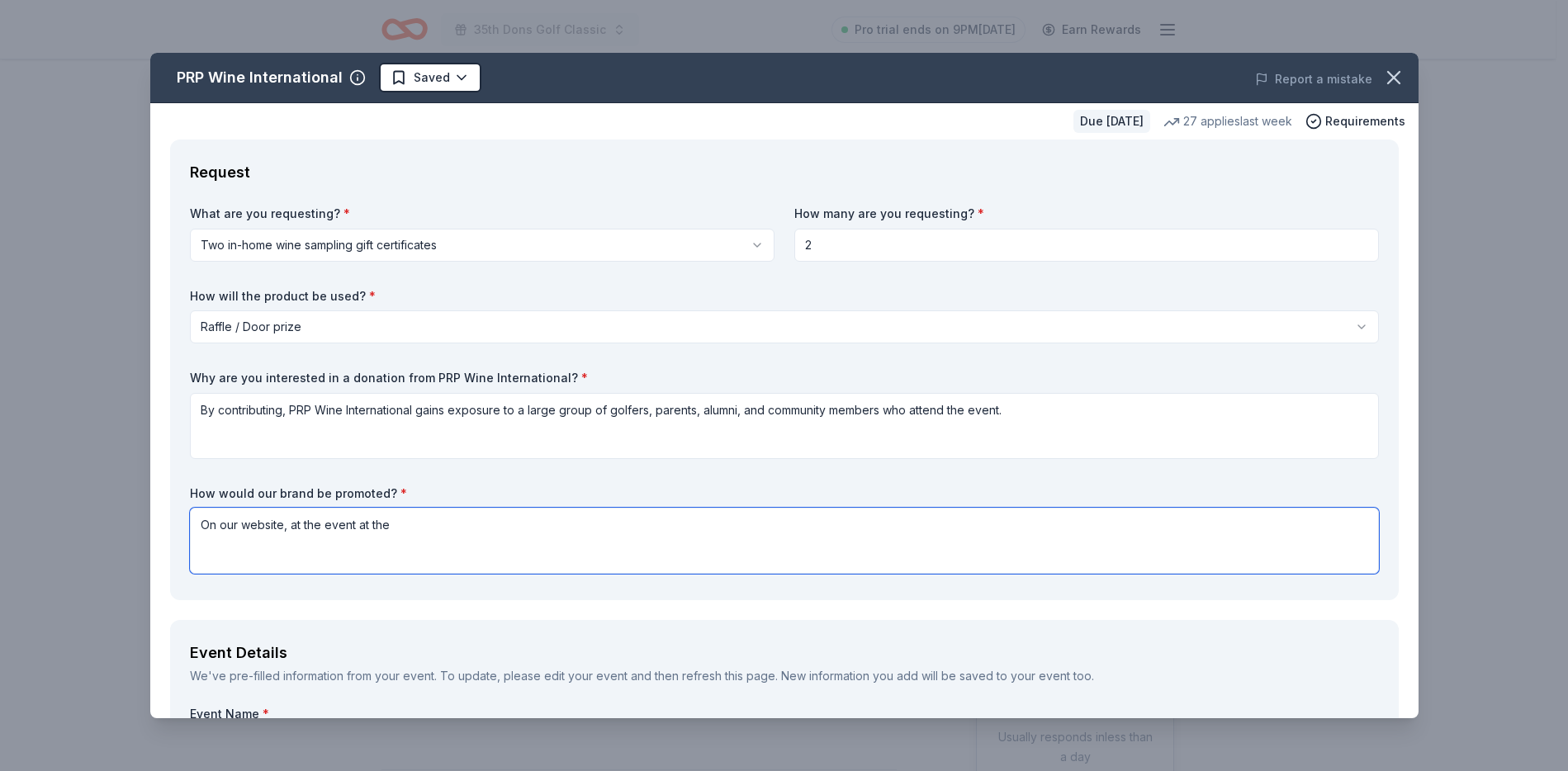
drag, startPoint x: 403, startPoint y: 531, endPoint x: 291, endPoint y: 529, distance: 112.0
click at [291, 529] on textarea "On our website, at the event at the" at bounding box center [784, 541] width 1189 height 66
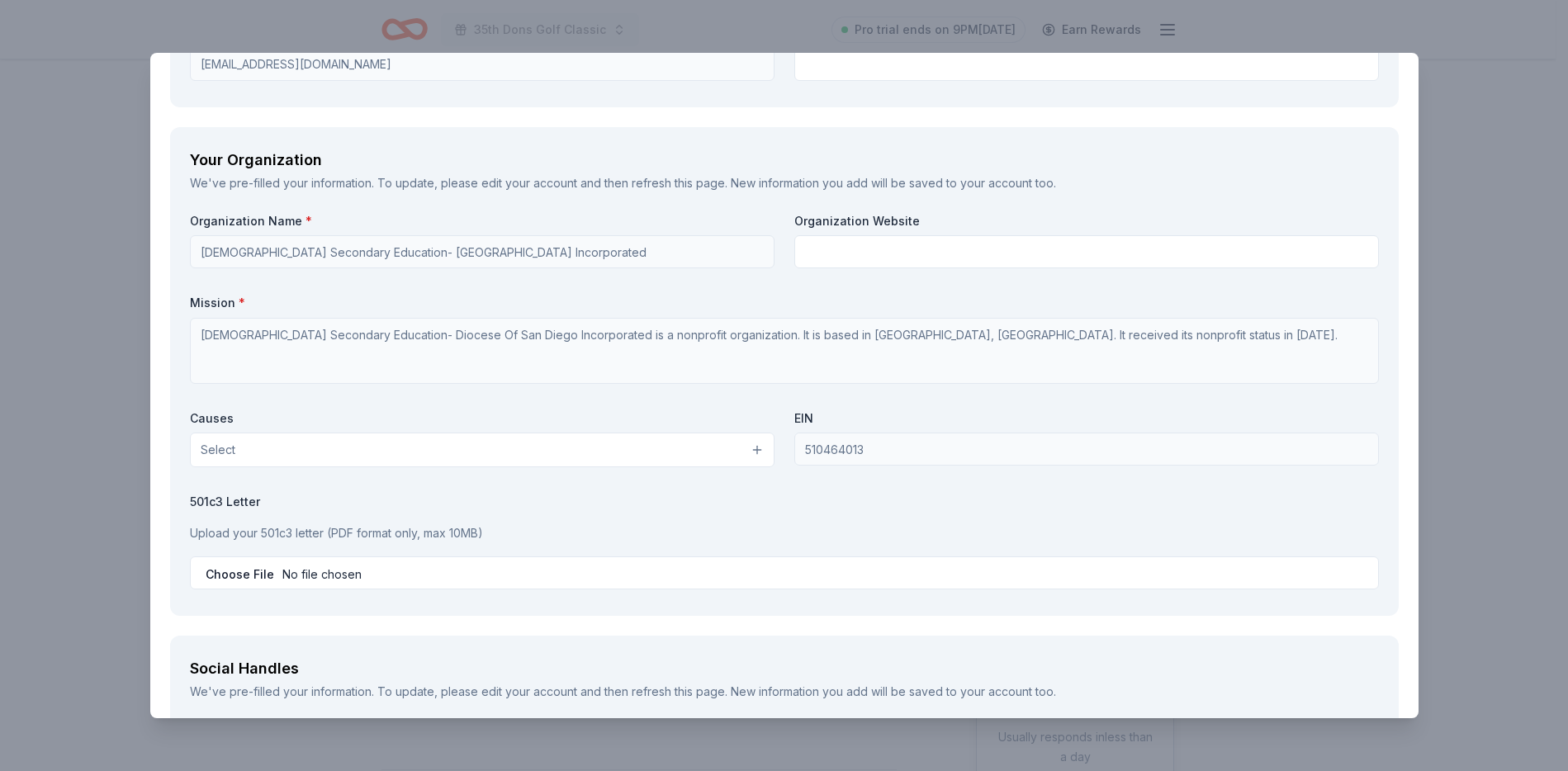
scroll to position [1323, 0]
type textarea "On our website, via signage at the event"
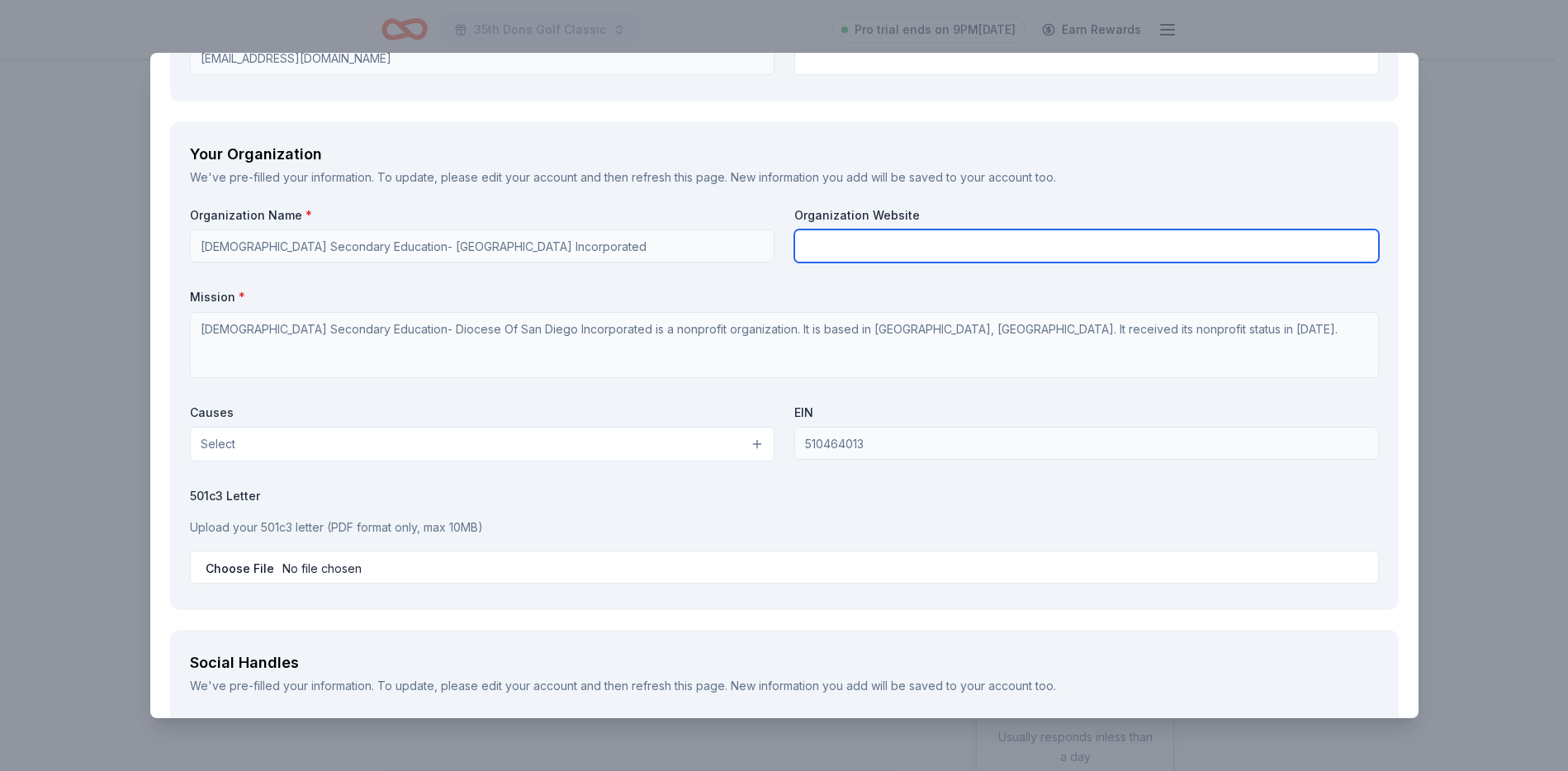
click at [894, 246] on input "text" at bounding box center [1086, 246] width 585 height 33
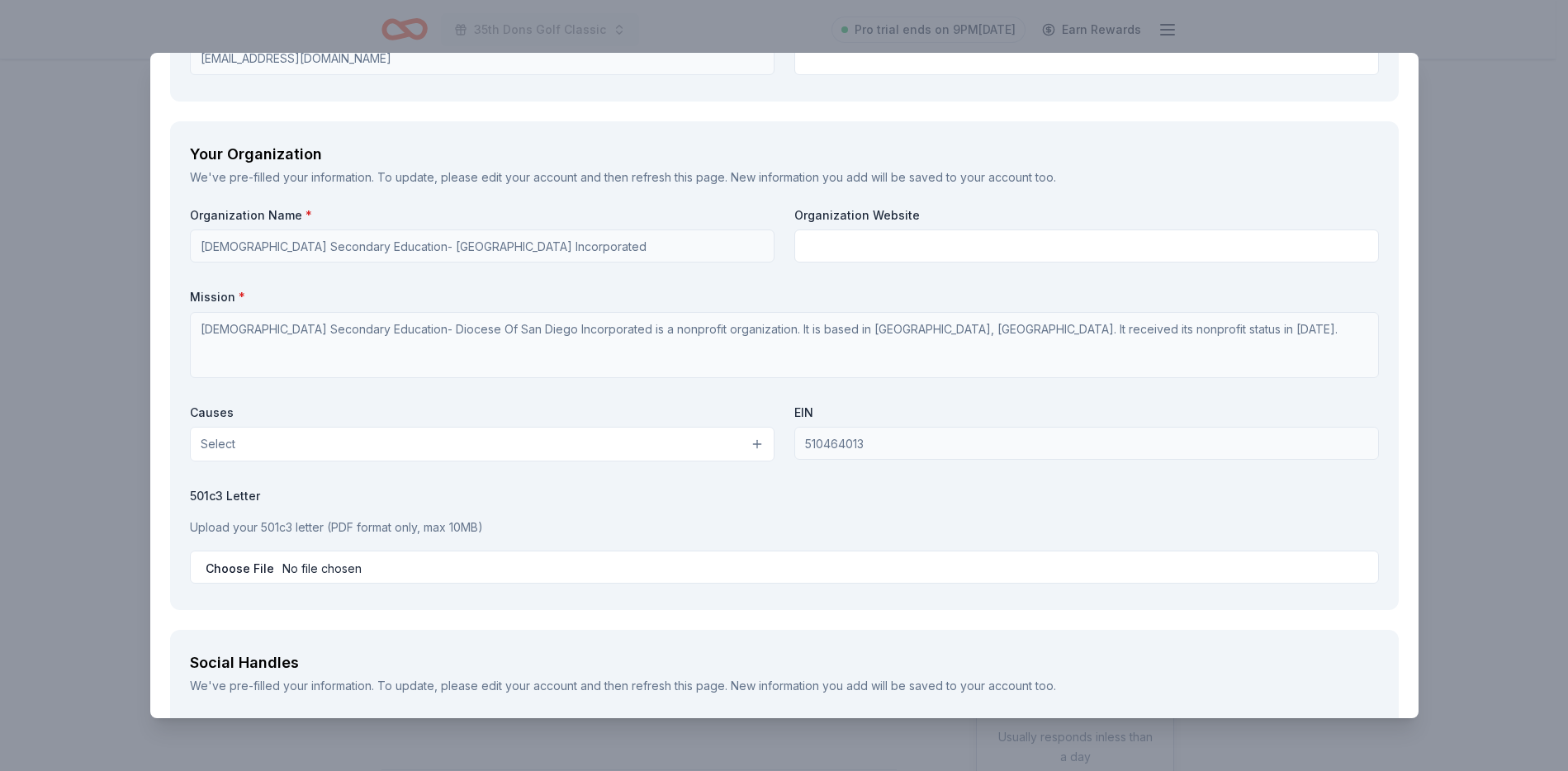
click at [774, 258] on div "Organization Name * Catholic Secondary Education- Diocese Of San Diego Incorpor…" at bounding box center [784, 398] width 1189 height 383
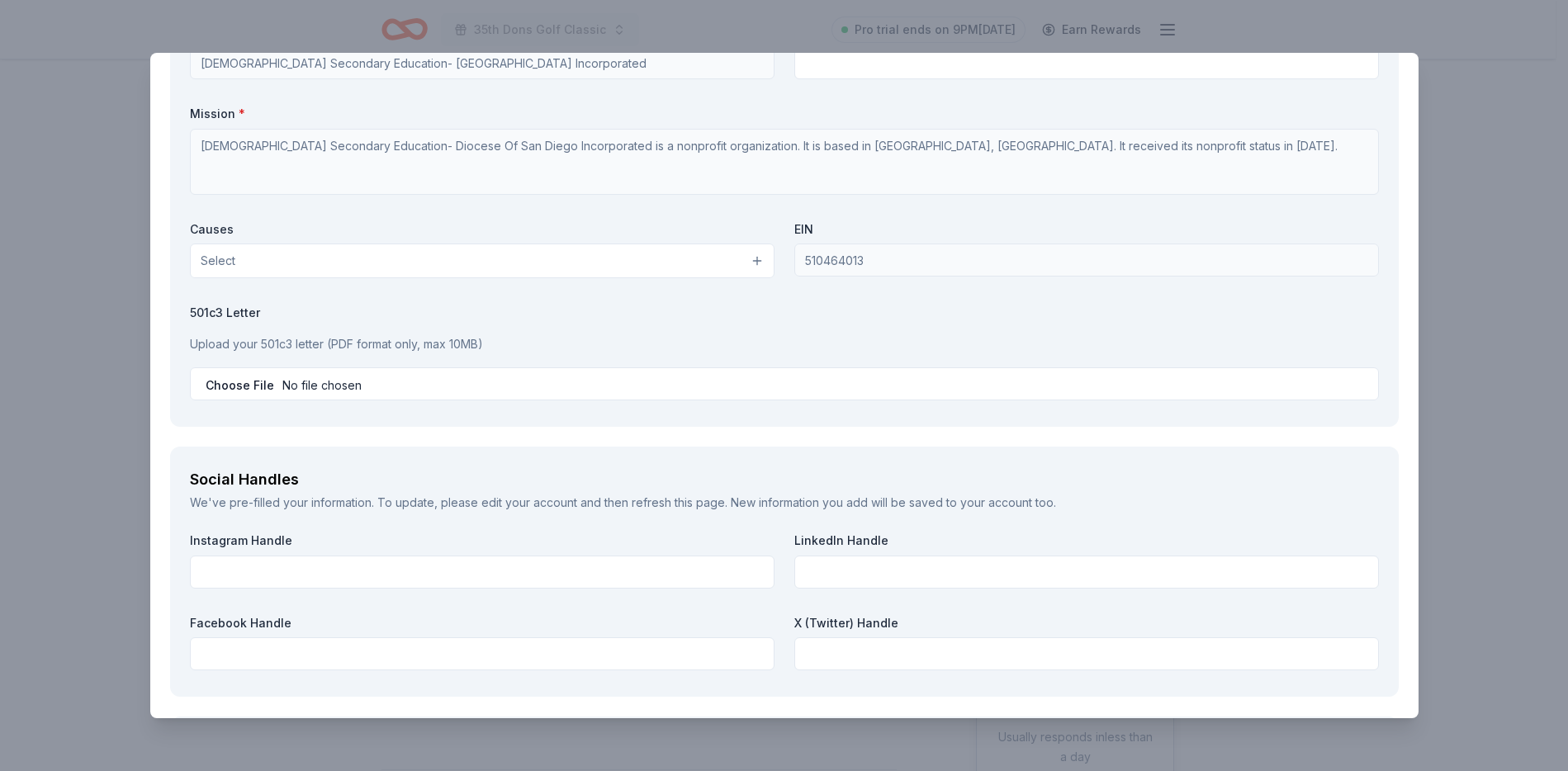
scroll to position [1771, 0]
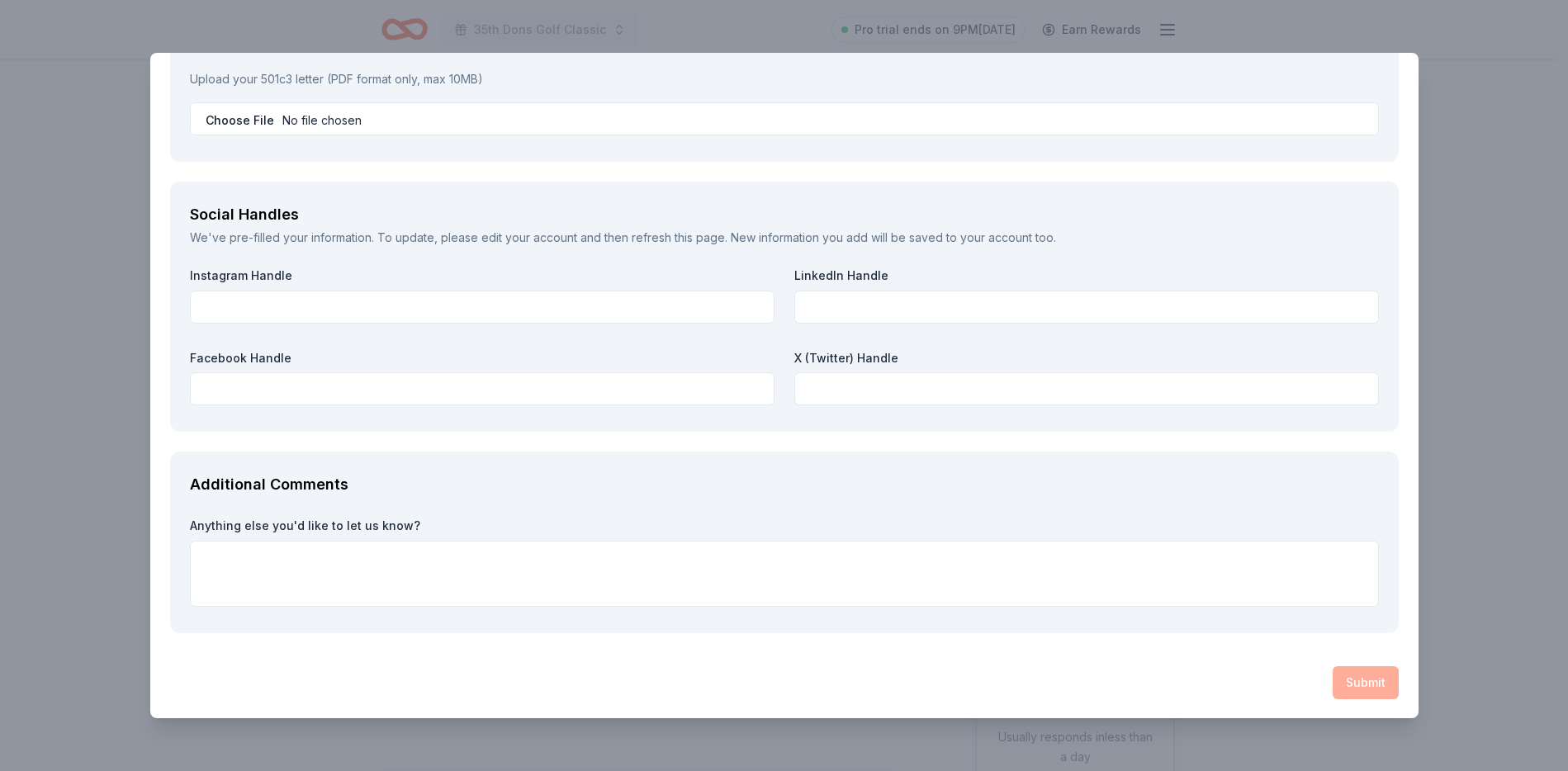
click at [1355, 688] on div "Submit" at bounding box center [785, 683] width 1229 height 33
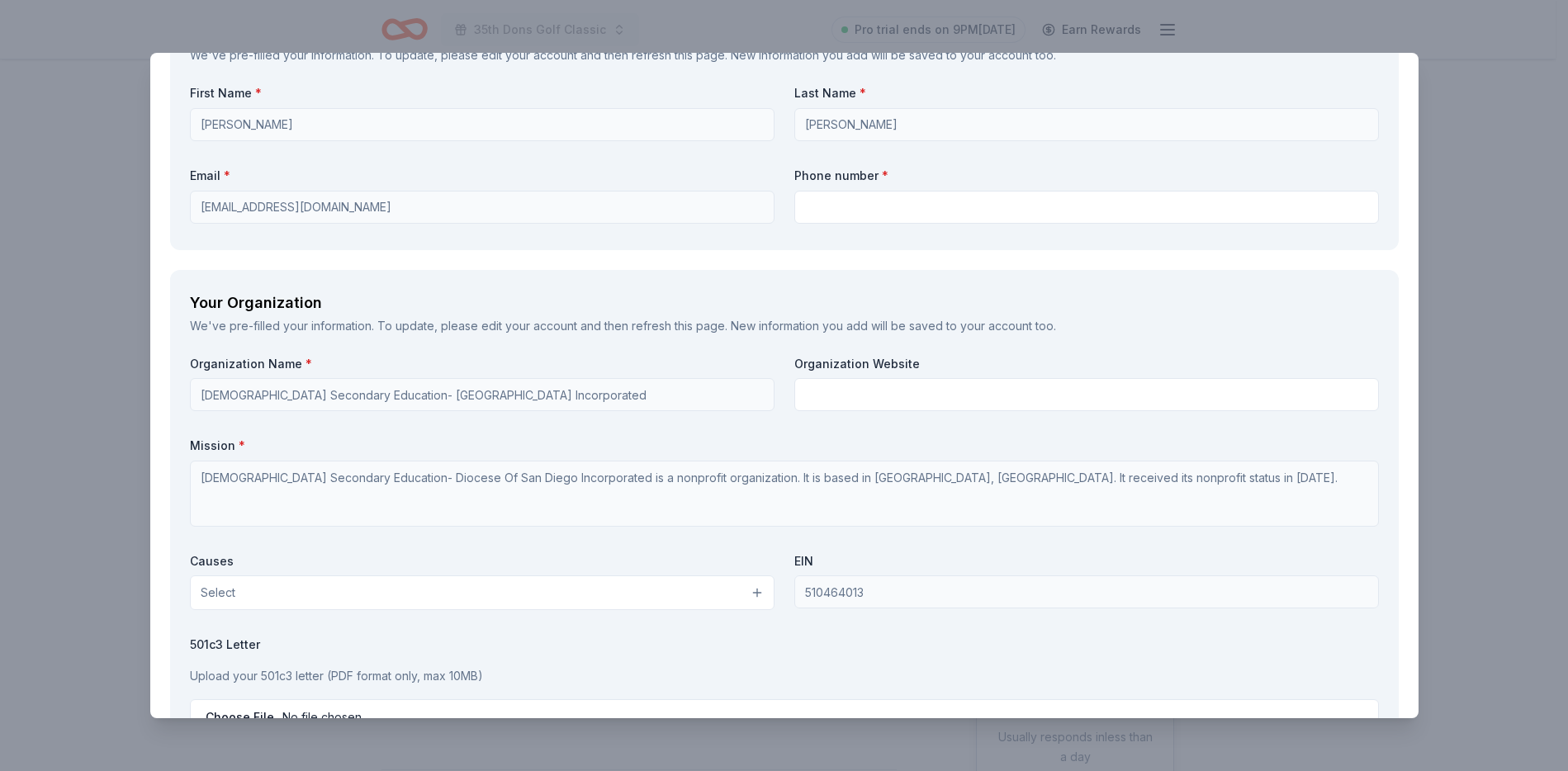
scroll to position [1173, 0]
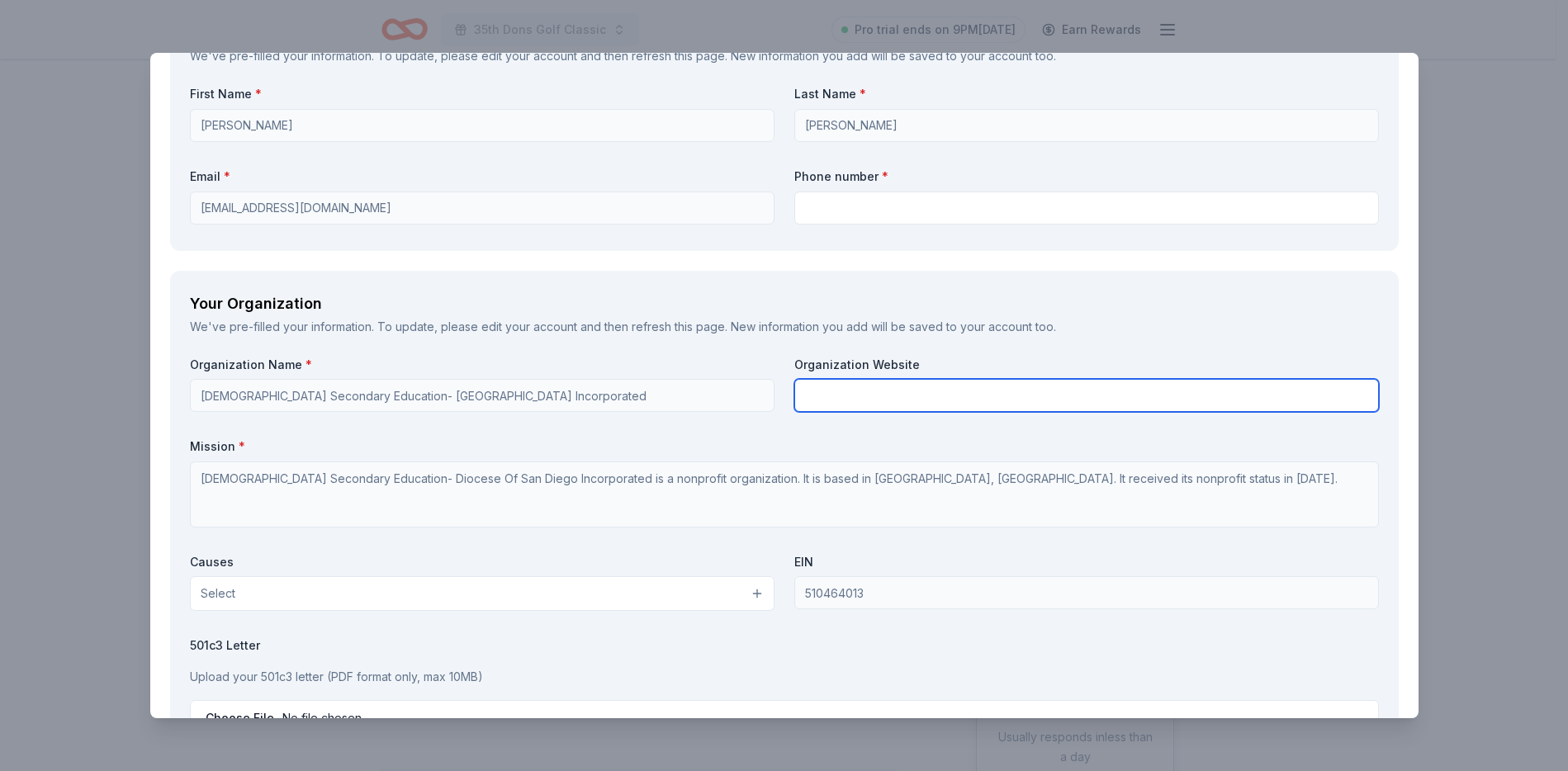
click at [833, 400] on input "text" at bounding box center [1086, 395] width 585 height 33
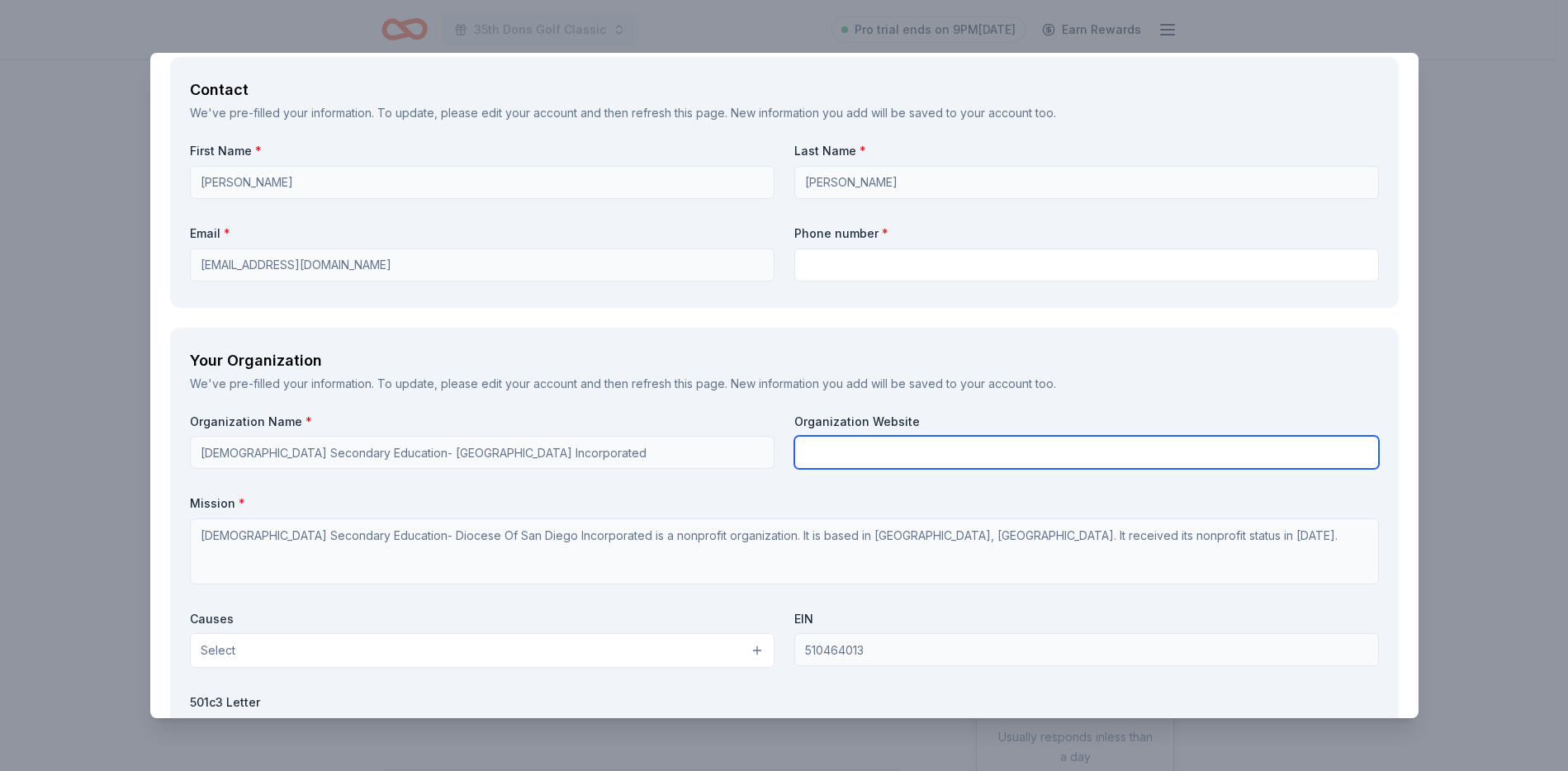
scroll to position [850, 0]
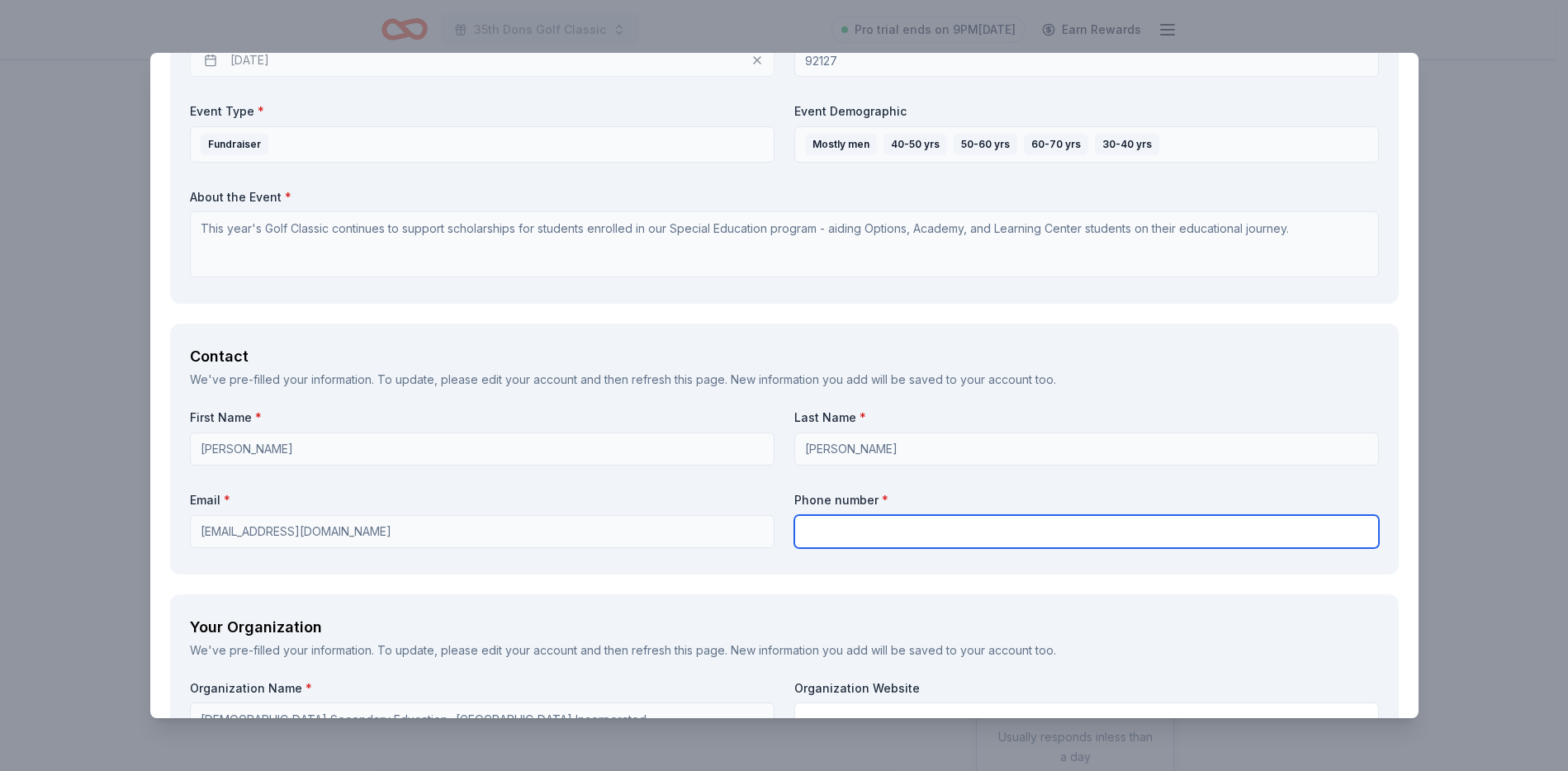
click at [814, 536] on input "text" at bounding box center [1086, 532] width 585 height 33
type input "8585234000"
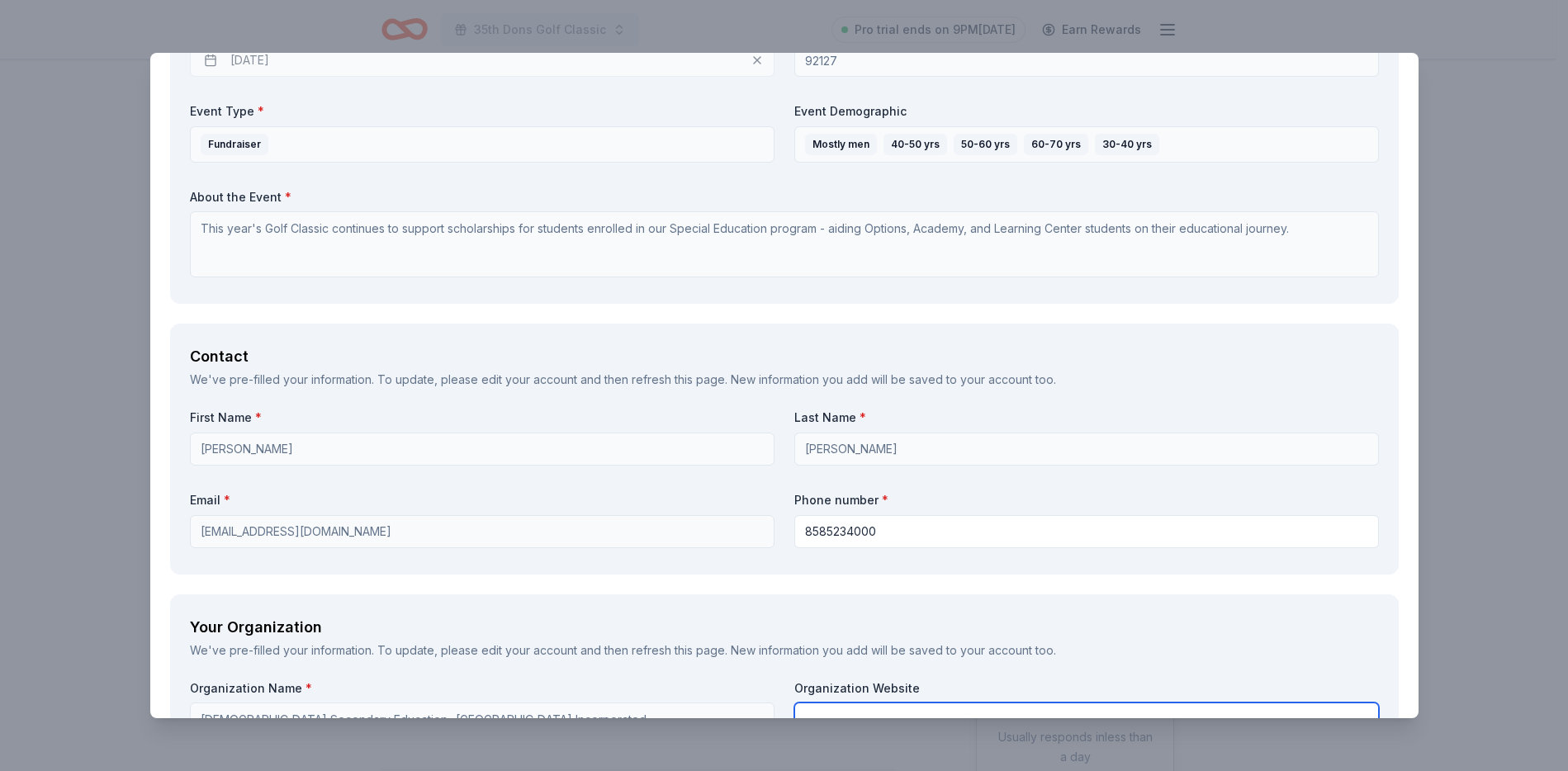
type input "Cathedral Catholic High School"
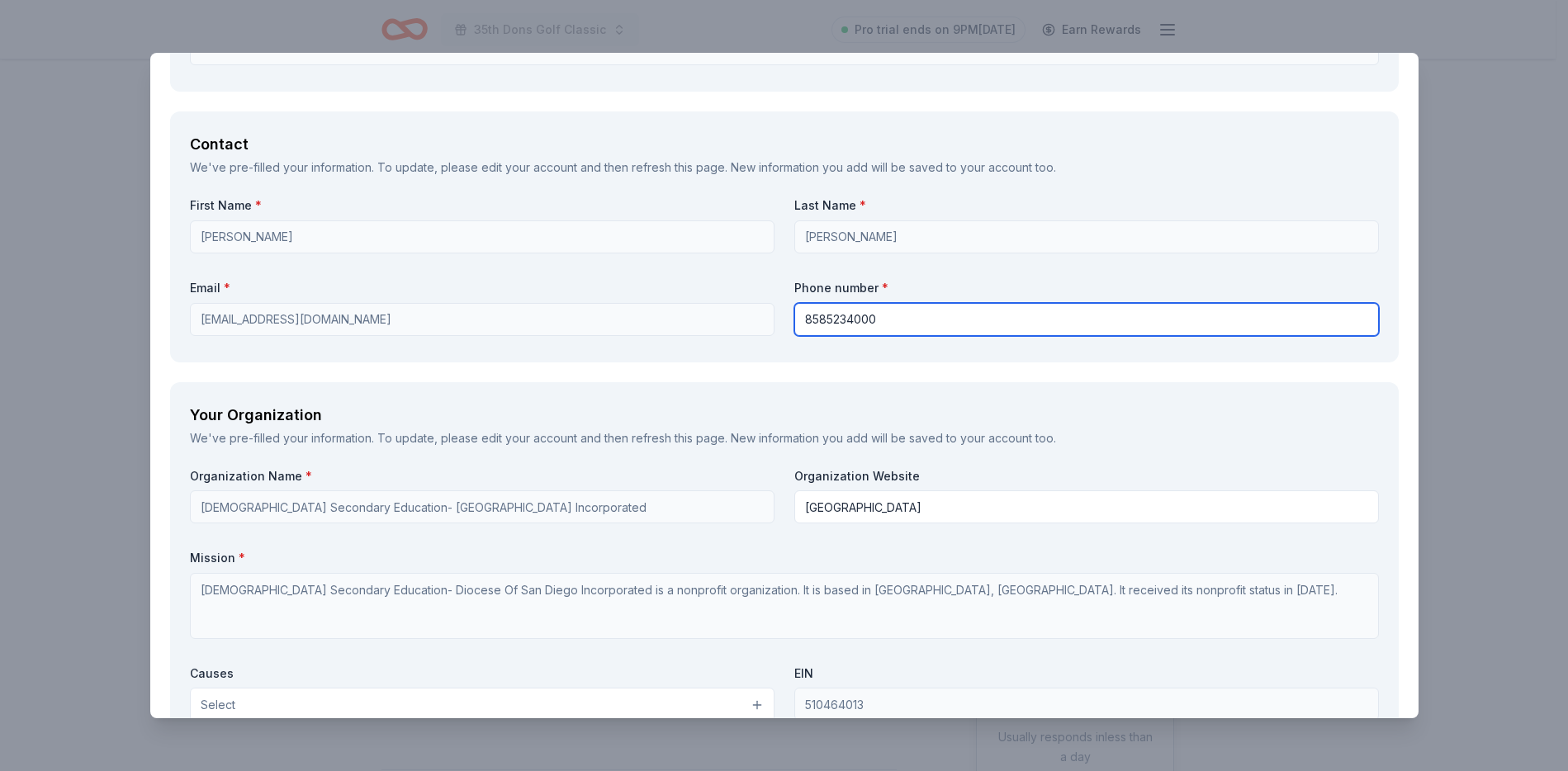
scroll to position [1204, 0]
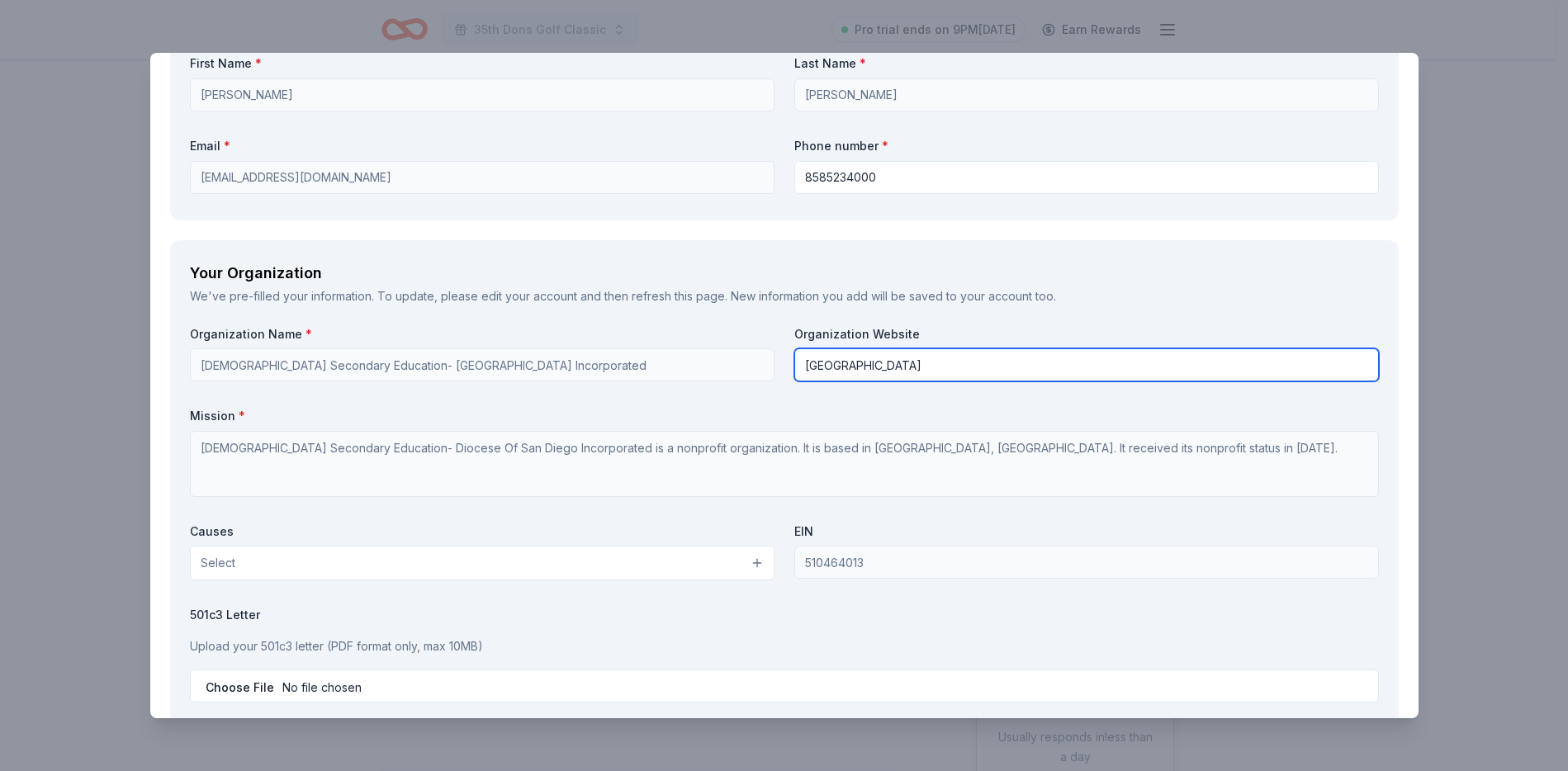
drag, startPoint x: 1022, startPoint y: 369, endPoint x: 658, endPoint y: 322, distance: 367.0
click at [658, 322] on div "Your Organization We've pre-filled your information. To update, please edit you…" at bounding box center [785, 484] width 1229 height 489
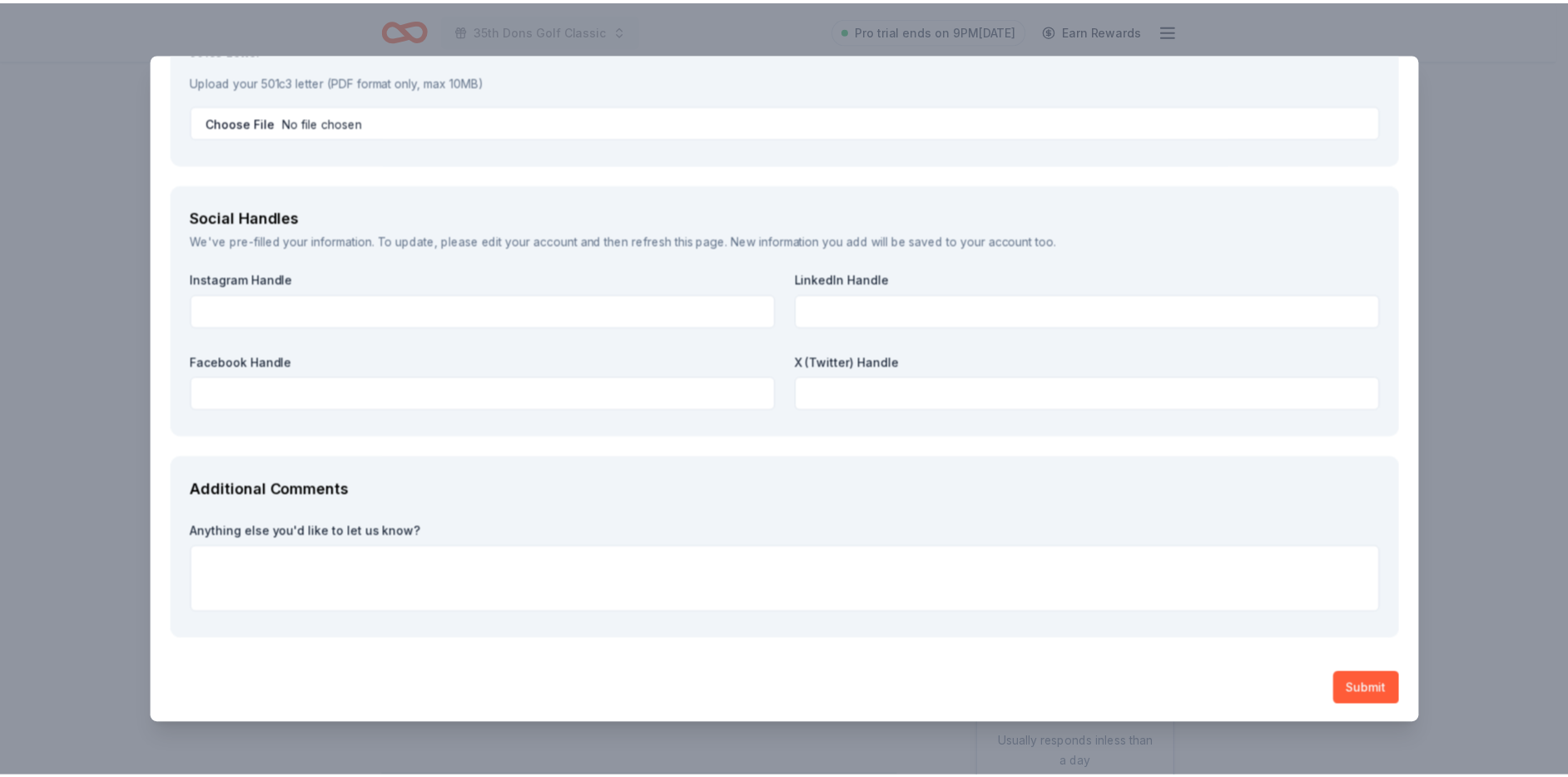
scroll to position [1785, 0]
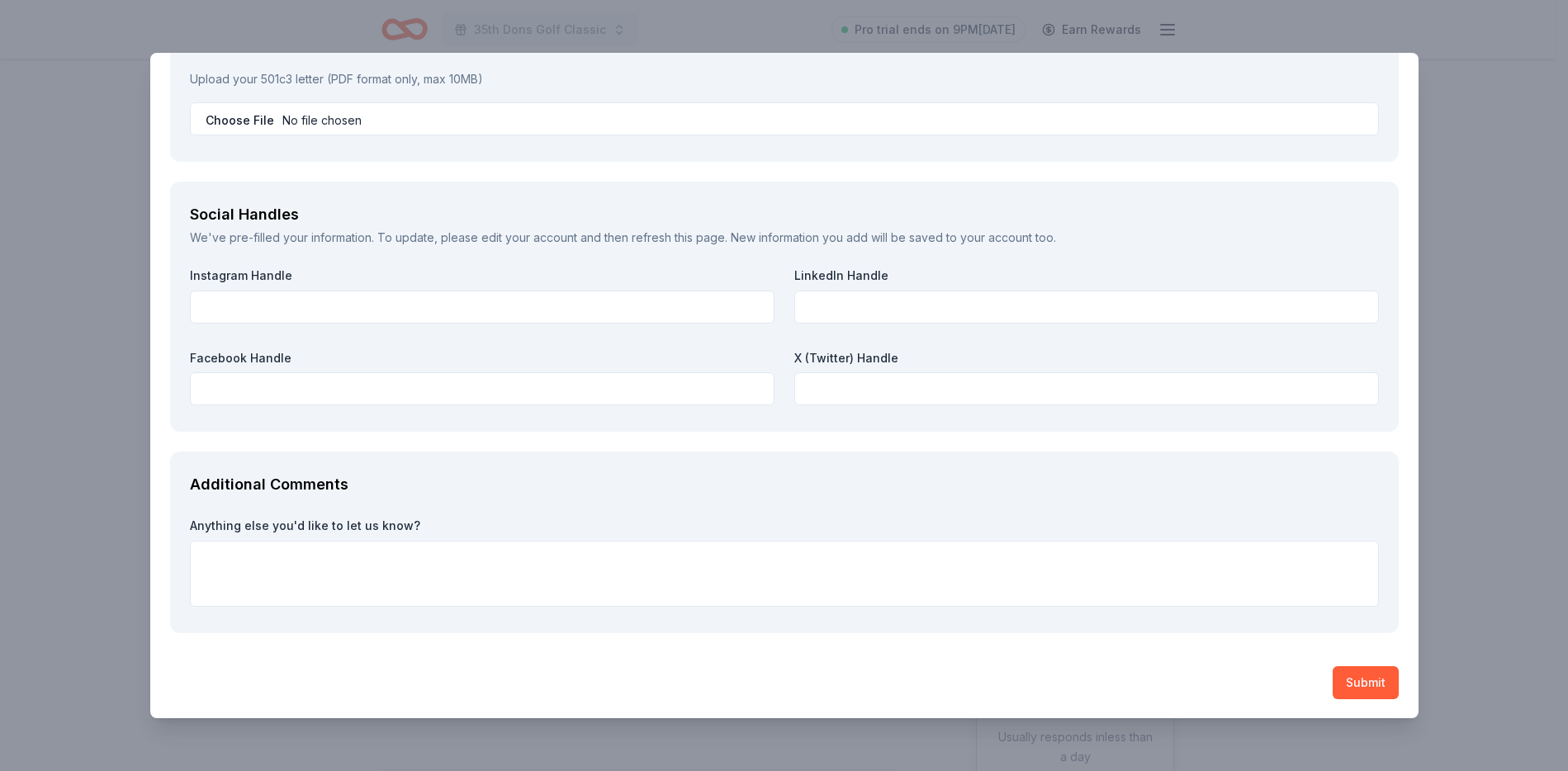
click at [1370, 687] on button "Submit" at bounding box center [1365, 683] width 66 height 33
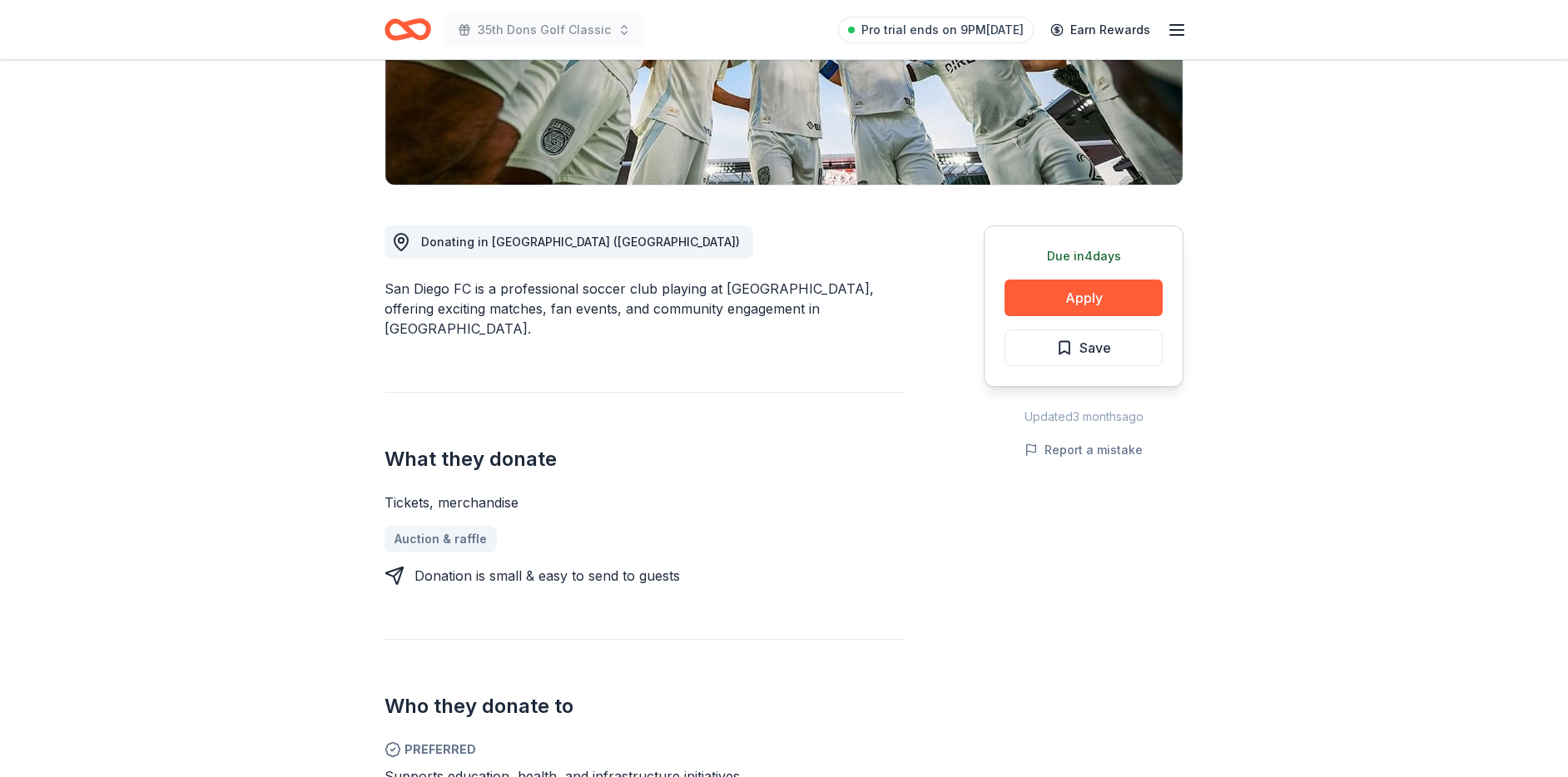
scroll to position [399, 0]
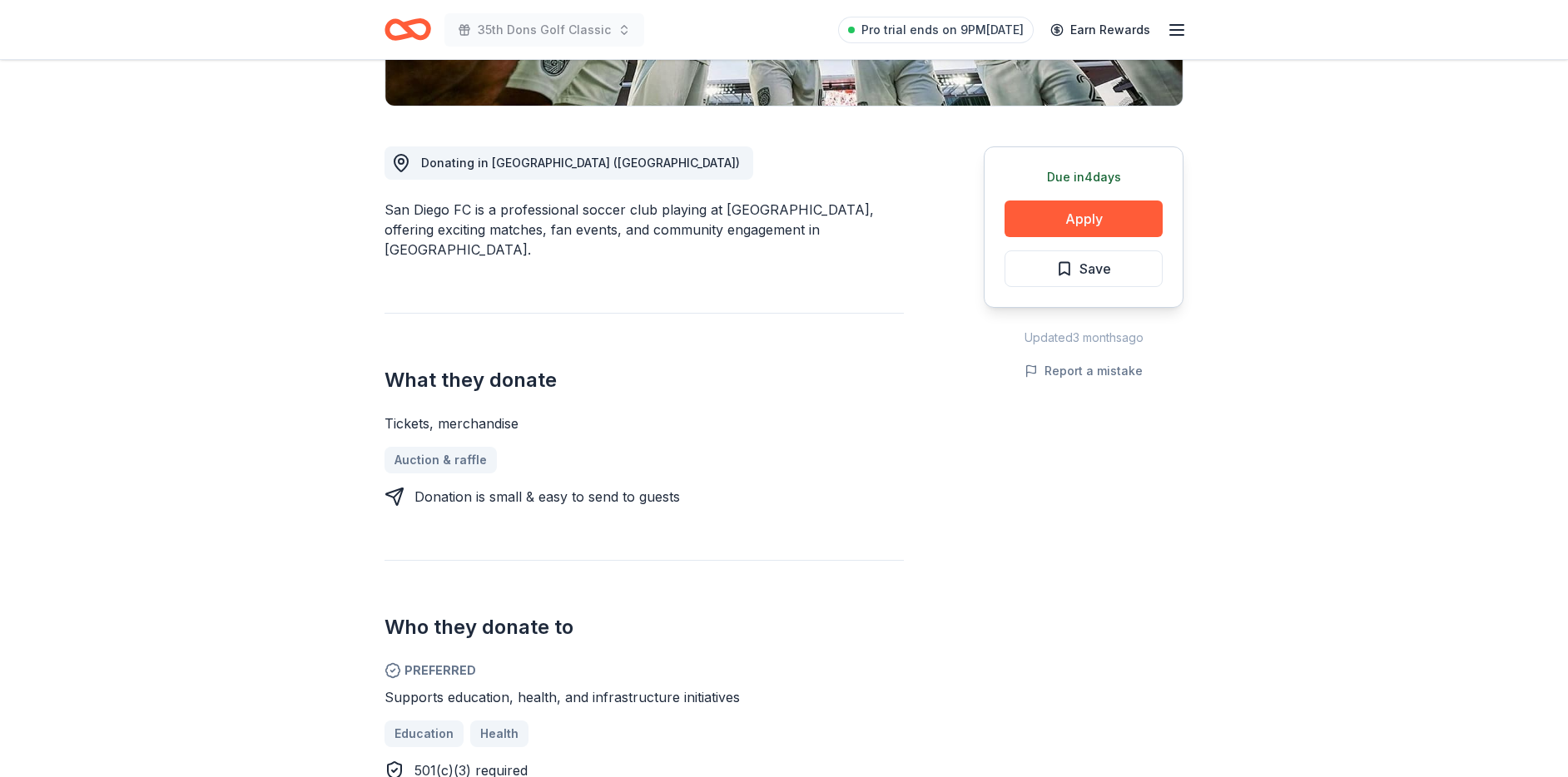
drag, startPoint x: 385, startPoint y: 206, endPoint x: 869, endPoint y: 217, distance: 484.1
click at [869, 217] on div "San Diego FC is a professional soccer club playing at Snapdragon Stadium, offer…" at bounding box center [644, 230] width 519 height 60
drag, startPoint x: 869, startPoint y: 217, endPoint x: 520, endPoint y: 217, distance: 349.0
click at [540, 217] on div "San Diego FC is a professional soccer club playing at Snapdragon Stadium, offer…" at bounding box center [644, 230] width 519 height 60
click at [520, 217] on div "San Diego FC is a professional soccer club playing at Snapdragon Stadium, offer…" at bounding box center [644, 230] width 519 height 60
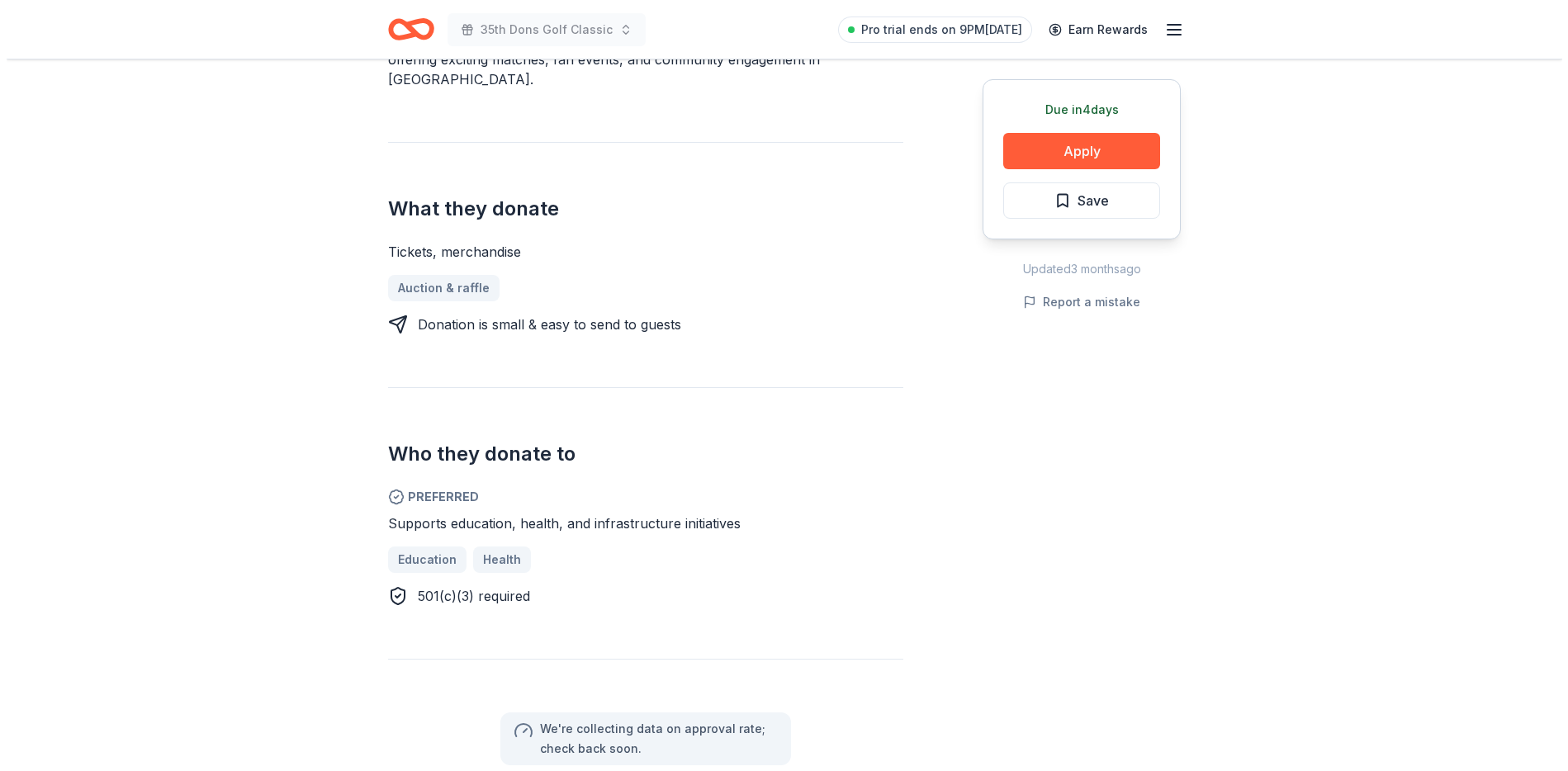
scroll to position [706, 0]
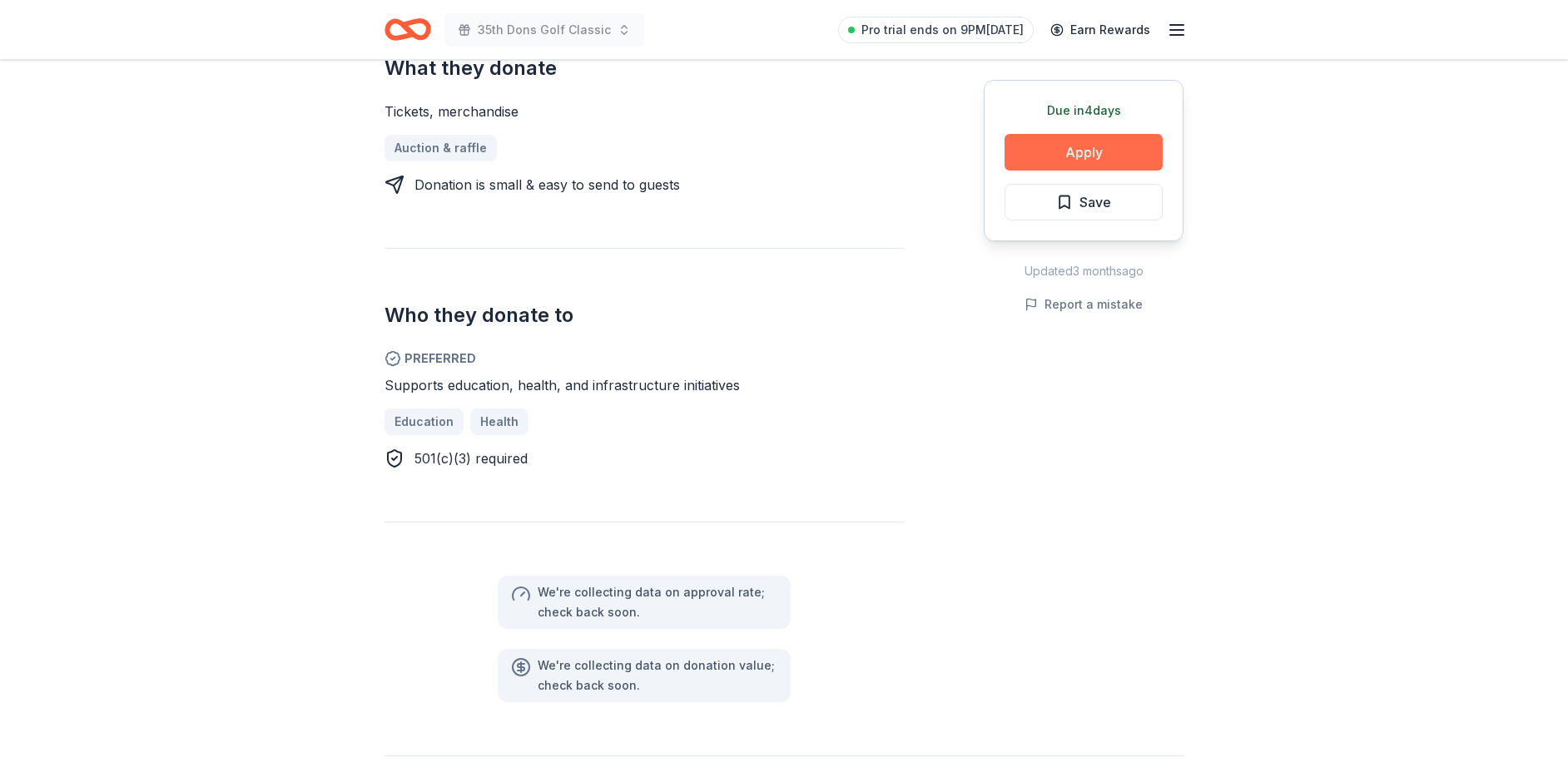
click at [1061, 157] on button "Apply" at bounding box center [1084, 152] width 158 height 37
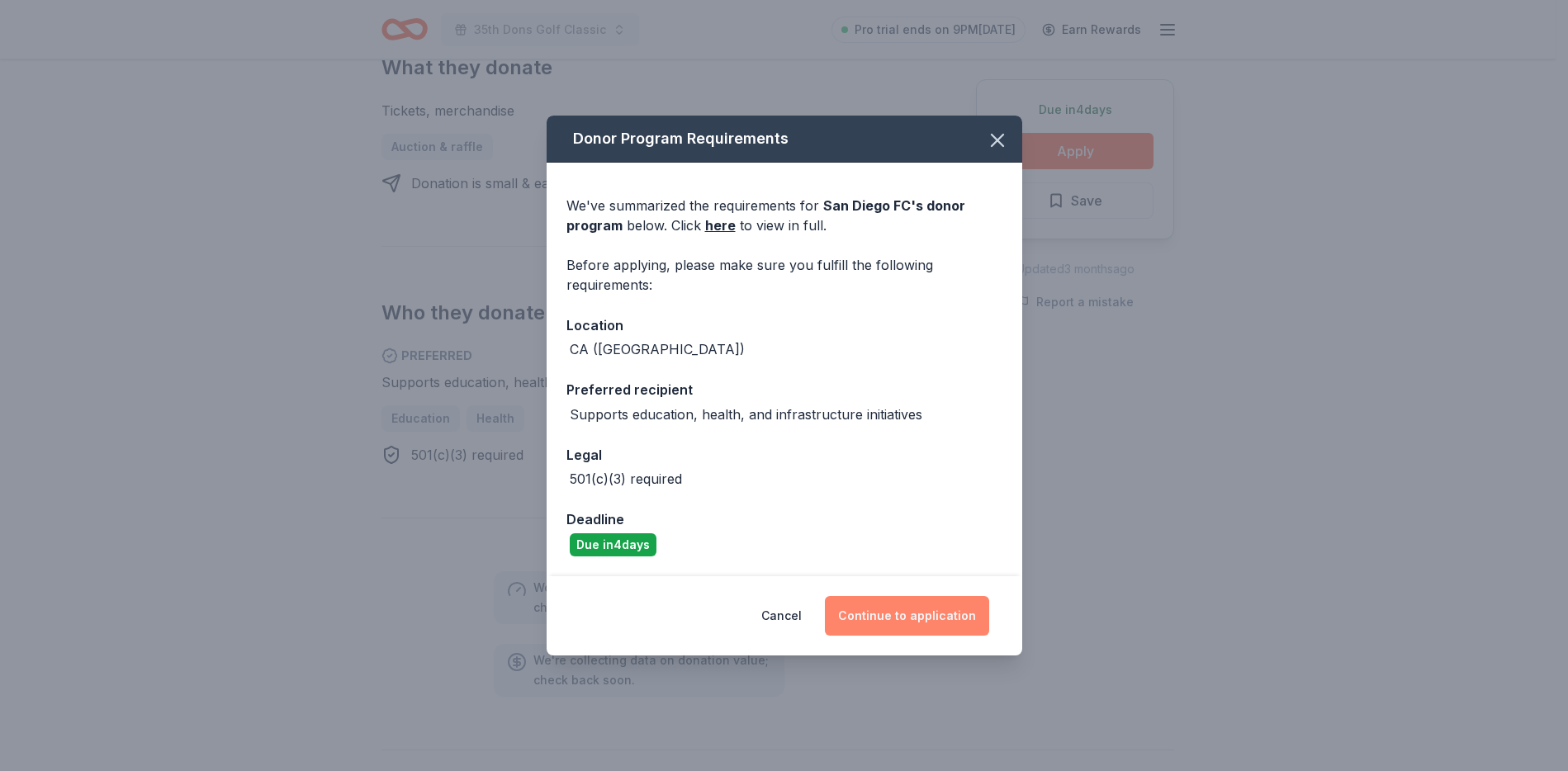
click at [883, 622] on button "Continue to application" at bounding box center [907, 616] width 164 height 40
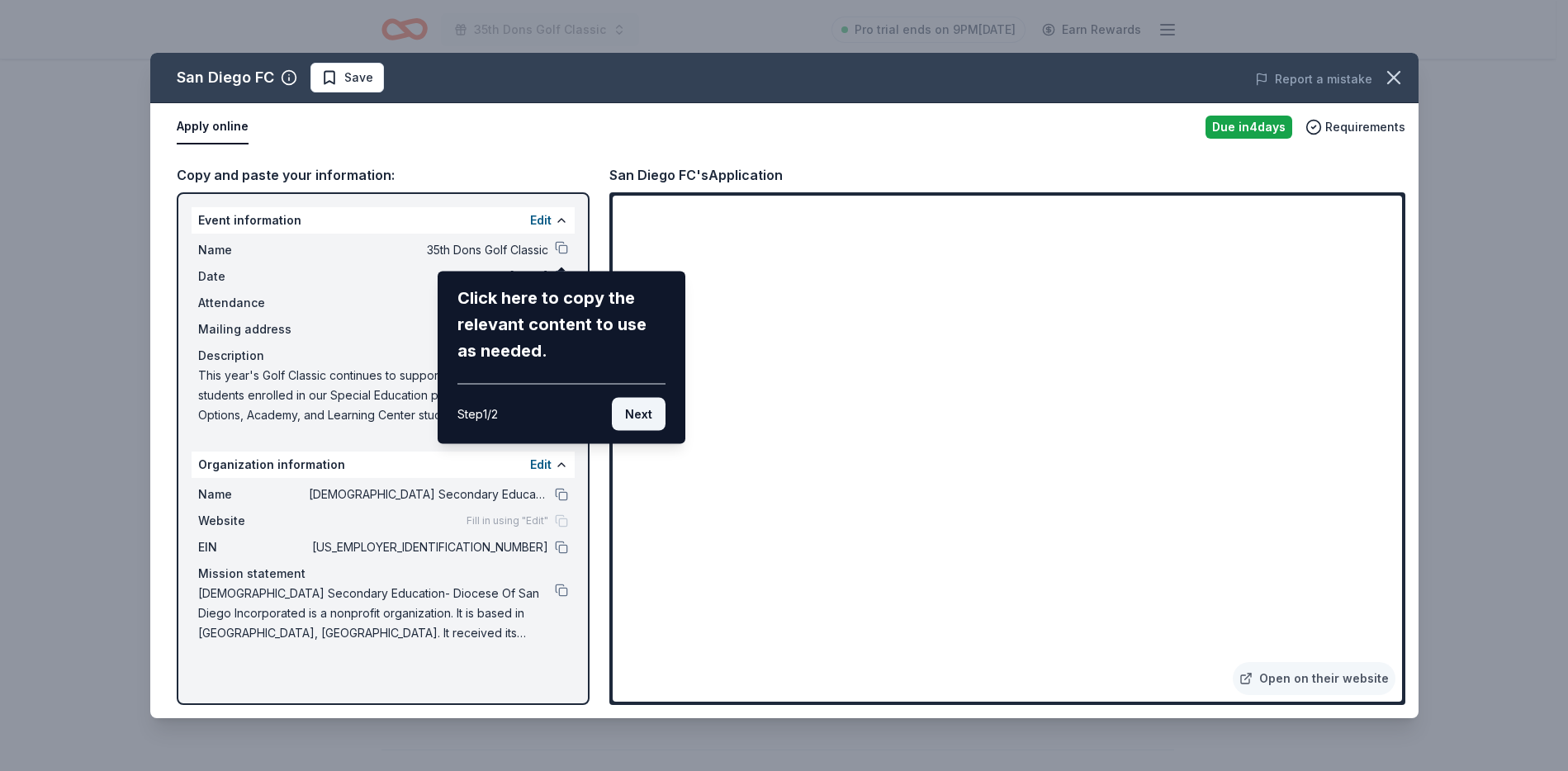
click at [631, 414] on button "Next" at bounding box center [639, 415] width 54 height 33
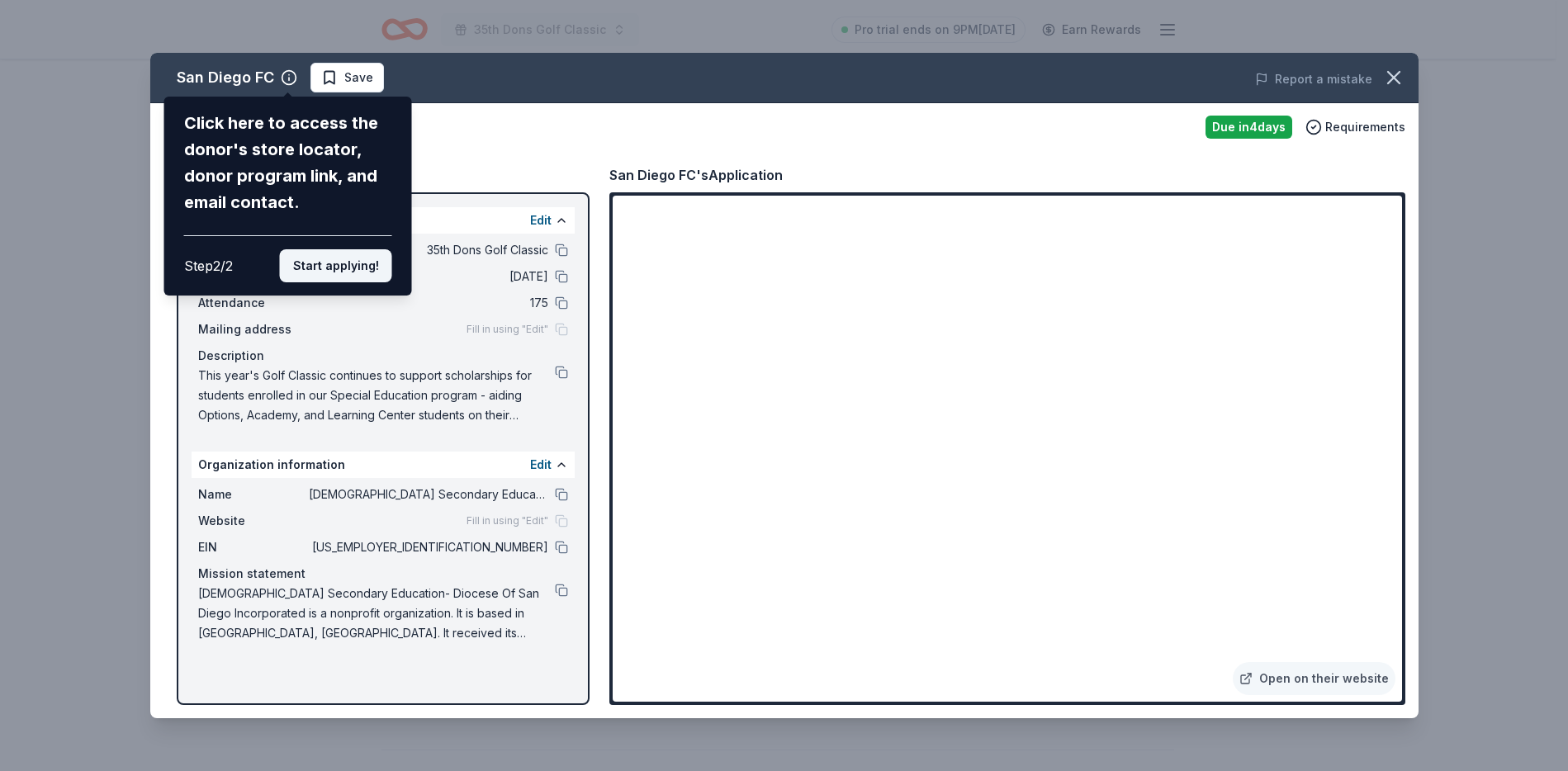
click at [371, 268] on button "Start applying!" at bounding box center [335, 266] width 112 height 33
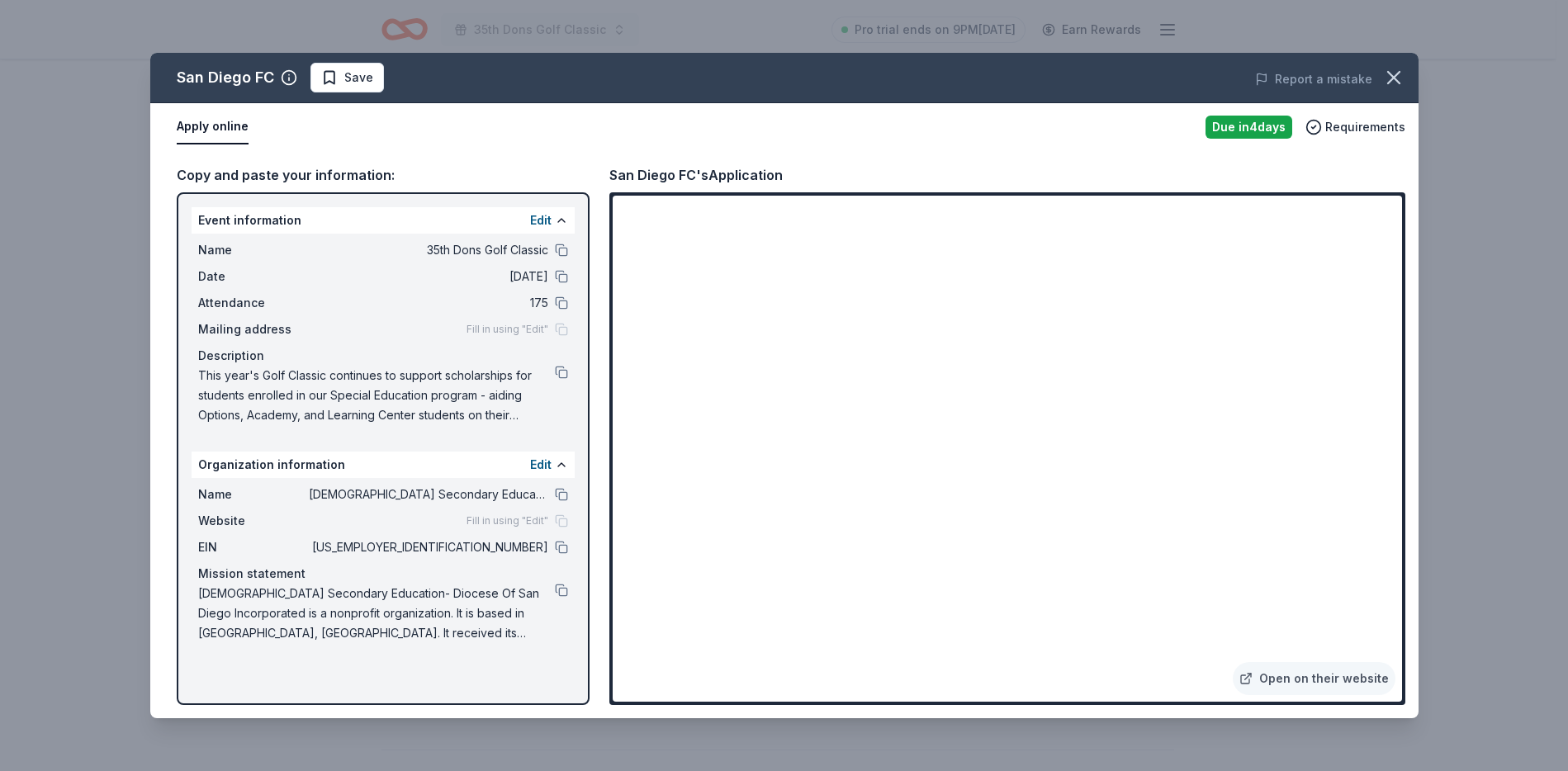
click at [1299, 560] on div "San Diego FC Save Report a mistake Apply online Due in 4 days Requirements Copy…" at bounding box center [784, 386] width 1268 height 666
click at [1252, 553] on div "San Diego FC Save Report a mistake Apply online Due in 4 days Requirements Copy…" at bounding box center [784, 386] width 1268 height 666
click at [1372, 562] on div "San Diego FC Save Report a mistake Apply online Due in 4 days Requirements Copy…" at bounding box center [784, 386] width 1268 height 666
click at [1327, 684] on div "San Diego FC Save Report a mistake Apply online Due in 4 days Requirements Copy…" at bounding box center [784, 386] width 1268 height 666
click at [833, 322] on div "San Diego FC Save Report a mistake Apply online Due in 4 days Requirements Copy…" at bounding box center [784, 386] width 1268 height 666
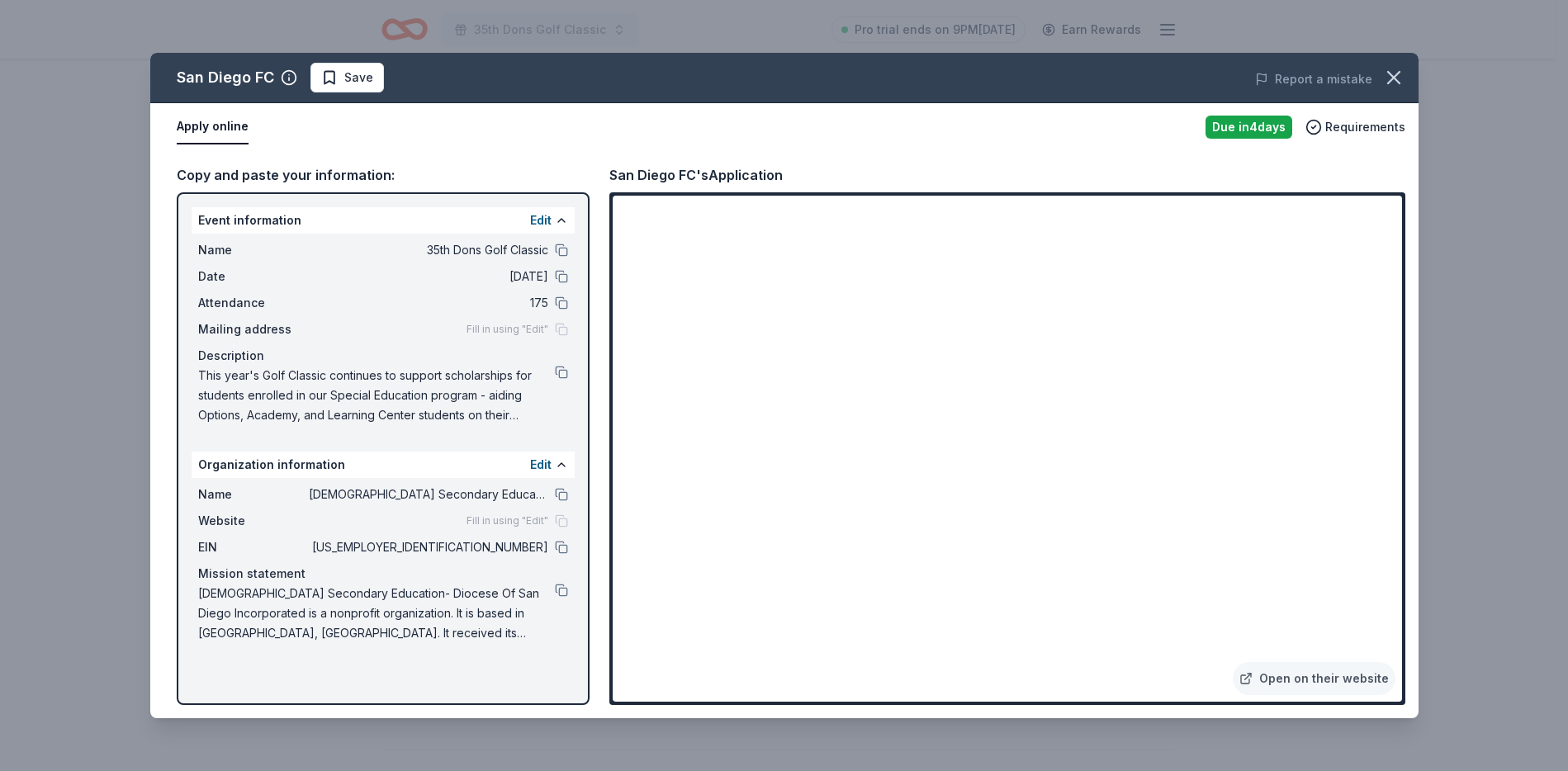
click at [567, 256] on div "San Diego FC Save Report a mistake Apply online Due in 4 days Requirements Copy…" at bounding box center [784, 386] width 1268 height 666
click at [519, 253] on div "San Diego FC Save Report a mistake Apply online Due in 4 days Requirements Copy…" at bounding box center [784, 386] width 1268 height 666
click at [670, 628] on div "San Diego FC Save Report a mistake Apply online Due in 4 days Requirements Copy…" at bounding box center [784, 386] width 1268 height 666
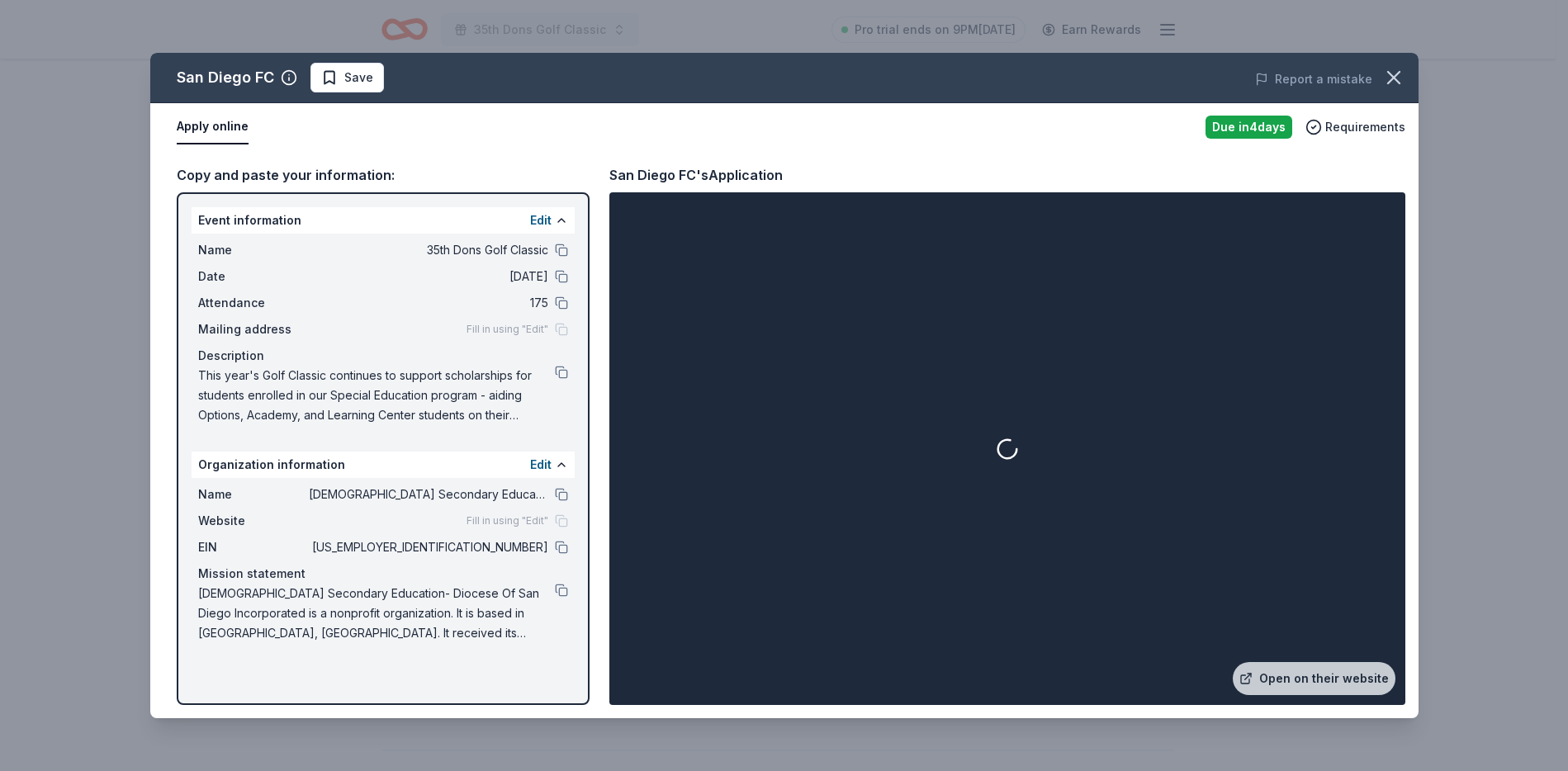
drag, startPoint x: 734, startPoint y: 608, endPoint x: 811, endPoint y: 525, distance: 113.2
click at [814, 521] on div "San Diego FC Save Report a mistake Apply online Due in 4 days Requirements Copy…" at bounding box center [784, 386] width 1268 height 666
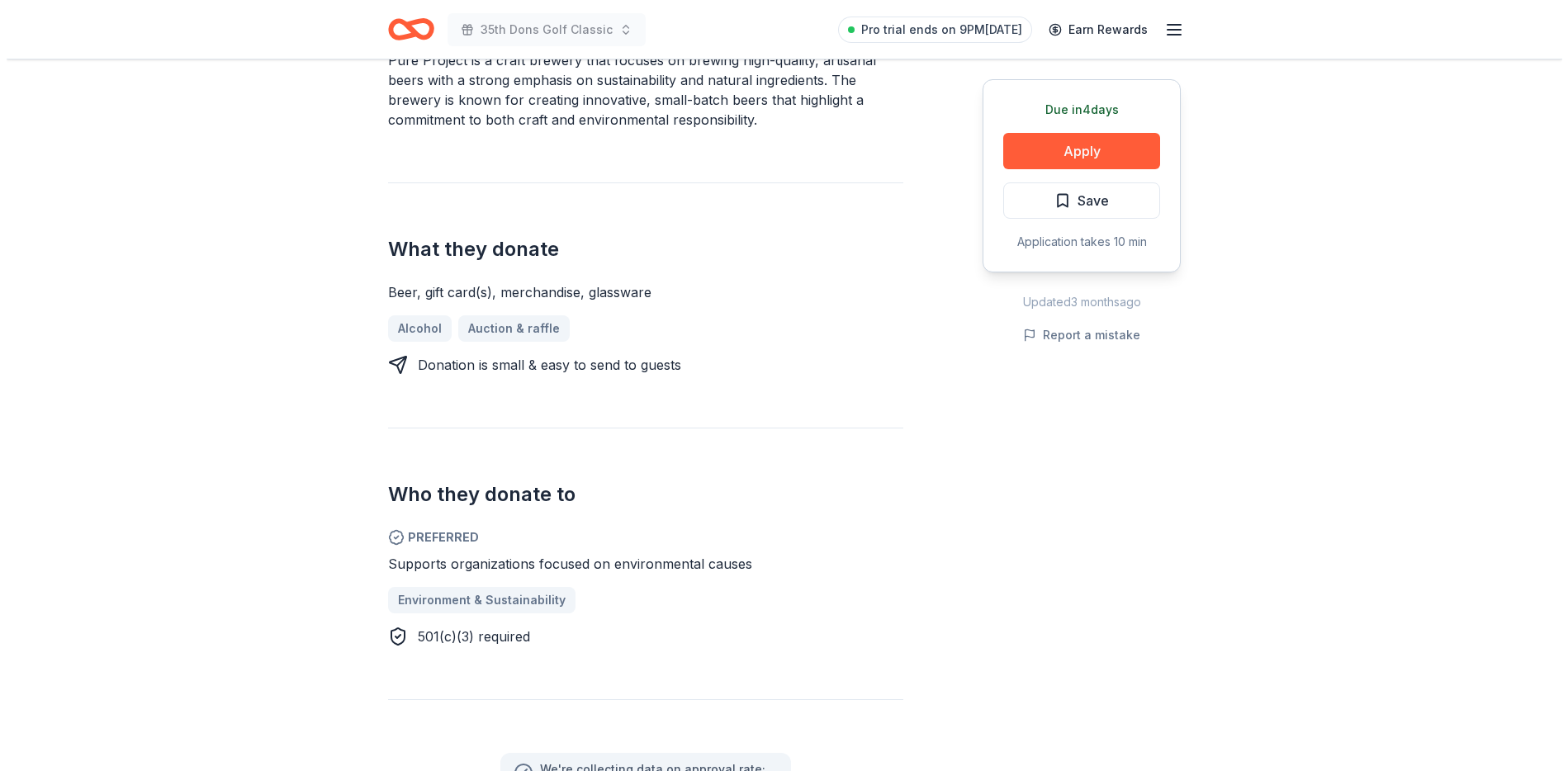
scroll to position [719, 0]
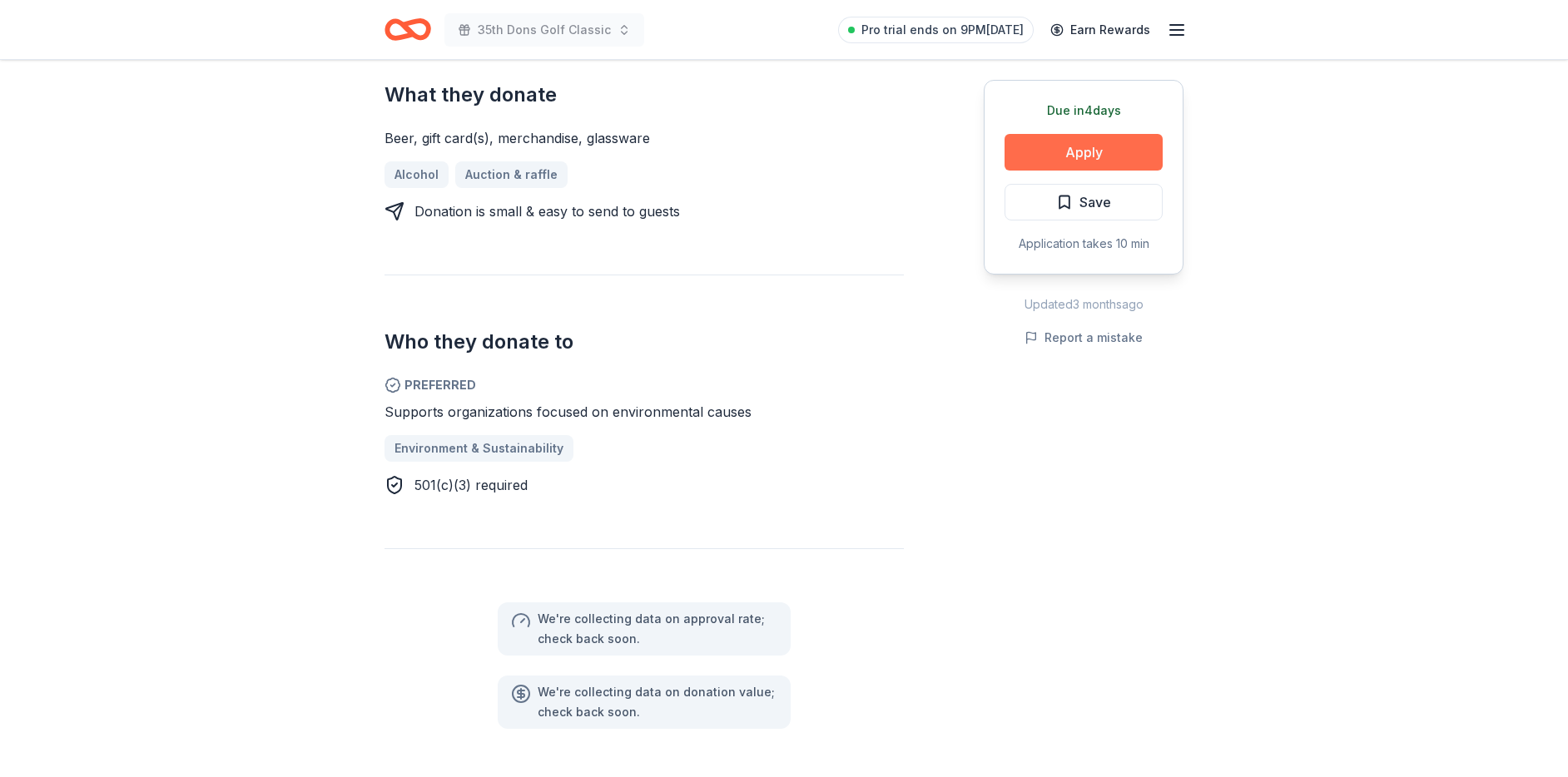
click at [1078, 159] on button "Apply" at bounding box center [1084, 152] width 158 height 37
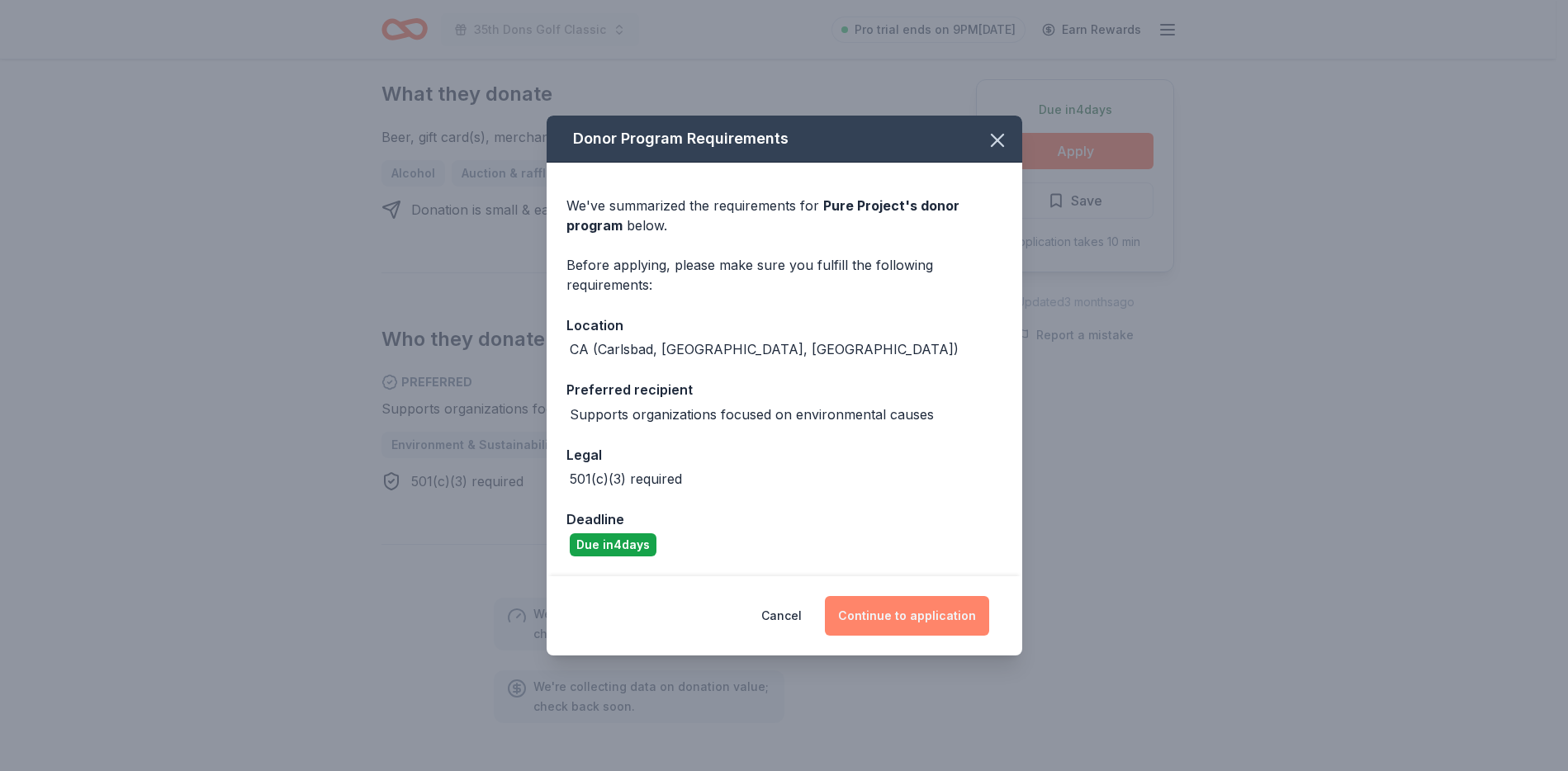
click at [897, 613] on button "Continue to application" at bounding box center [907, 616] width 164 height 40
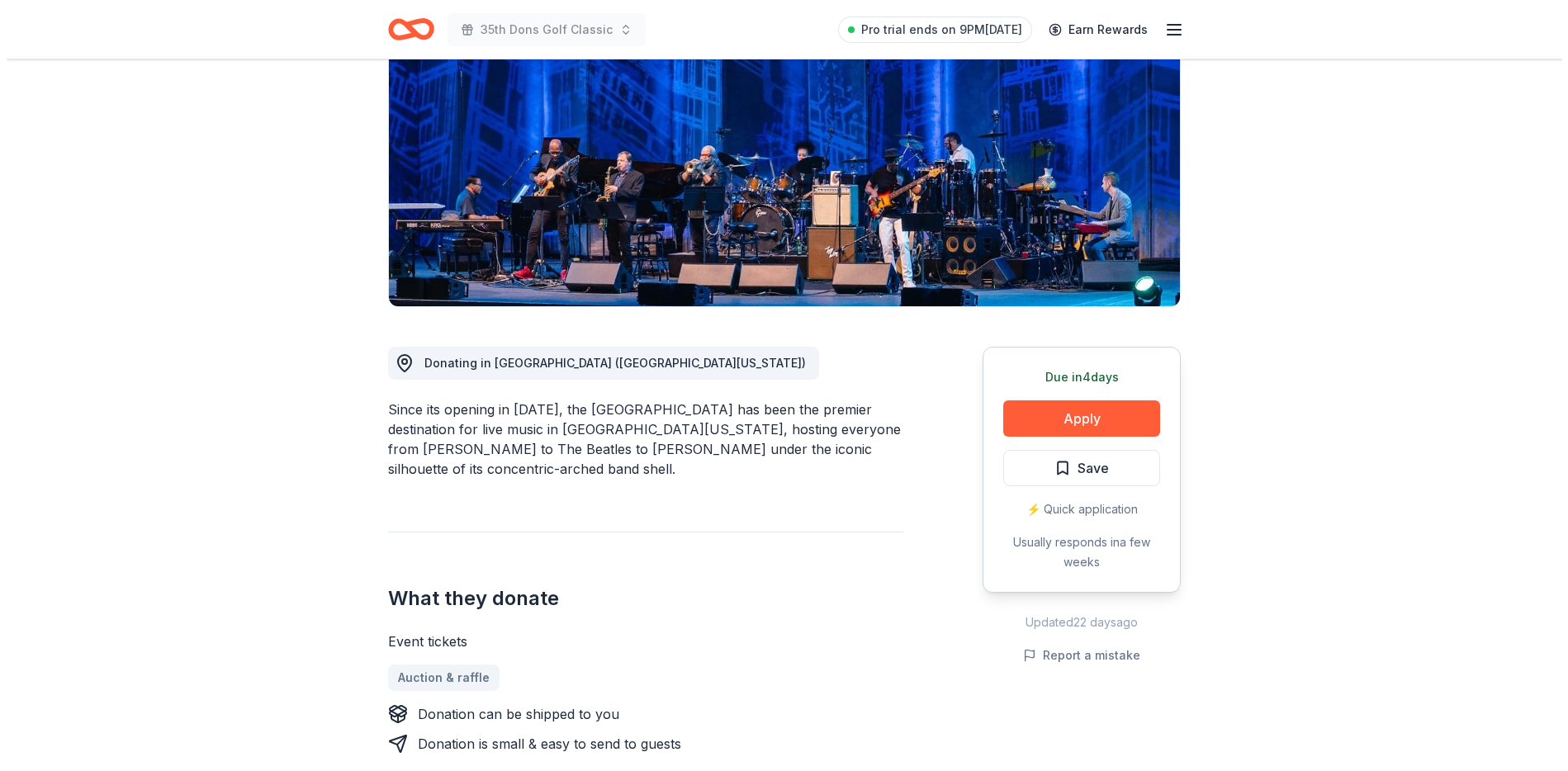
scroll to position [243, 0]
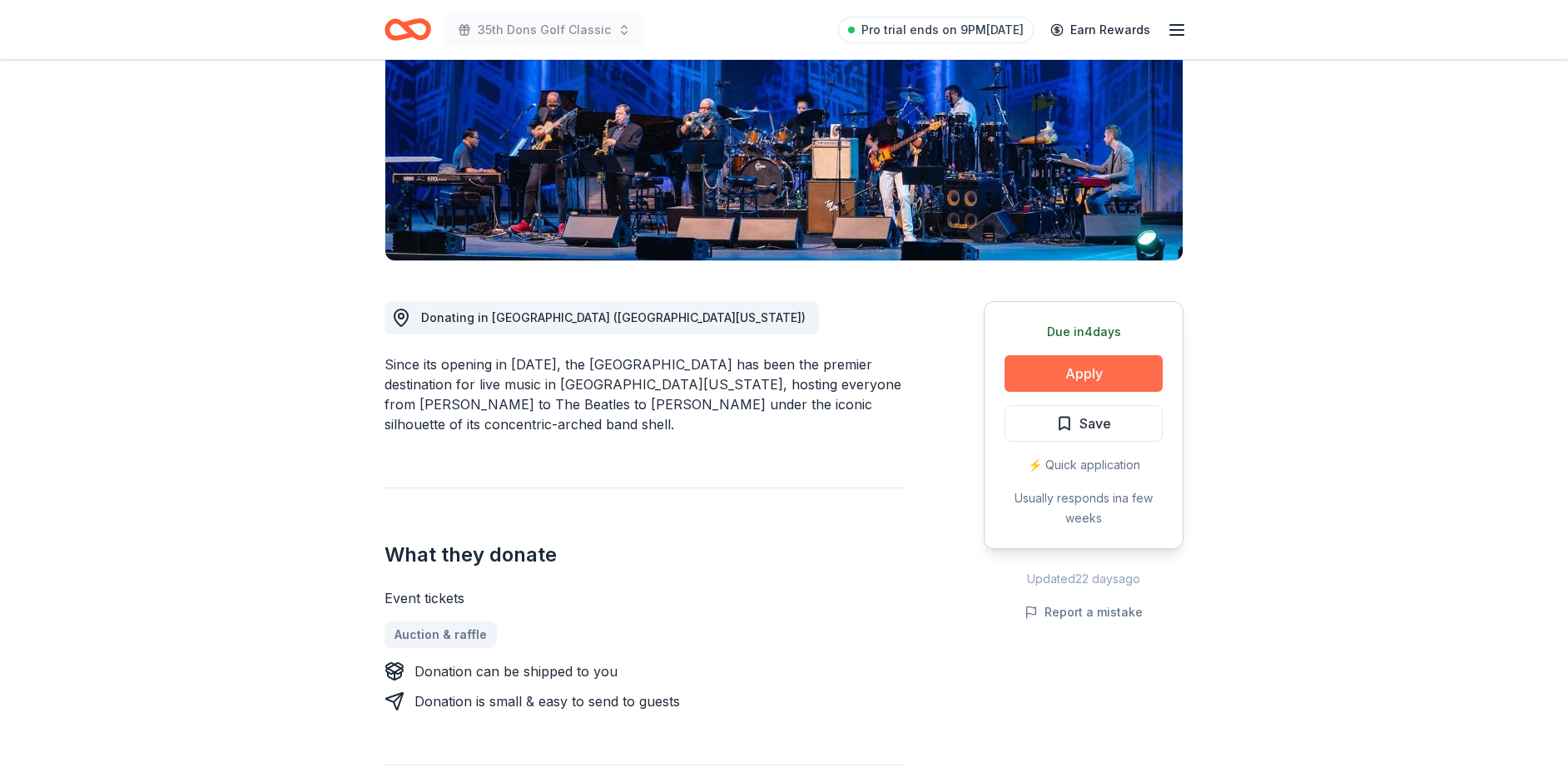
click at [1039, 371] on button "Apply" at bounding box center [1084, 374] width 158 height 37
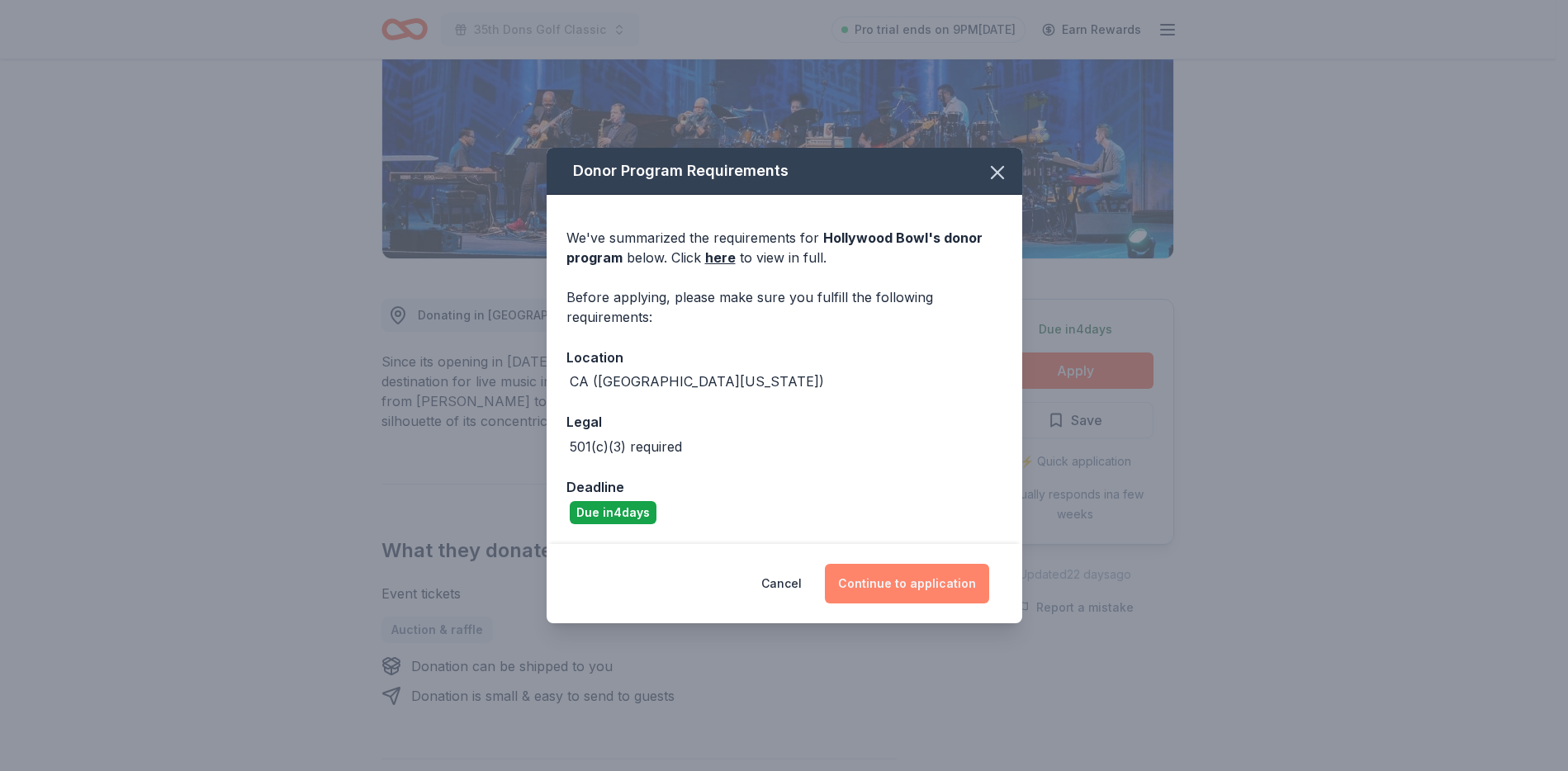
click at [896, 599] on button "Continue to application" at bounding box center [907, 584] width 164 height 40
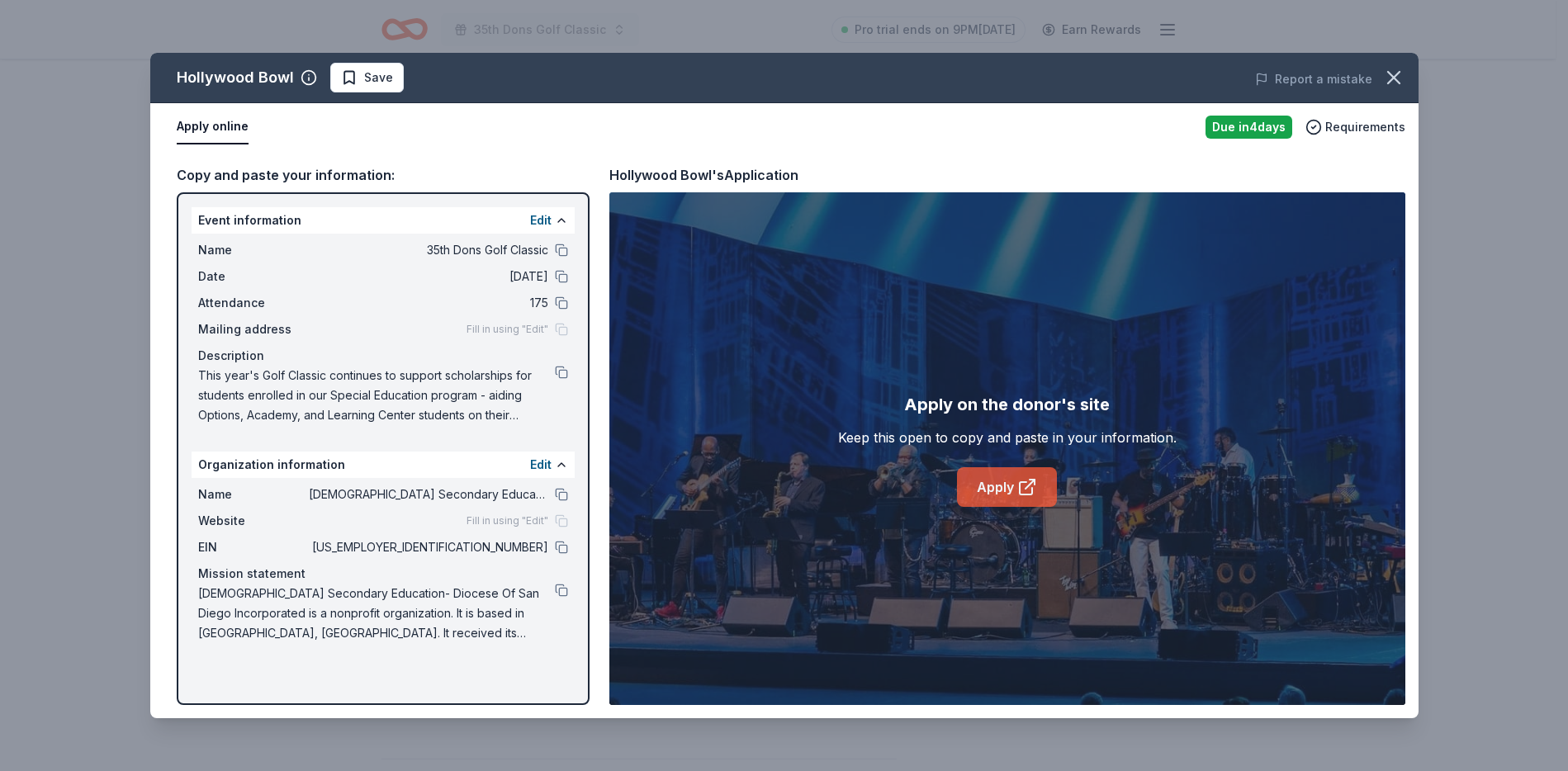
click at [1029, 489] on icon at bounding box center [1027, 487] width 20 height 20
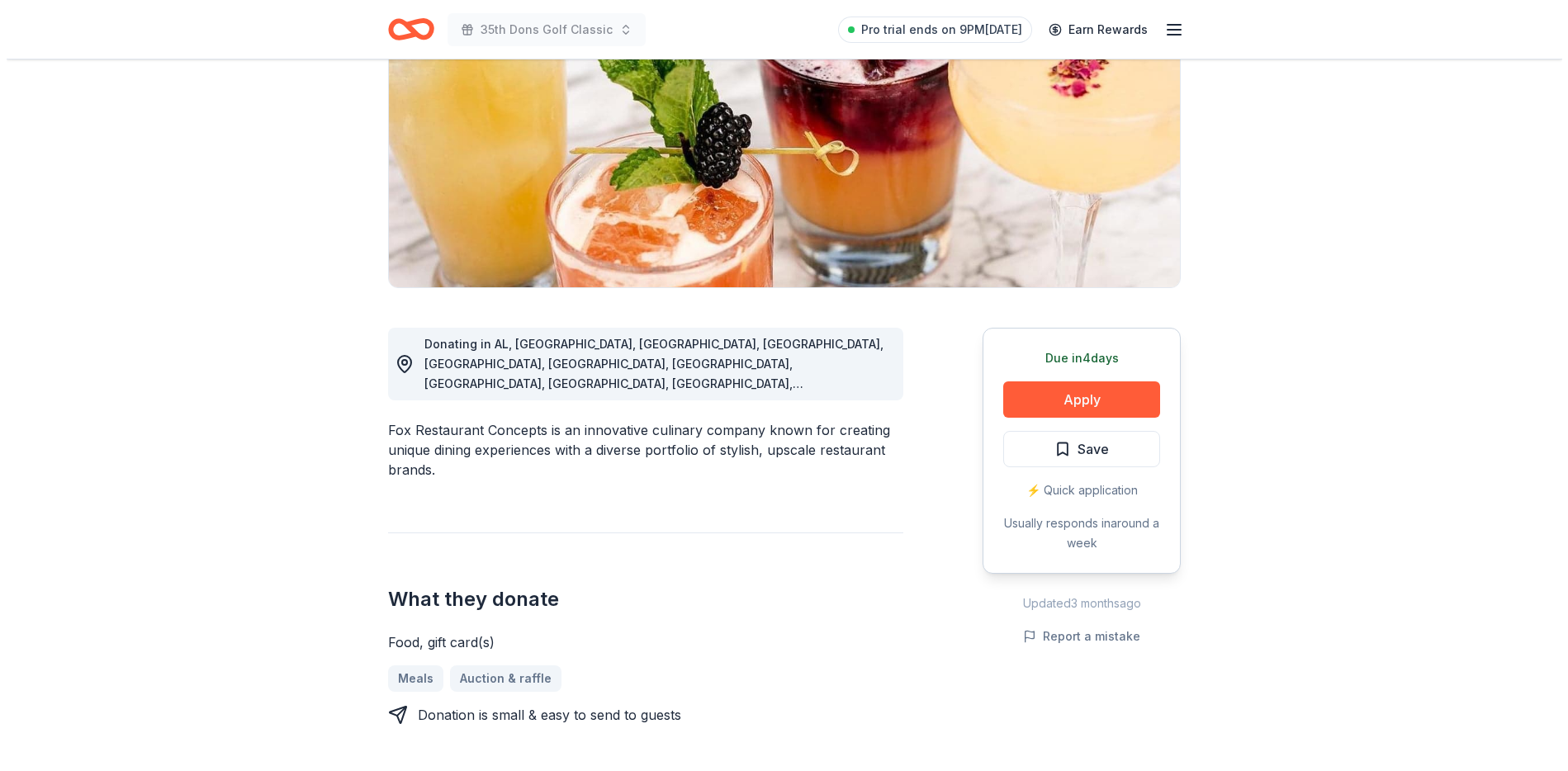
scroll to position [246, 0]
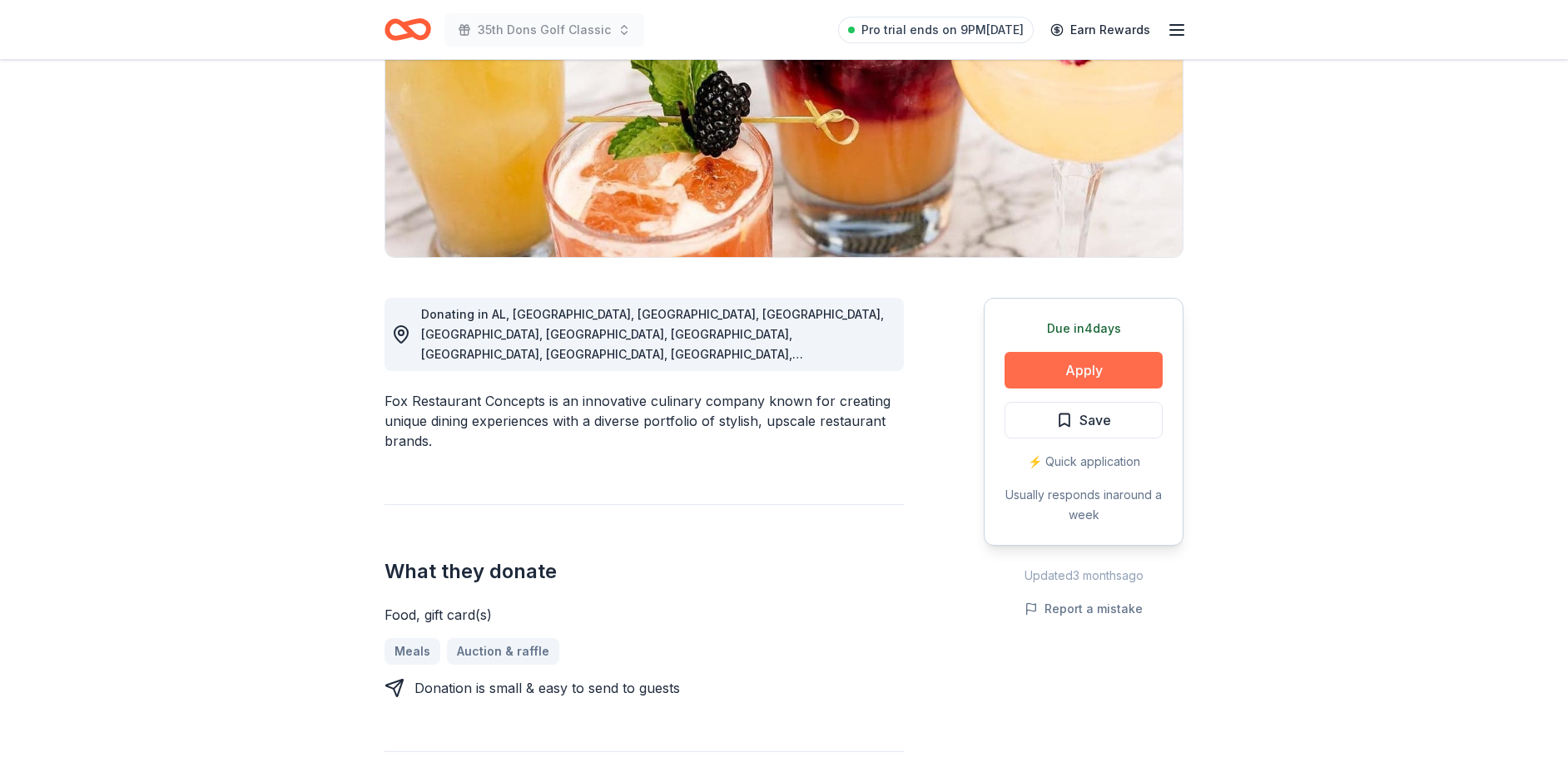
click at [1100, 375] on button "Apply" at bounding box center [1084, 371] width 158 height 37
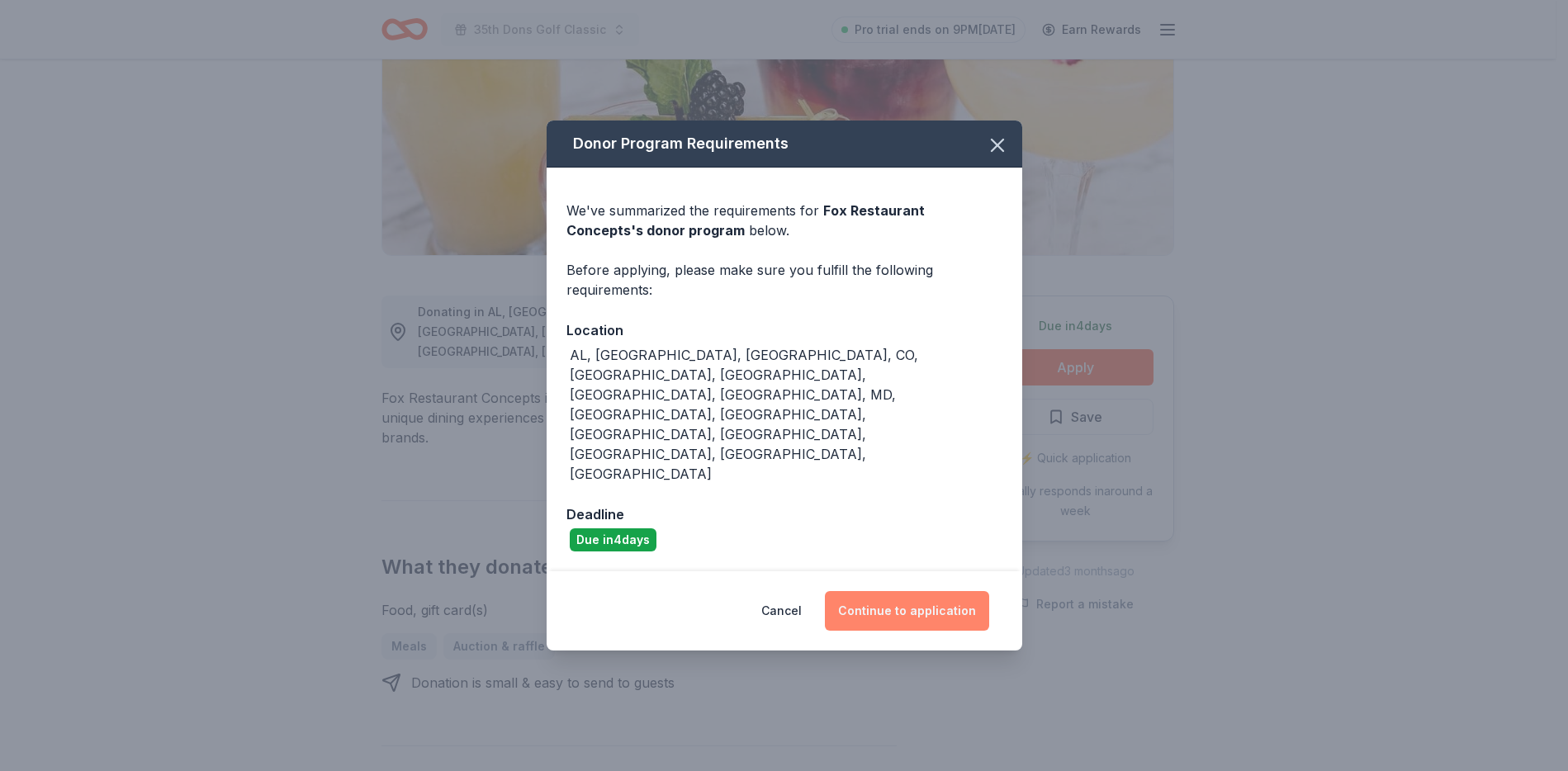
click at [923, 591] on button "Continue to application" at bounding box center [907, 611] width 164 height 40
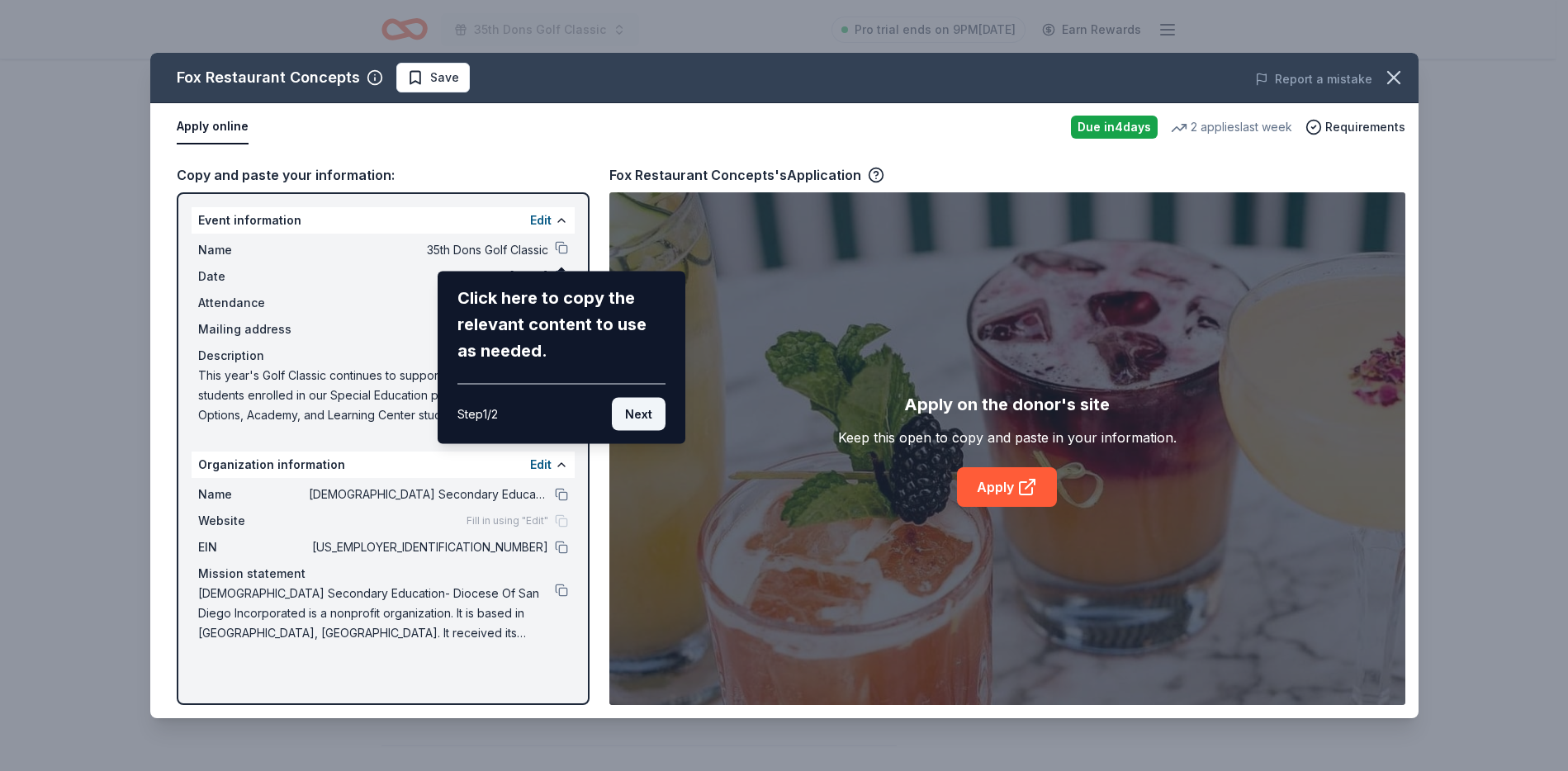
click at [627, 419] on button "Next" at bounding box center [639, 415] width 54 height 33
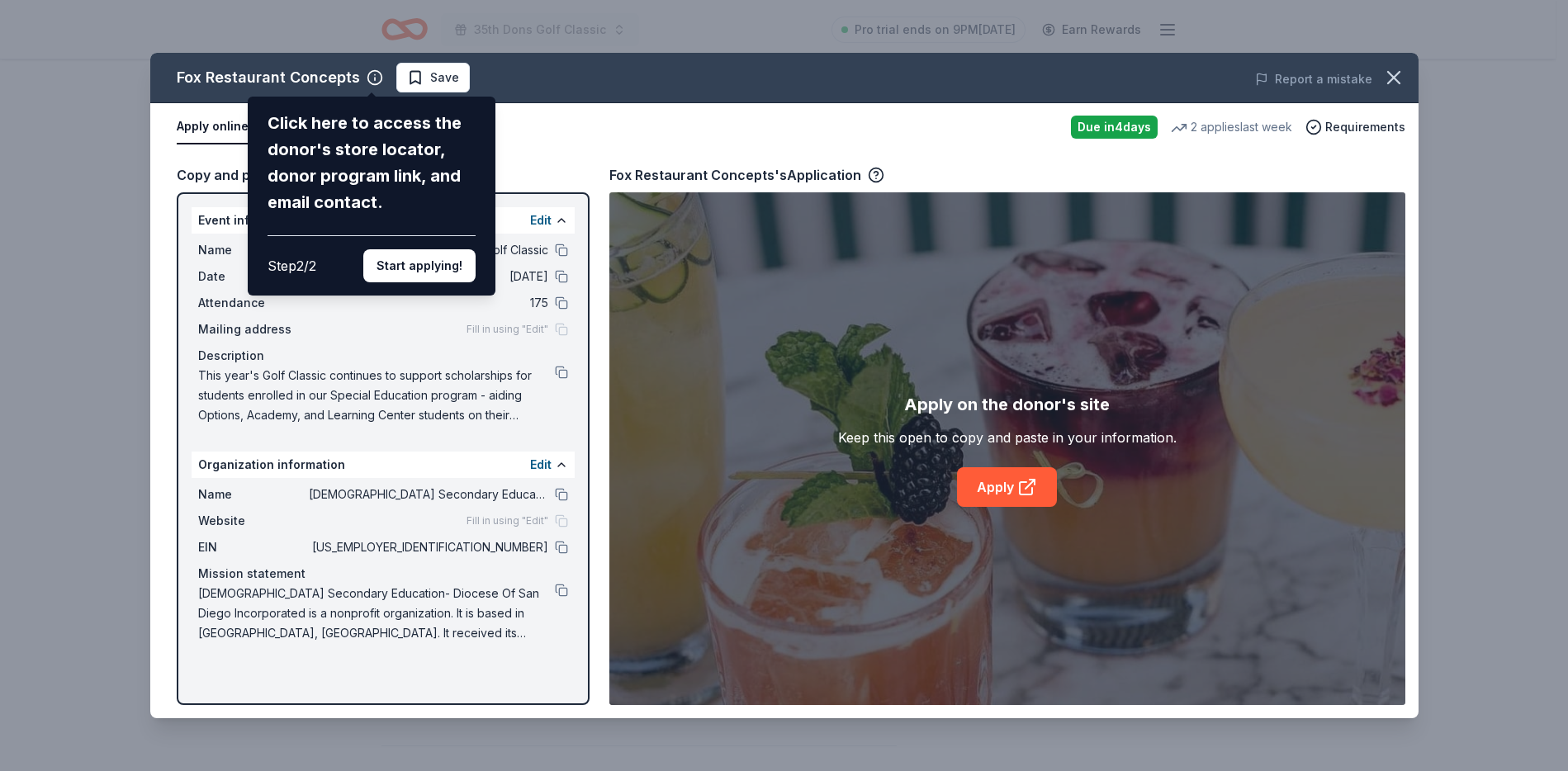
click at [1028, 501] on div "Fox Restaurant Concepts Click here to access the donor's store locator, donor p…" at bounding box center [784, 386] width 1268 height 666
click at [1017, 489] on div "Fox Restaurant Concepts Click here to access the donor's store locator, donor p…" at bounding box center [784, 386] width 1268 height 666
click at [411, 258] on button "Start applying!" at bounding box center [419, 266] width 112 height 33
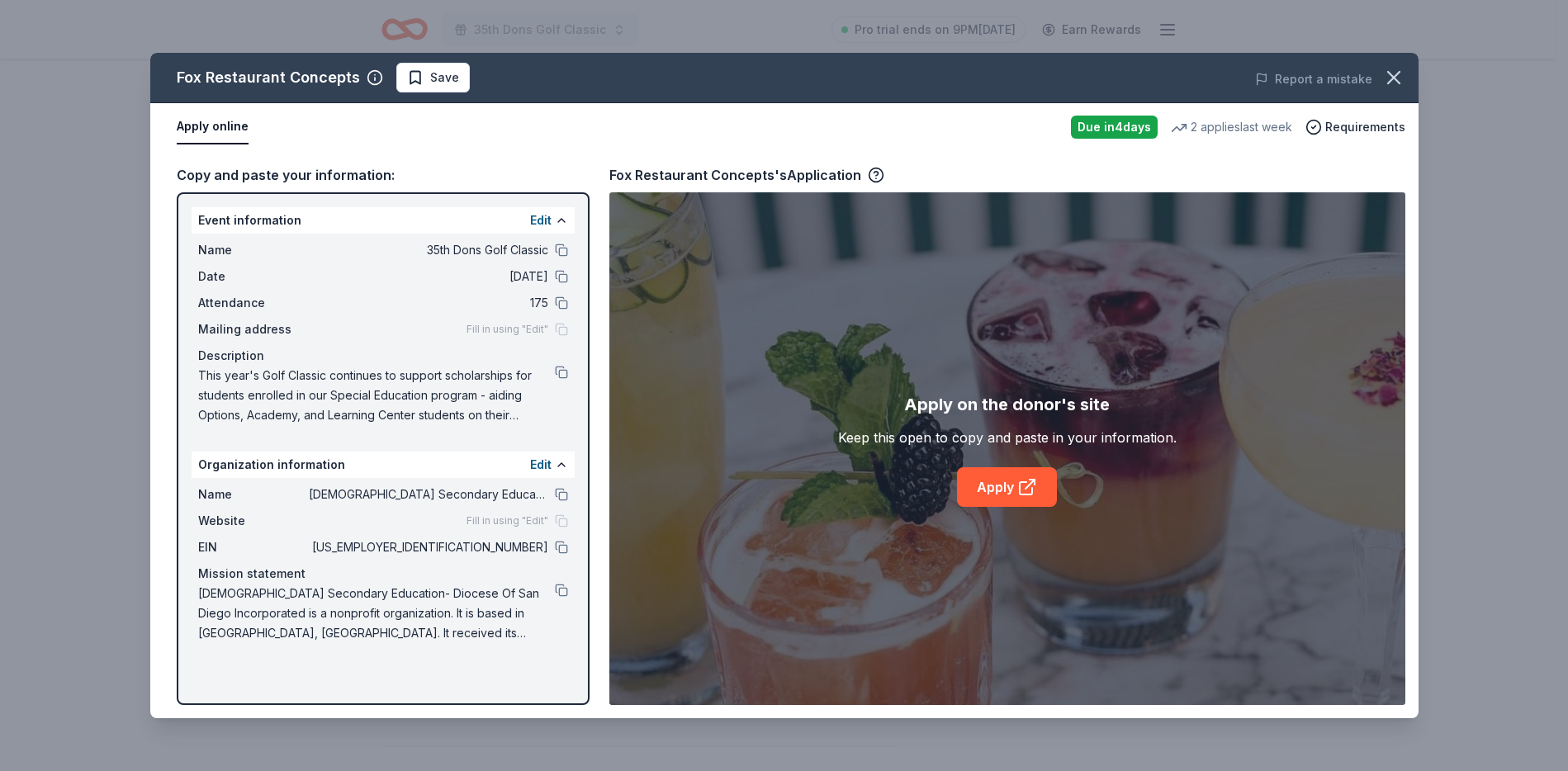
click at [996, 483] on div "Fox Restaurant Concepts Save Report a mistake Apply online Due in 4 days 2 appl…" at bounding box center [784, 386] width 1268 height 666
click at [1045, 495] on div "Fox Restaurant Concepts Save Report a mistake Apply online Due in 4 days 2 appl…" at bounding box center [784, 386] width 1268 height 666
click at [1019, 482] on div "Fox Restaurant Concepts Save Report a mistake Apply online Due in 4 days 2 appl…" at bounding box center [784, 386] width 1268 height 666
click at [980, 305] on div "Fox Restaurant Concepts Save Report a mistake Apply online Due in 4 days 2 appl…" at bounding box center [784, 386] width 1268 height 666
click at [982, 480] on div "Fox Restaurant Concepts Save Report a mistake Apply online Due in 4 days 2 appl…" at bounding box center [784, 386] width 1268 height 666
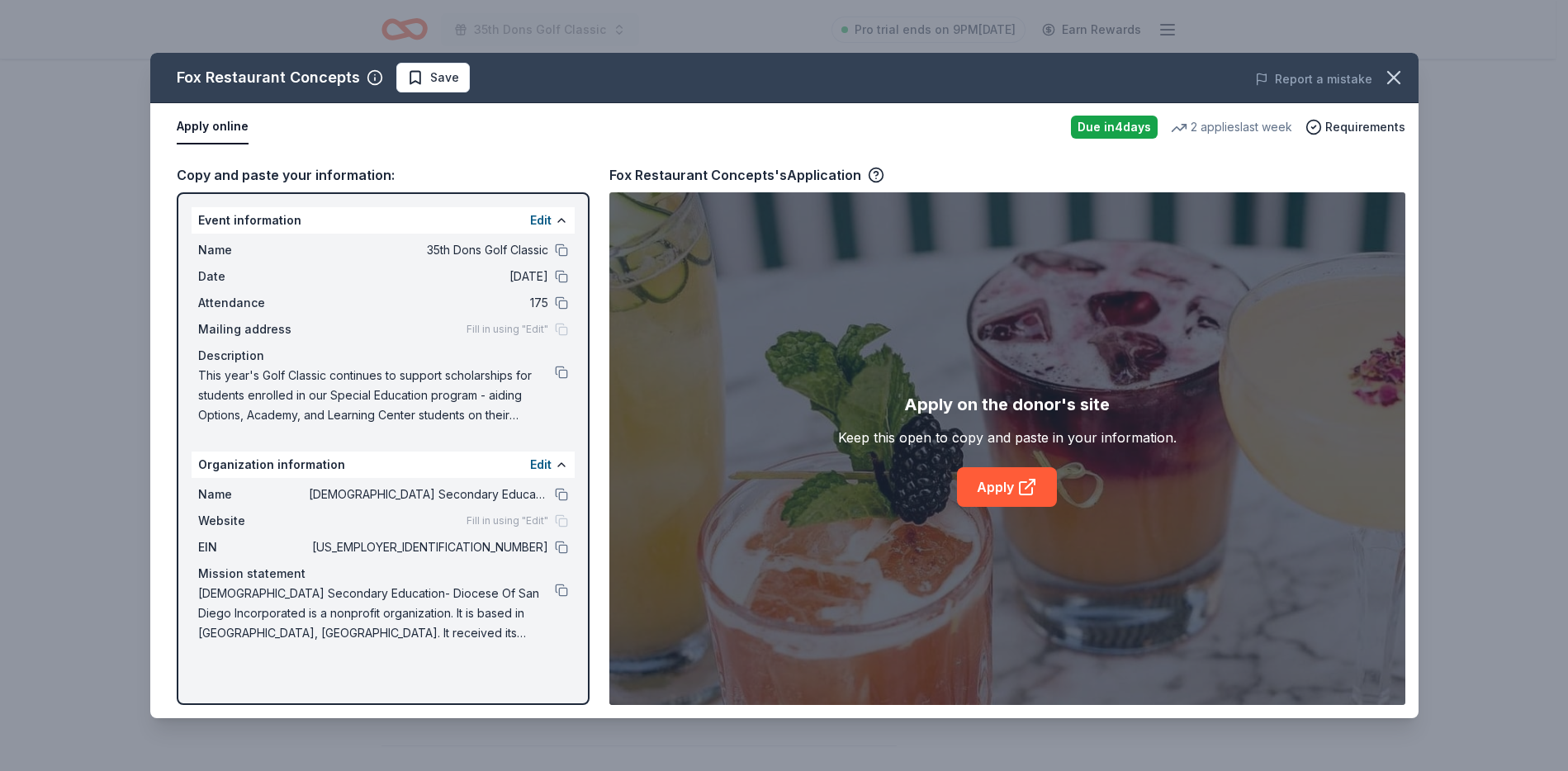
click at [1004, 490] on div "Fox Restaurant Concepts Save Report a mistake Apply online Due in 4 days 2 appl…" at bounding box center [784, 386] width 1268 height 666
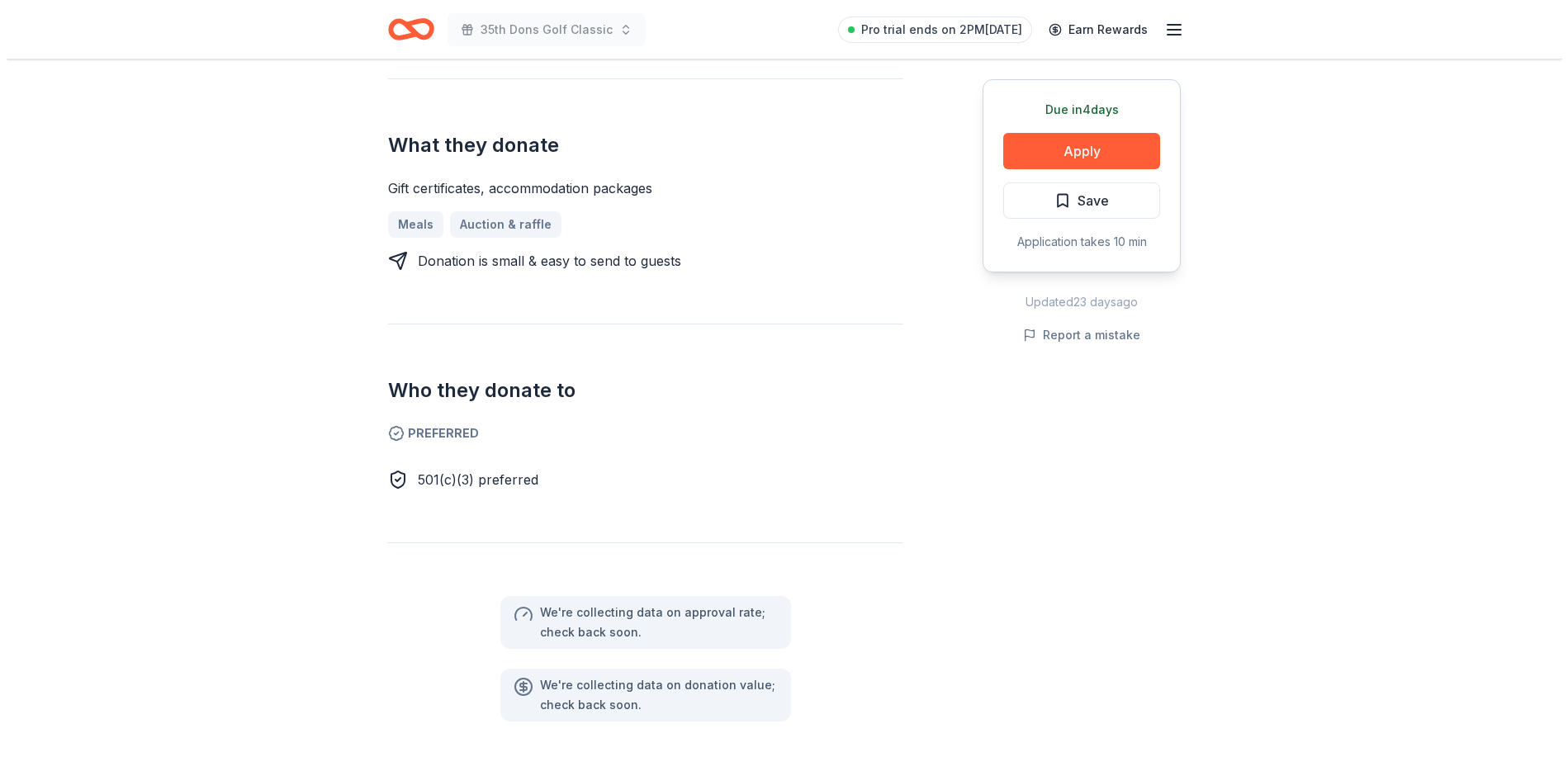
scroll to position [622, 0]
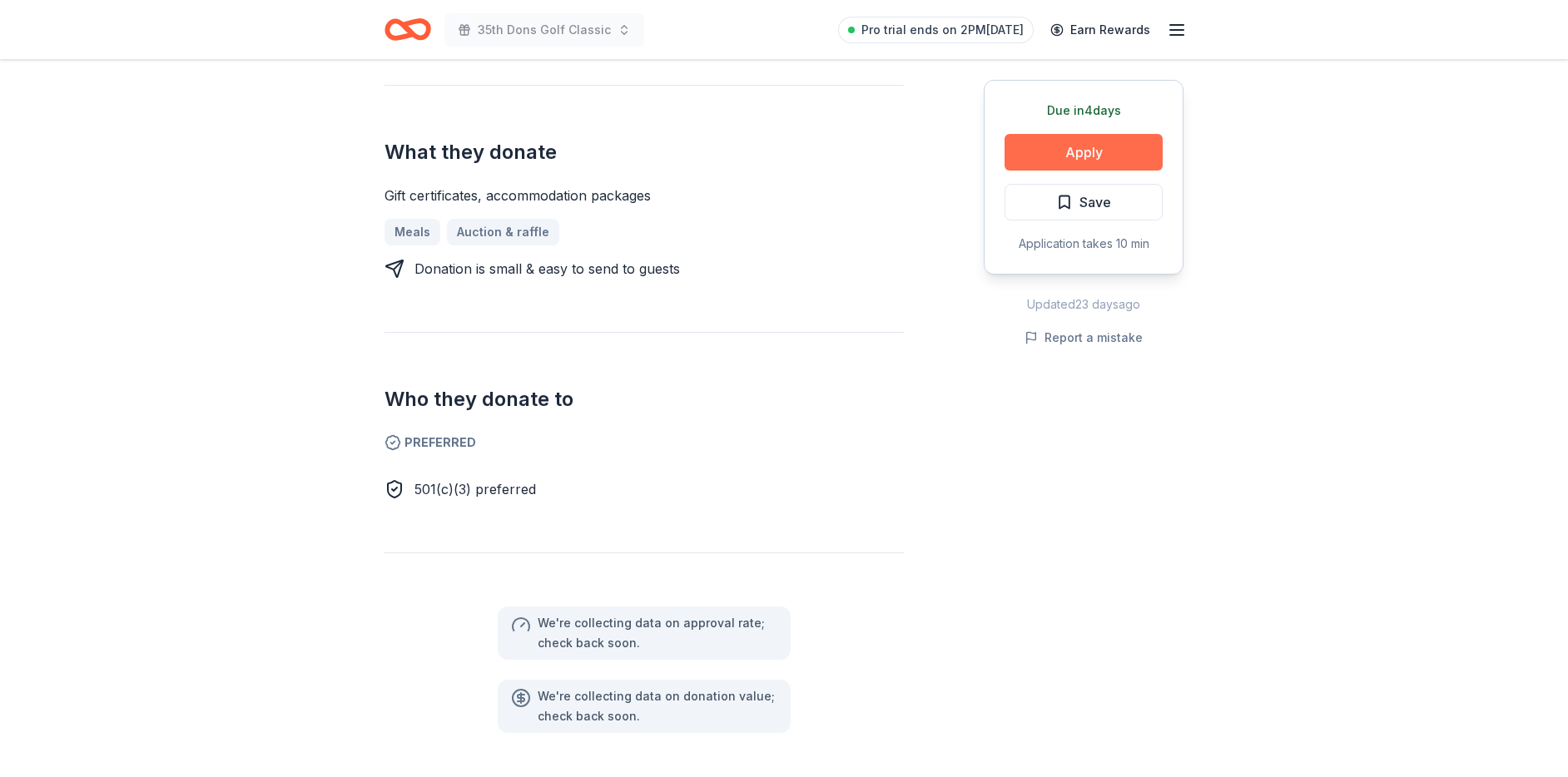
click at [1073, 158] on button "Apply" at bounding box center [1084, 152] width 158 height 37
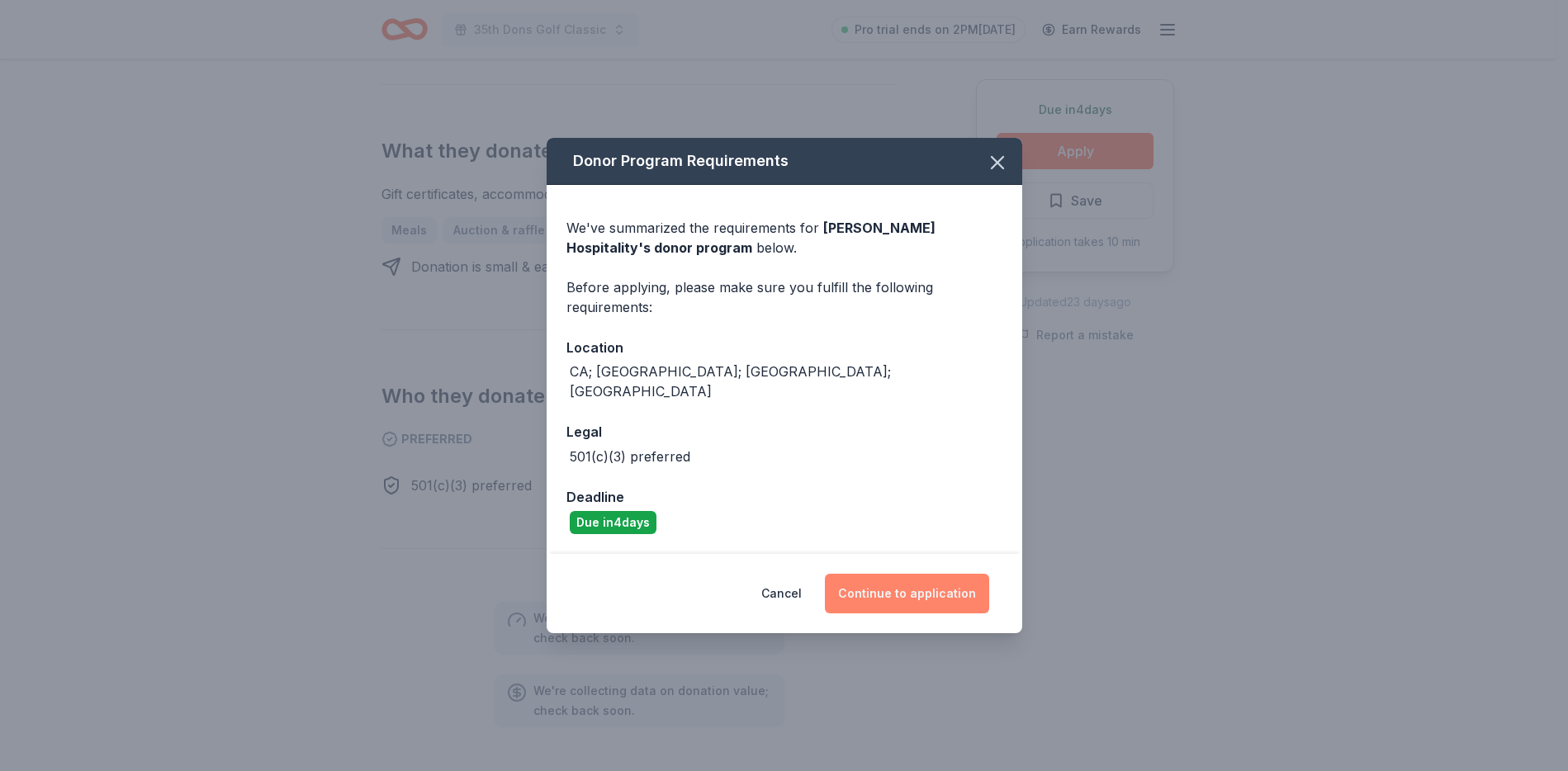
click at [892, 589] on button "Continue to application" at bounding box center [907, 594] width 164 height 40
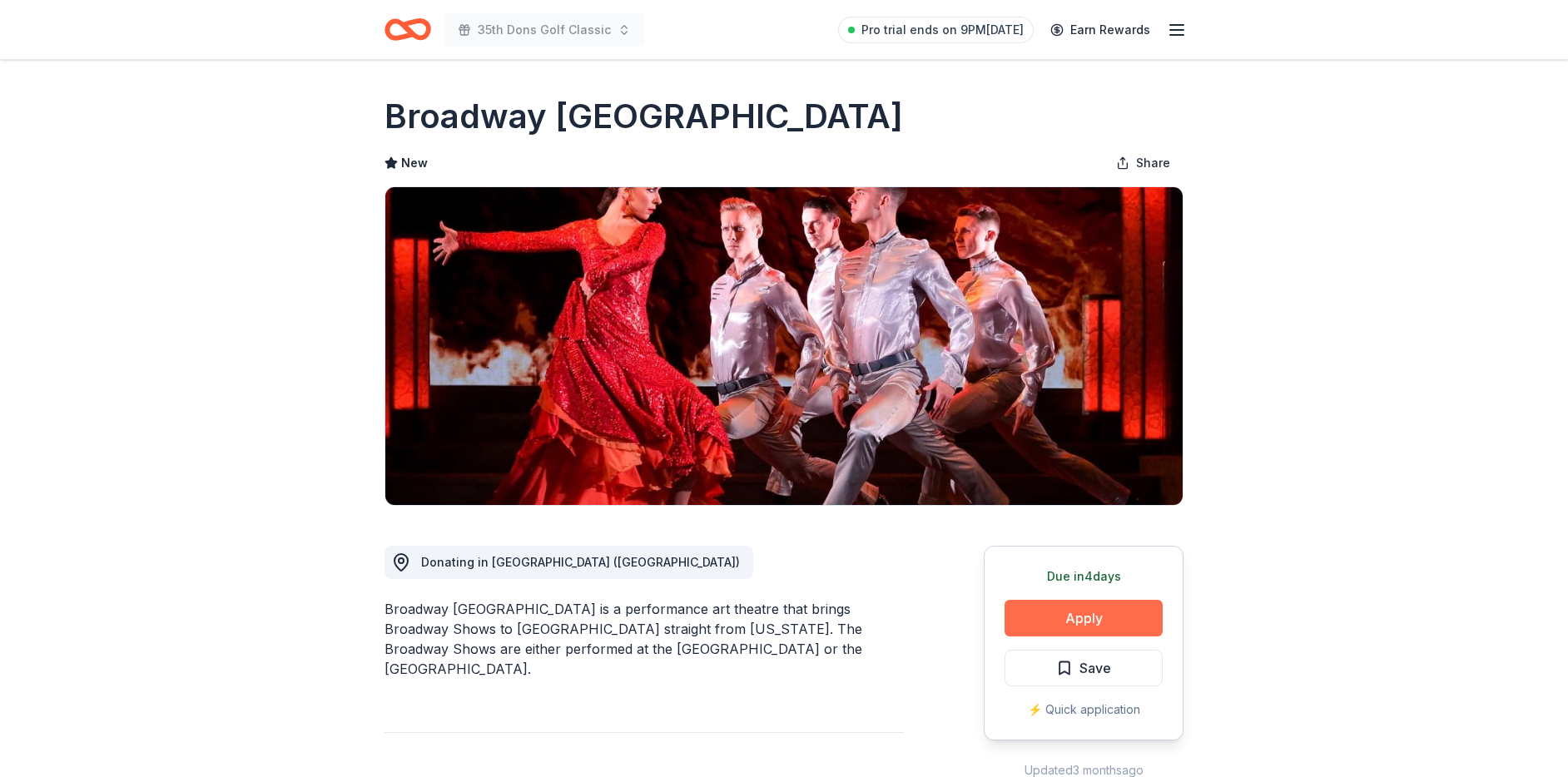
click at [1098, 617] on button "Apply" at bounding box center [1084, 618] width 158 height 37
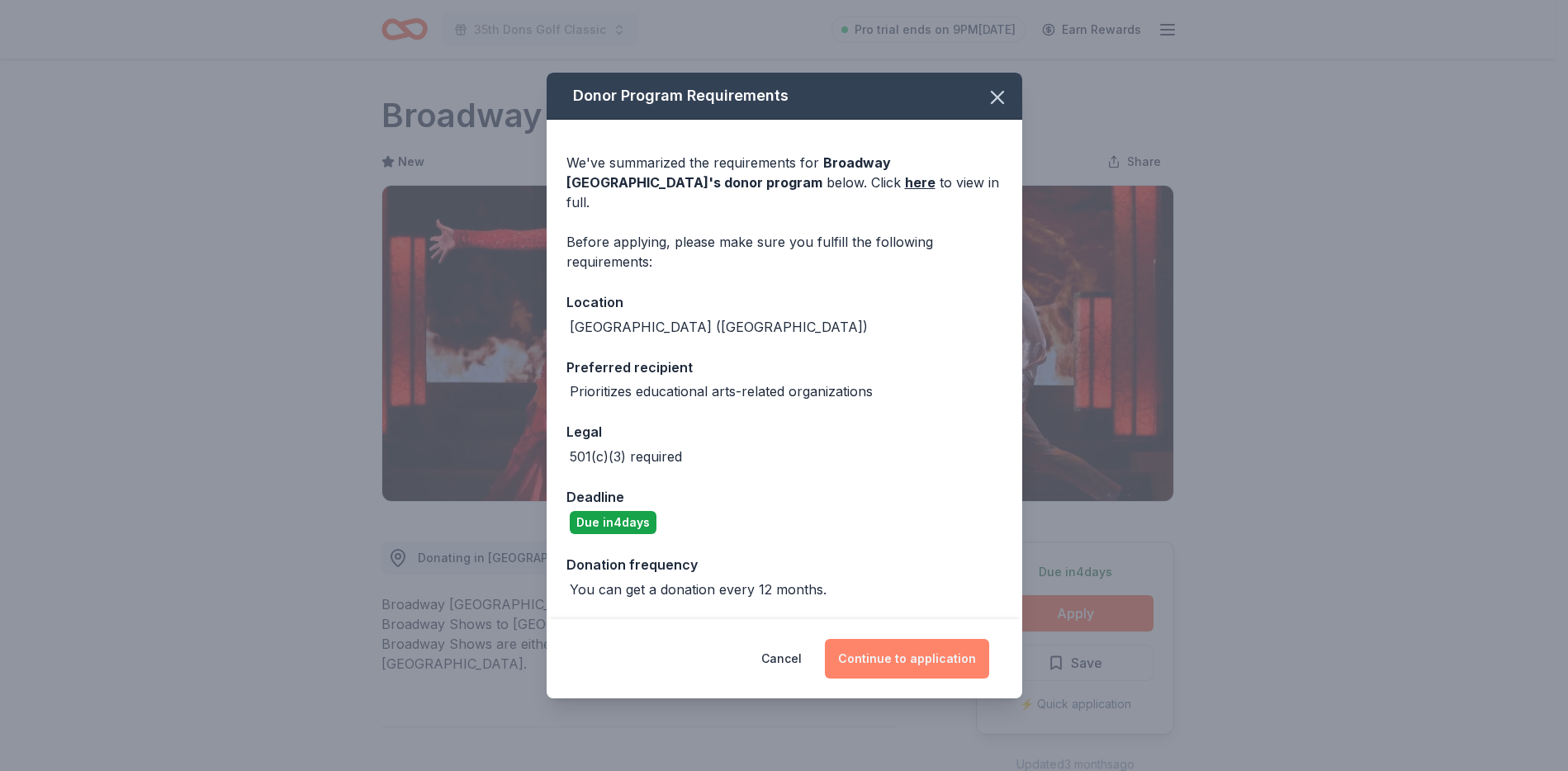
click at [912, 664] on button "Continue to application" at bounding box center [907, 659] width 164 height 40
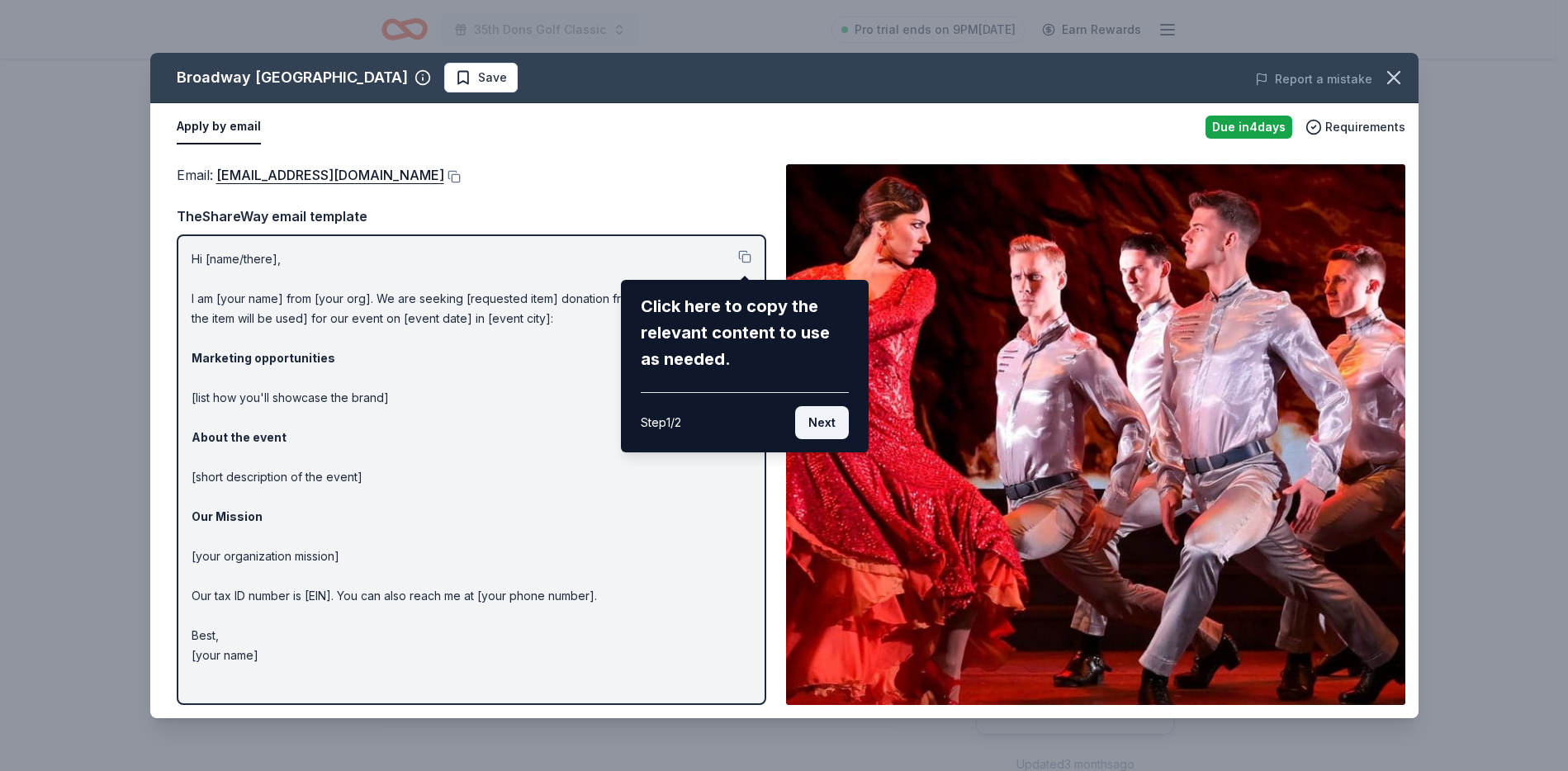
click at [801, 411] on button "Next" at bounding box center [822, 422] width 54 height 33
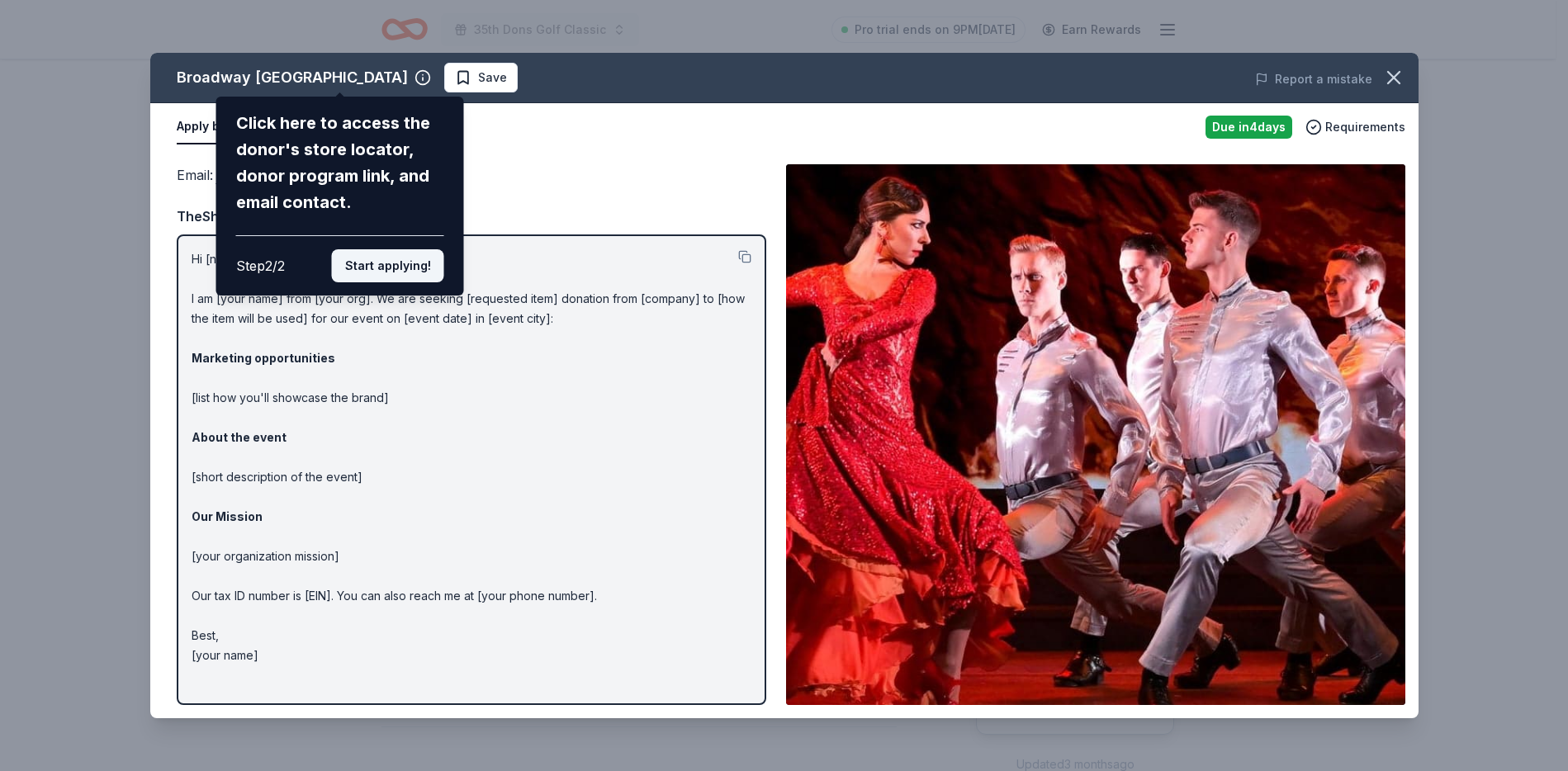
click at [411, 263] on button "Start applying!" at bounding box center [387, 266] width 112 height 33
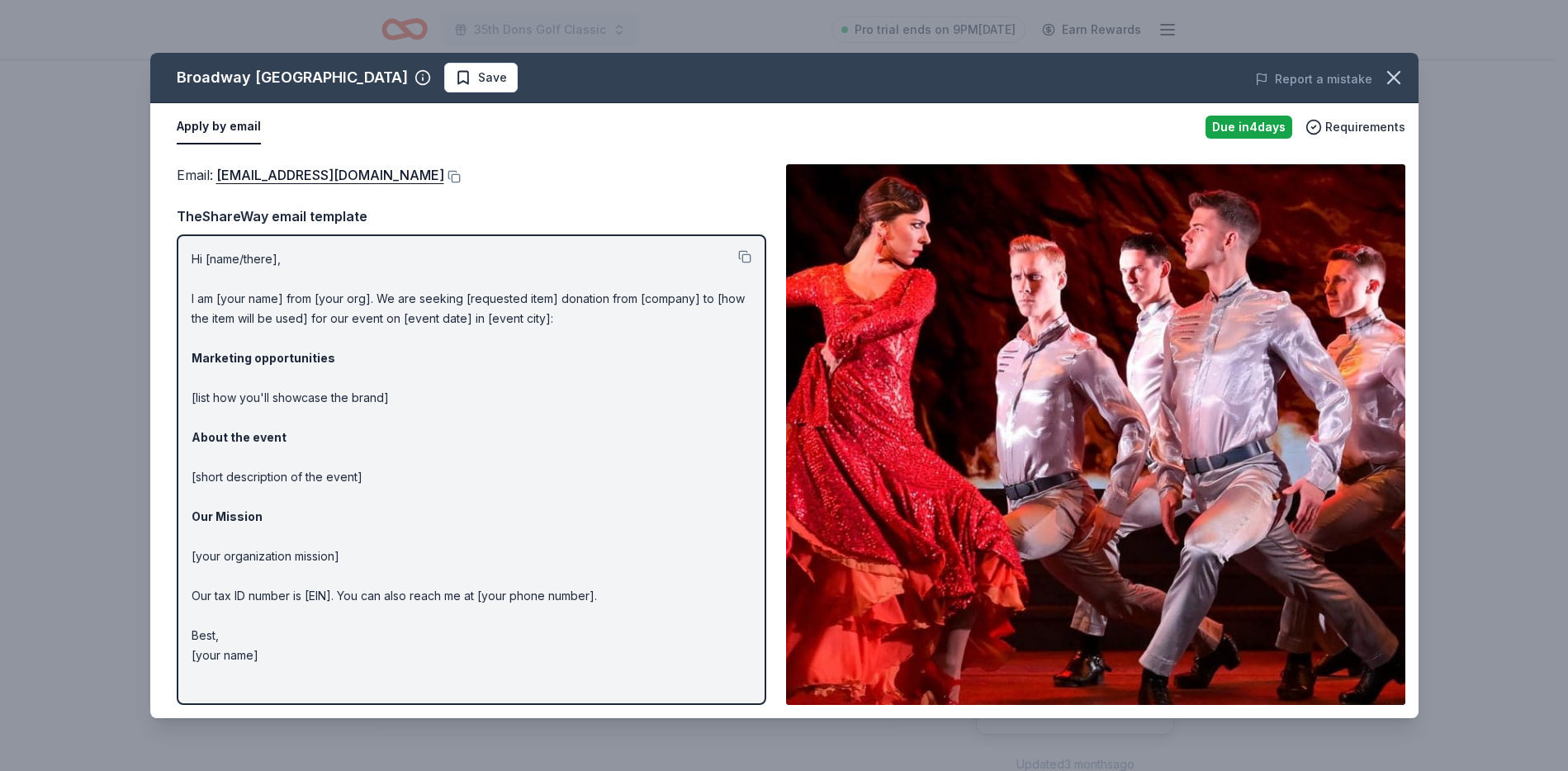
click at [388, 345] on p "Hi [name/there], I am [your name] from [your org]. We are seeking [requested it…" at bounding box center [471, 457] width 560 height 416
drag, startPoint x: 194, startPoint y: 256, endPoint x: 601, endPoint y: 309, distance: 410.4
click at [471, 359] on p "Hi [name/there], I am [your name] from [your org]. We are seeking [requested it…" at bounding box center [471, 457] width 560 height 416
click at [747, 257] on button at bounding box center [744, 256] width 13 height 13
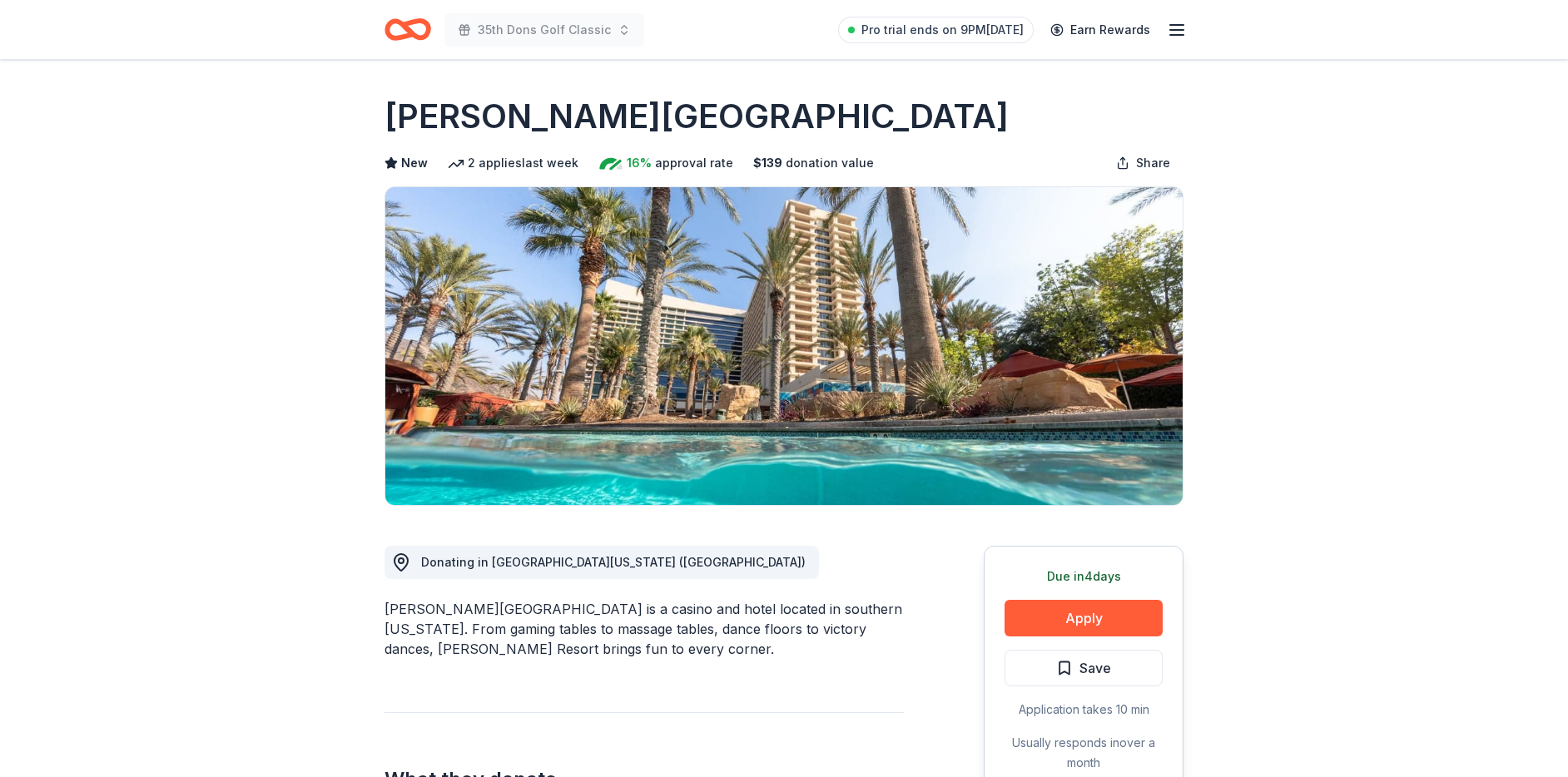
click at [1061, 644] on div "Due in 4 days Apply Save Application takes 10 min Usually responds in over a mo…" at bounding box center [1084, 669] width 200 height 248
click at [1064, 628] on button "Apply" at bounding box center [1084, 618] width 158 height 37
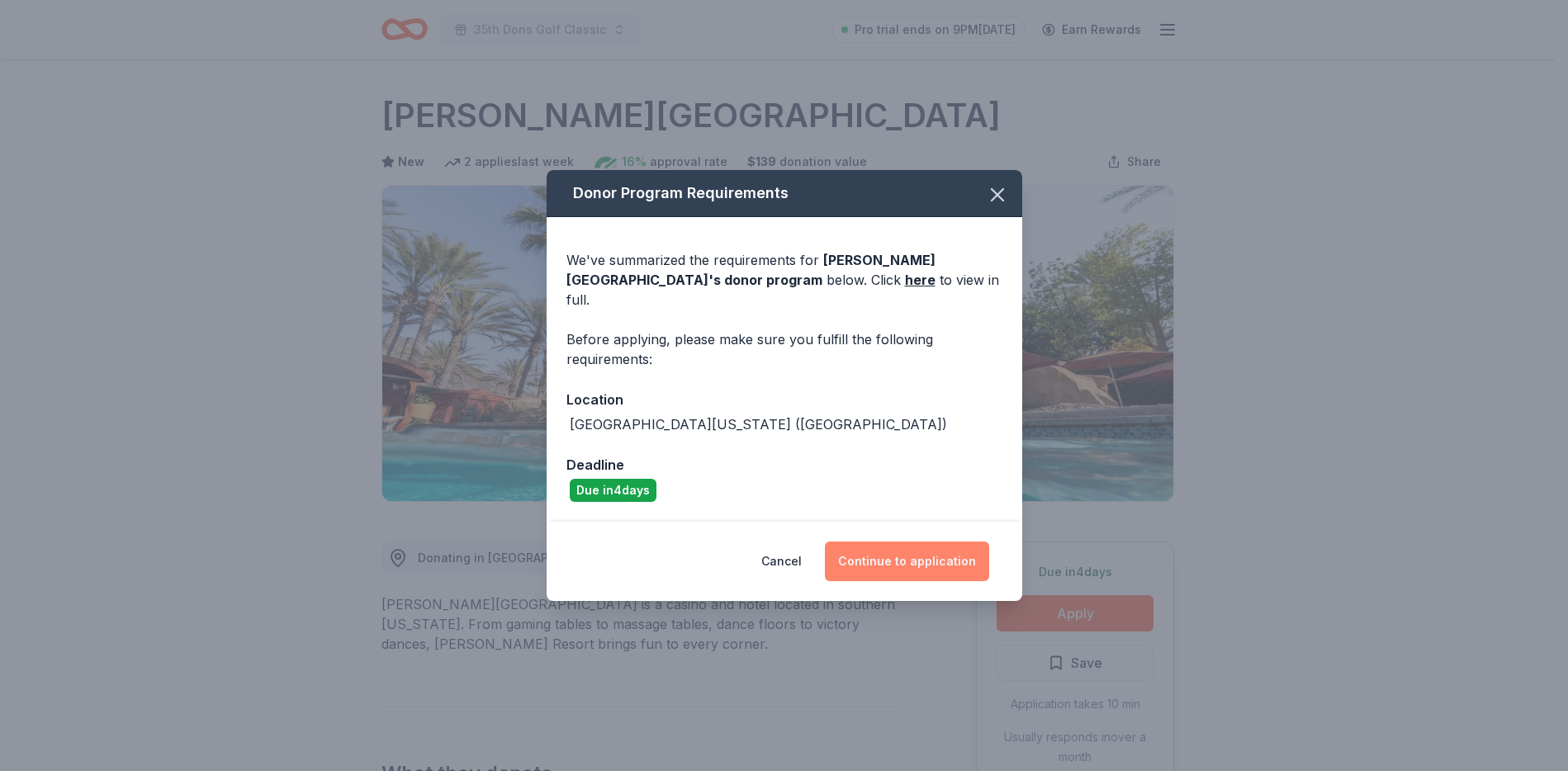
click at [927, 559] on button "Continue to application" at bounding box center [907, 562] width 164 height 40
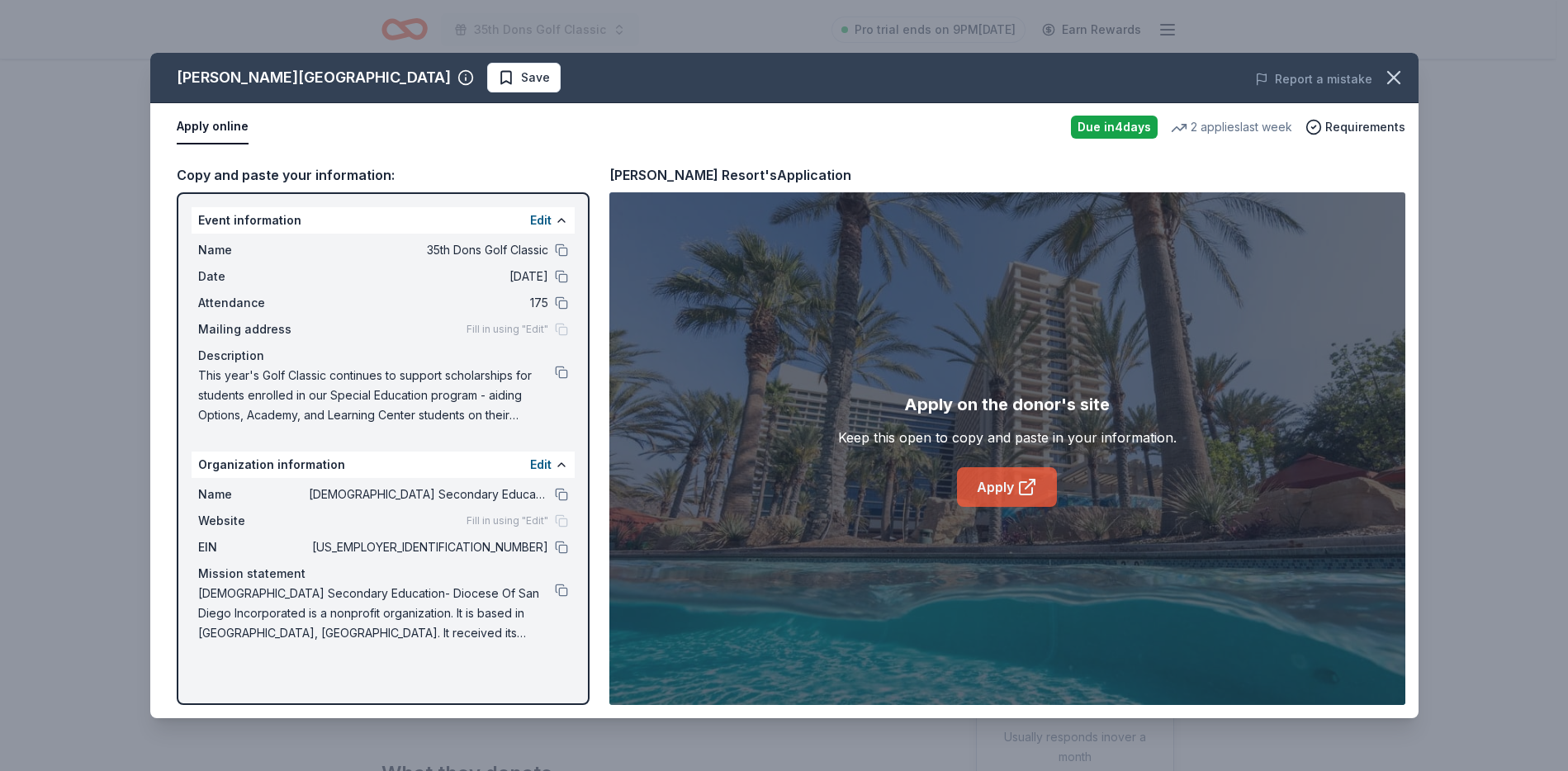
click at [1022, 491] on icon at bounding box center [1027, 487] width 20 height 20
click at [559, 547] on button at bounding box center [561, 547] width 13 height 13
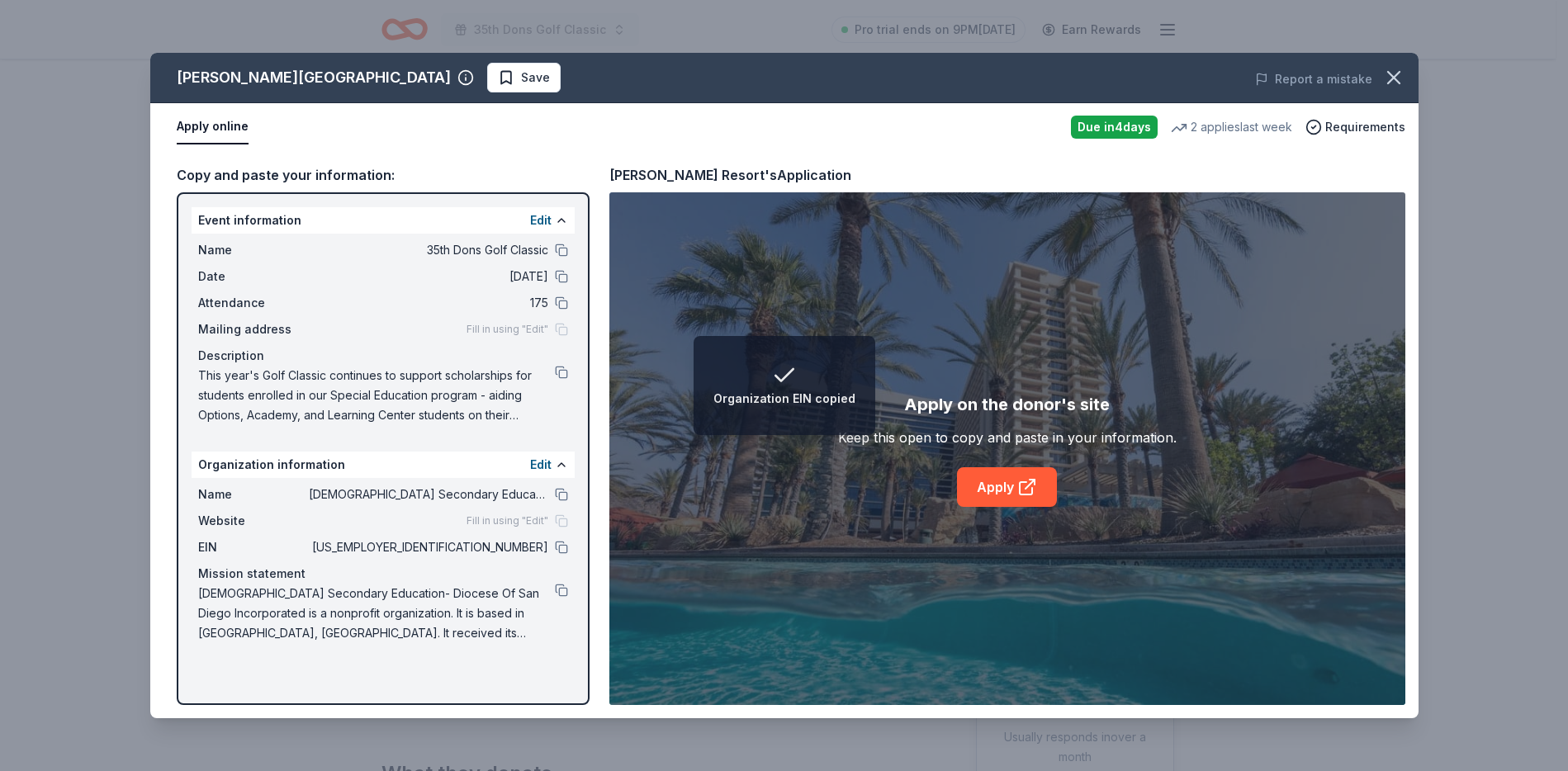
click at [456, 675] on div "Event information Edit Name 35th Dons Golf Classic Date 10/20/25 Attendance 175…" at bounding box center [382, 449] width 413 height 513
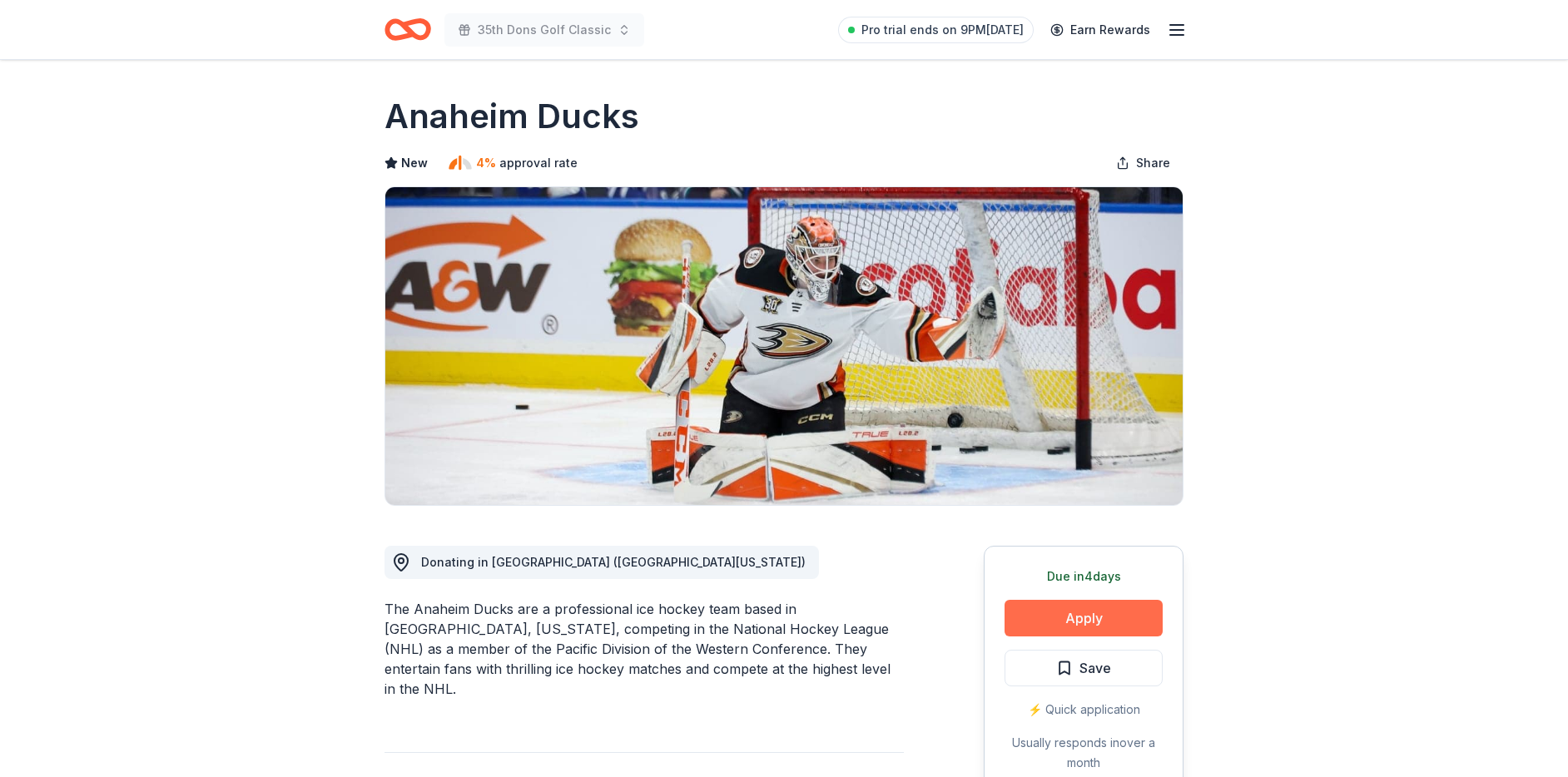
click at [1127, 618] on button "Apply" at bounding box center [1084, 618] width 158 height 37
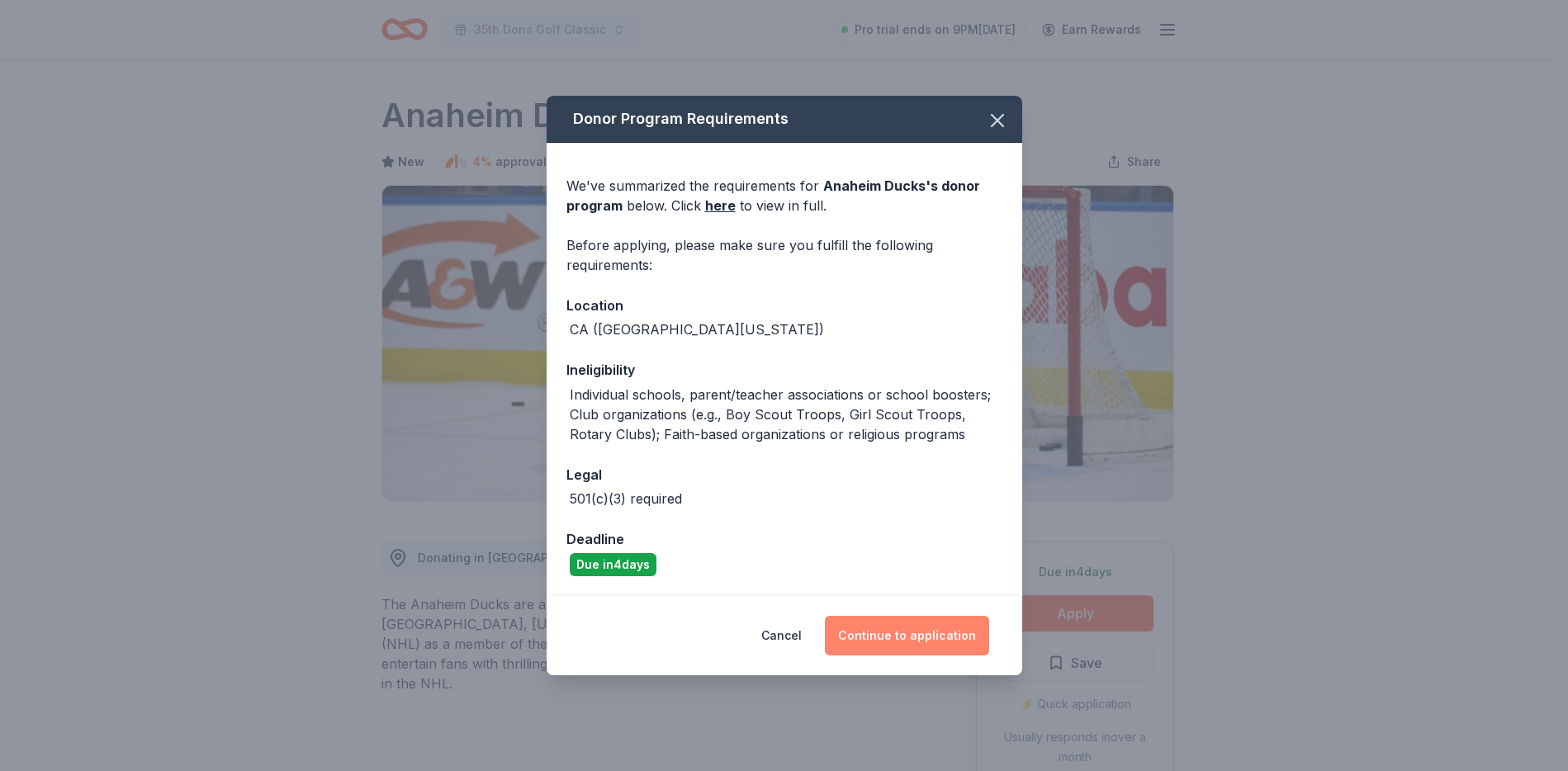
click at [890, 639] on button "Continue to application" at bounding box center [907, 636] width 164 height 40
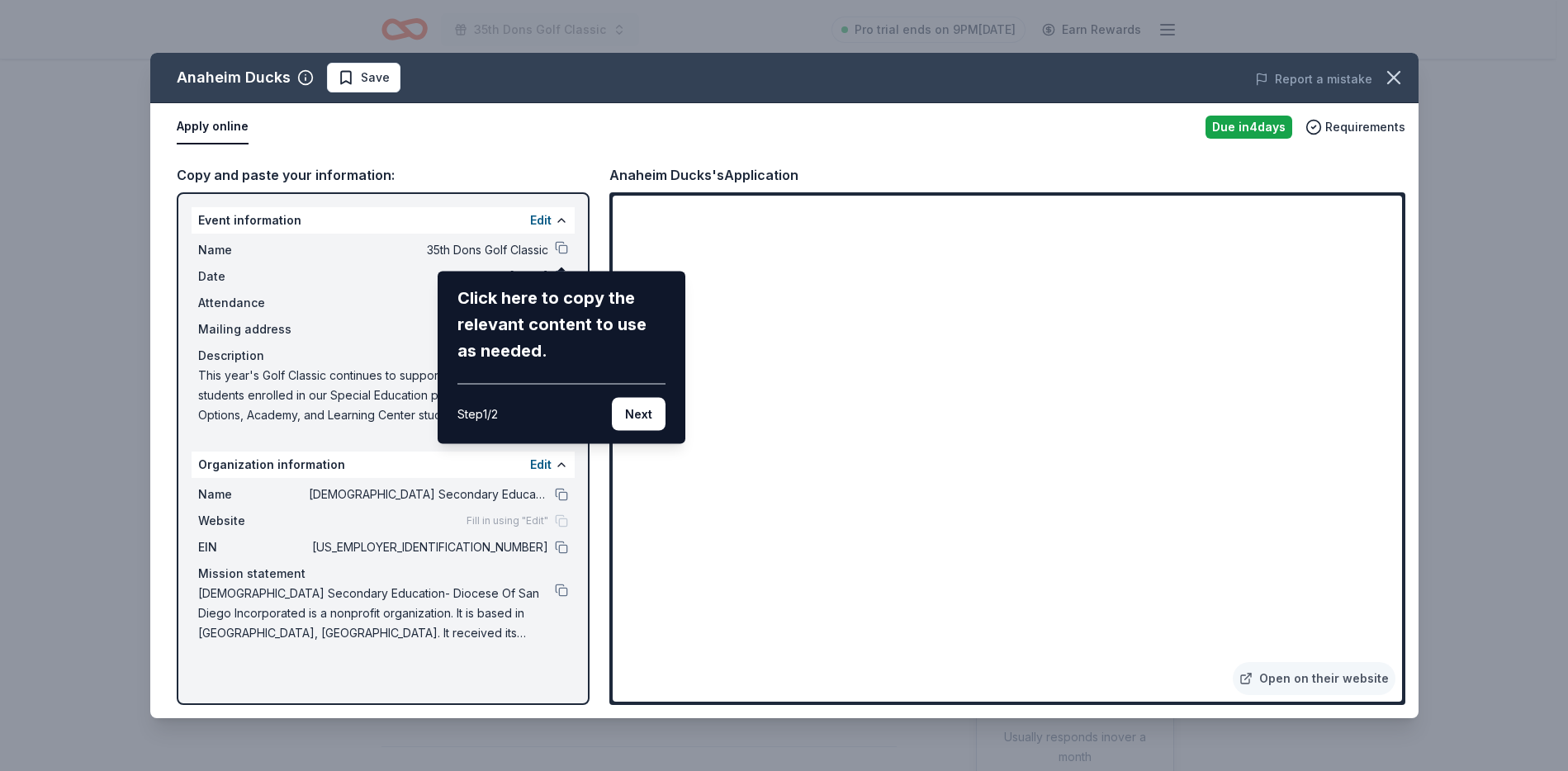
click at [590, 421] on div "Step 1 / 2 Next" at bounding box center [561, 408] width 208 height 47
click at [610, 397] on div "Step 1 / 2 Next" at bounding box center [561, 408] width 208 height 47
click at [641, 417] on button "Next" at bounding box center [639, 415] width 54 height 33
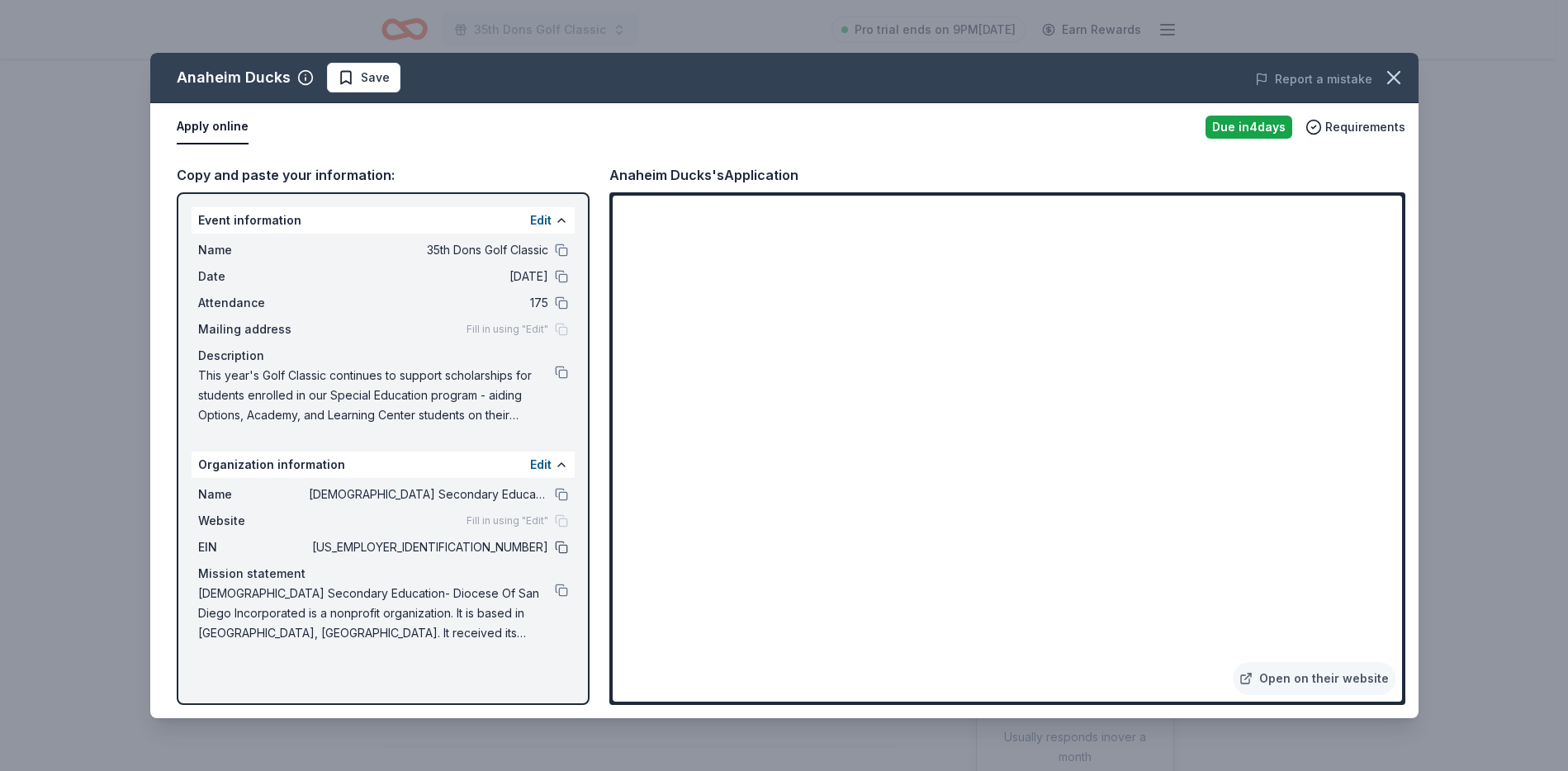
click at [560, 547] on button at bounding box center [561, 547] width 13 height 13
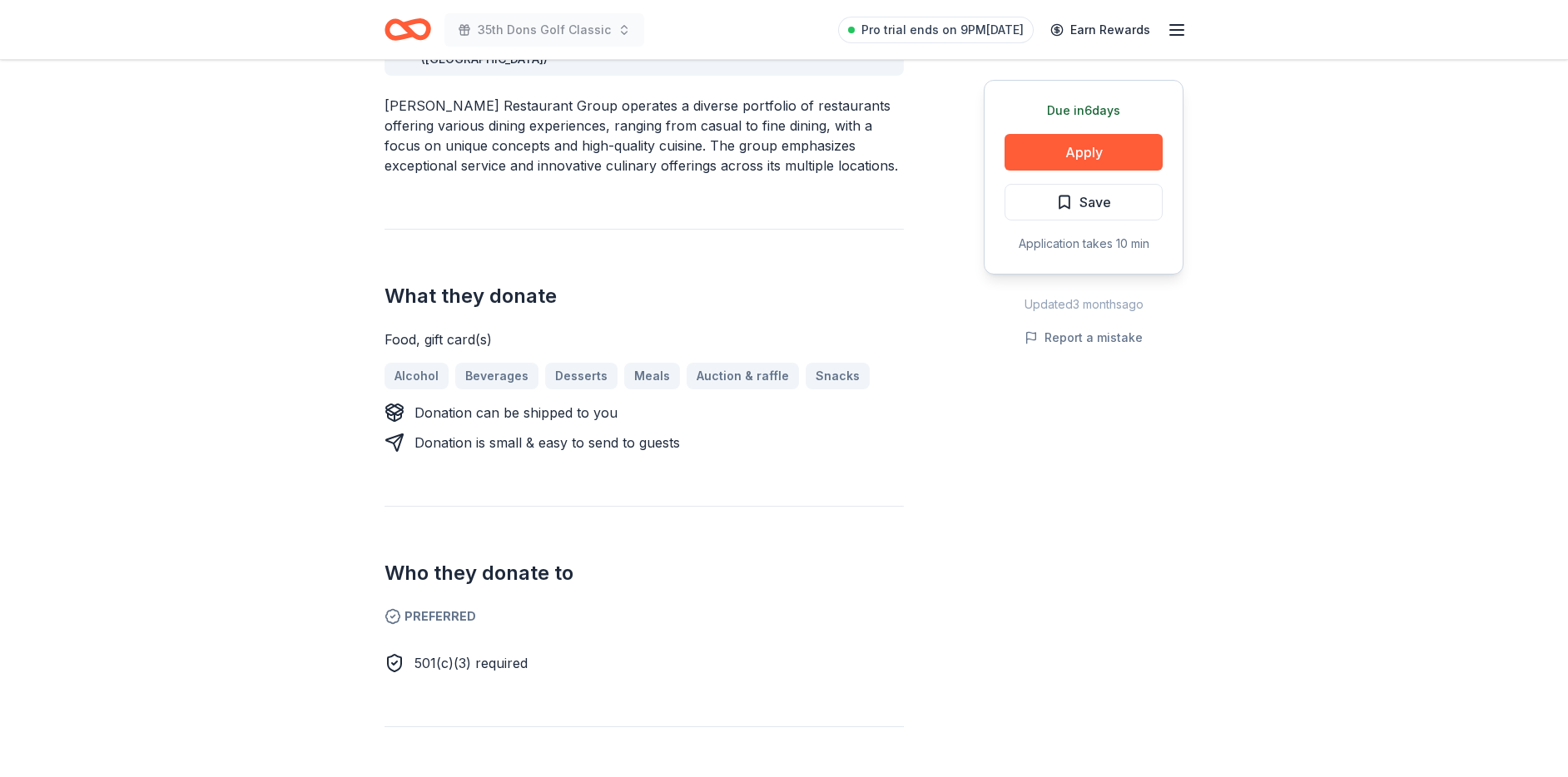
scroll to position [748, 0]
